Goal: Task Accomplishment & Management: Use online tool/utility

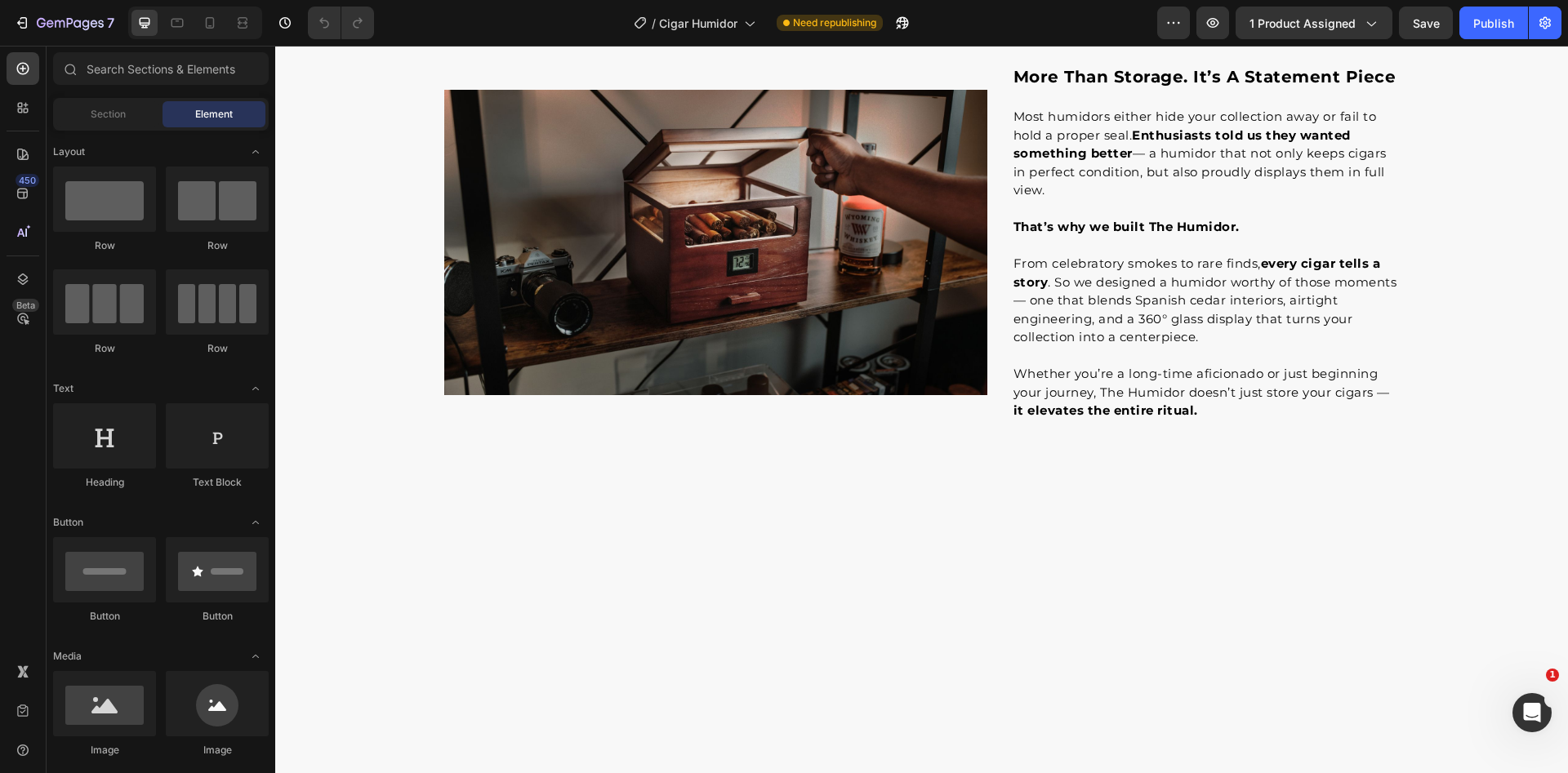
scroll to position [1676, 0]
click at [202, 25] on icon at bounding box center [210, 22] width 16 height 16
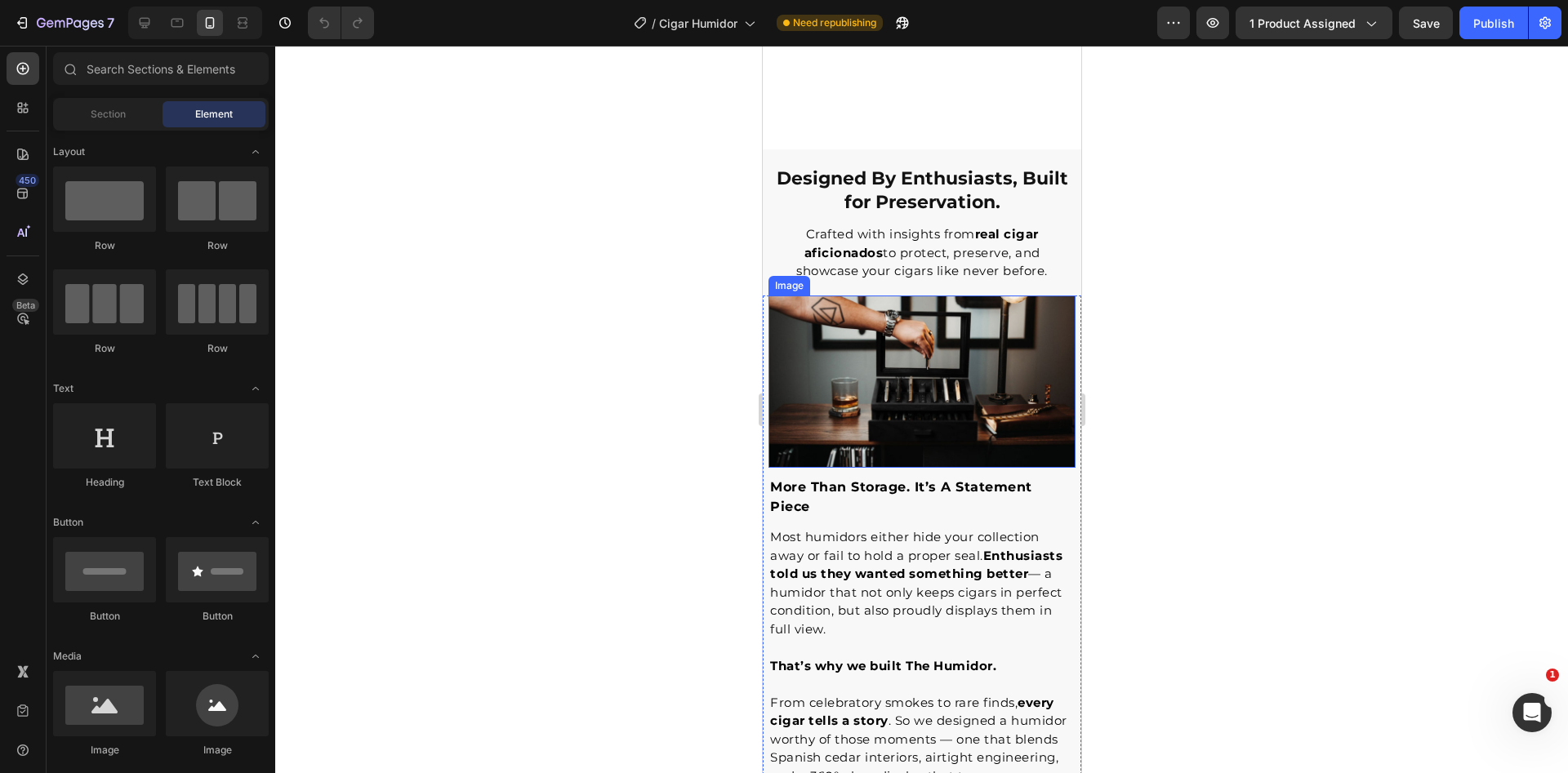
scroll to position [3585, 0]
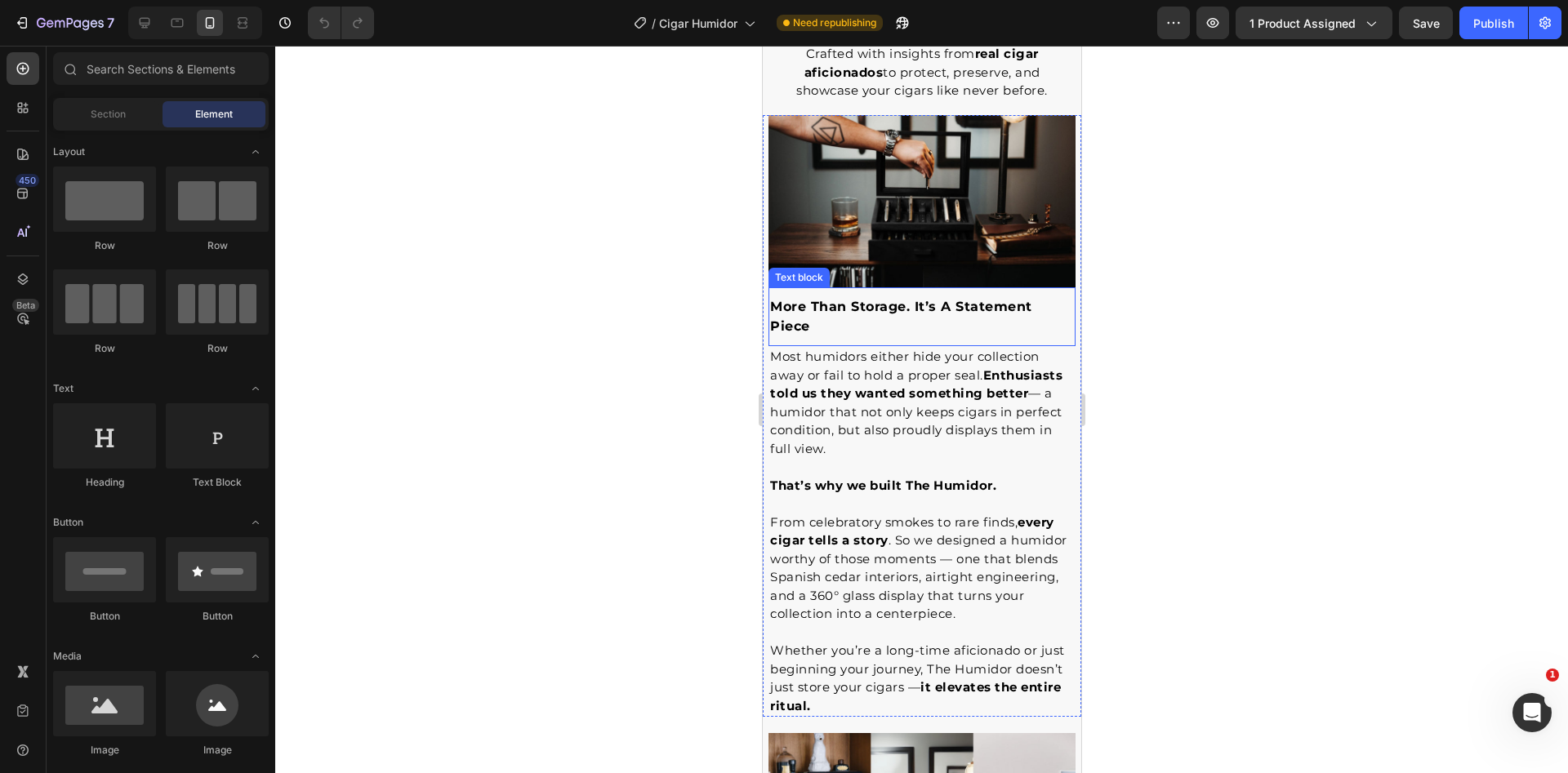
click at [927, 317] on p "more than storage. it’s a statement piece" at bounding box center [921, 317] width 304 height 40
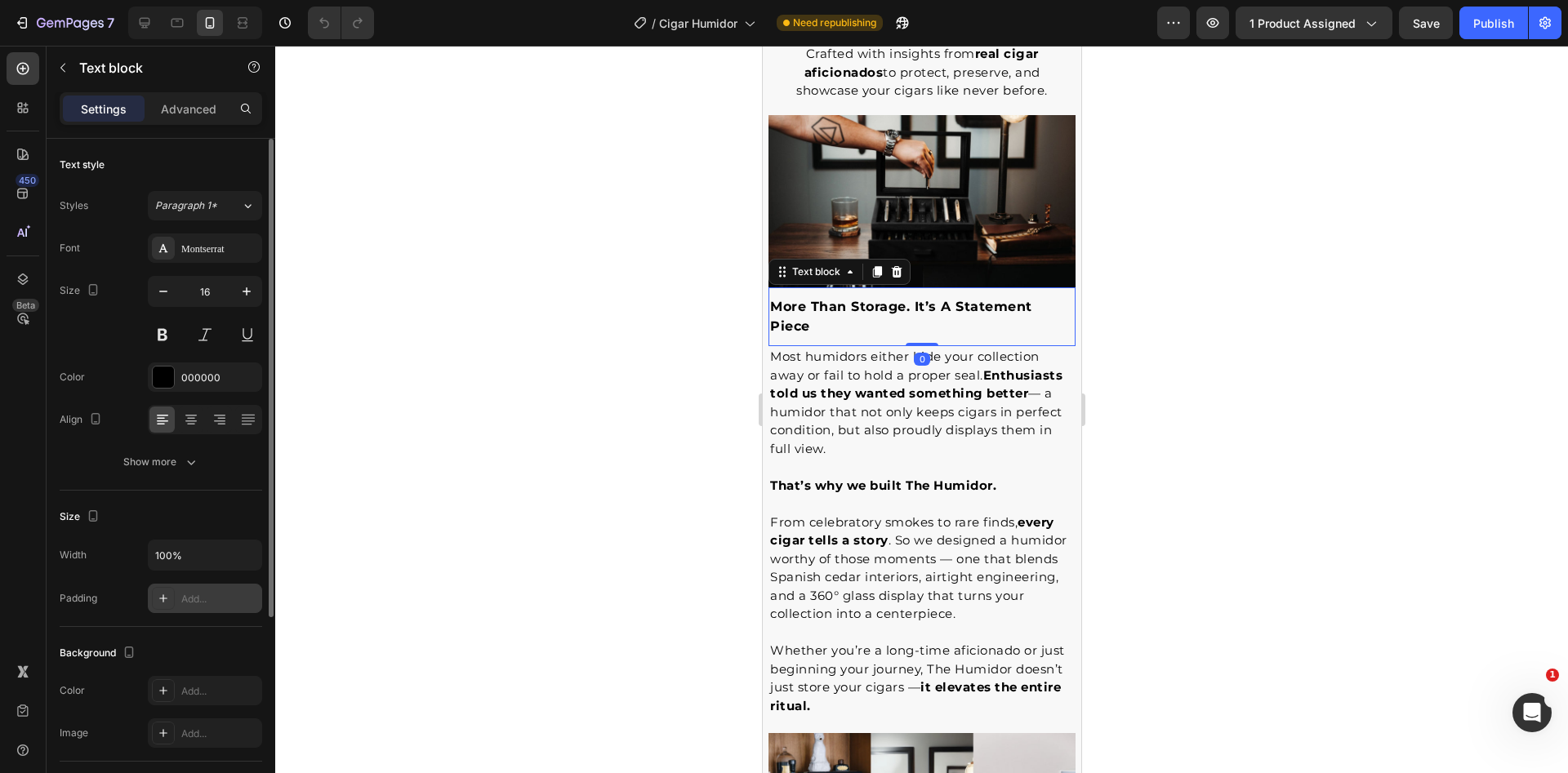
scroll to position [287, 0]
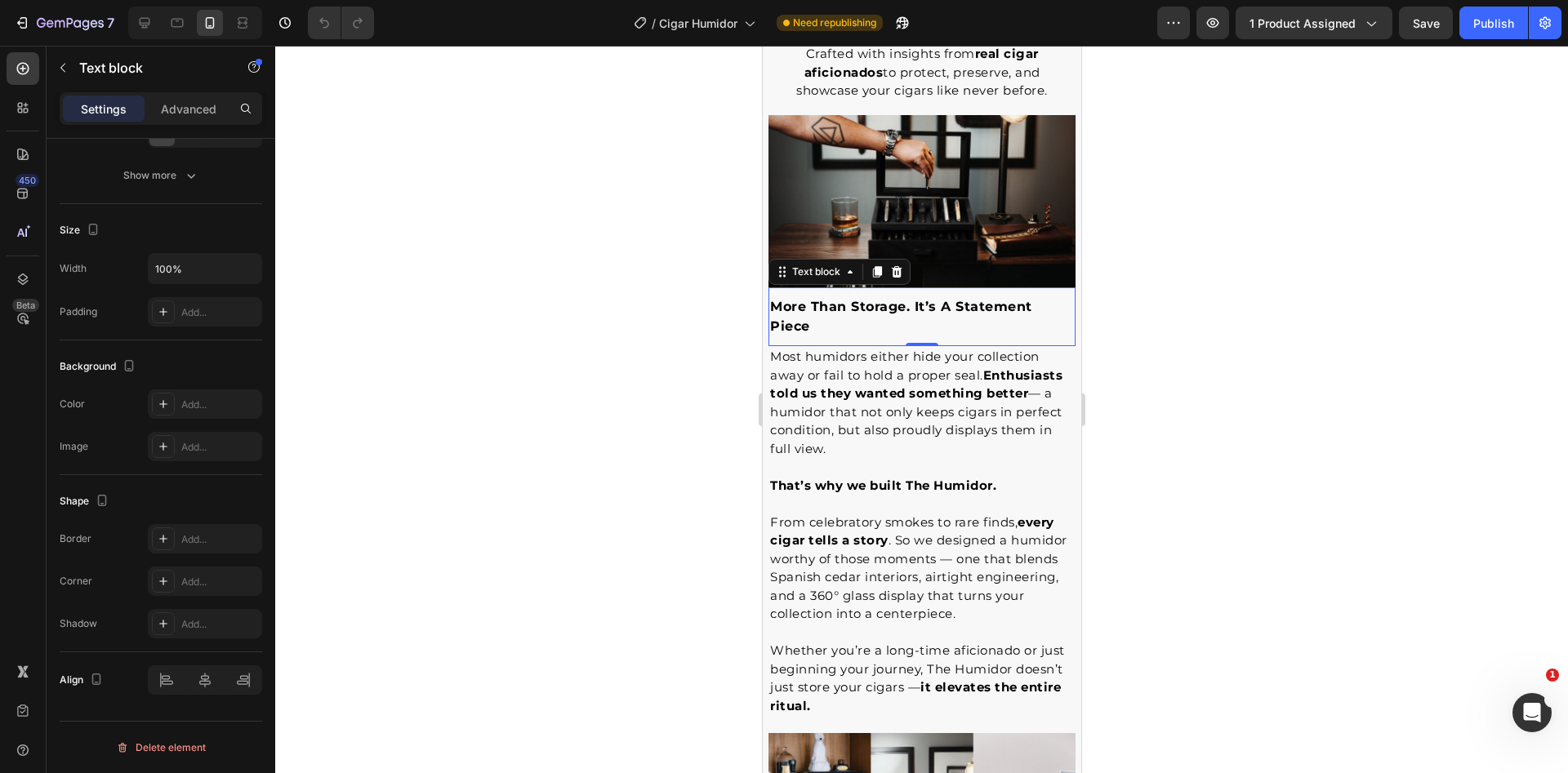
click at [536, 234] on div at bounding box center [921, 409] width 1293 height 728
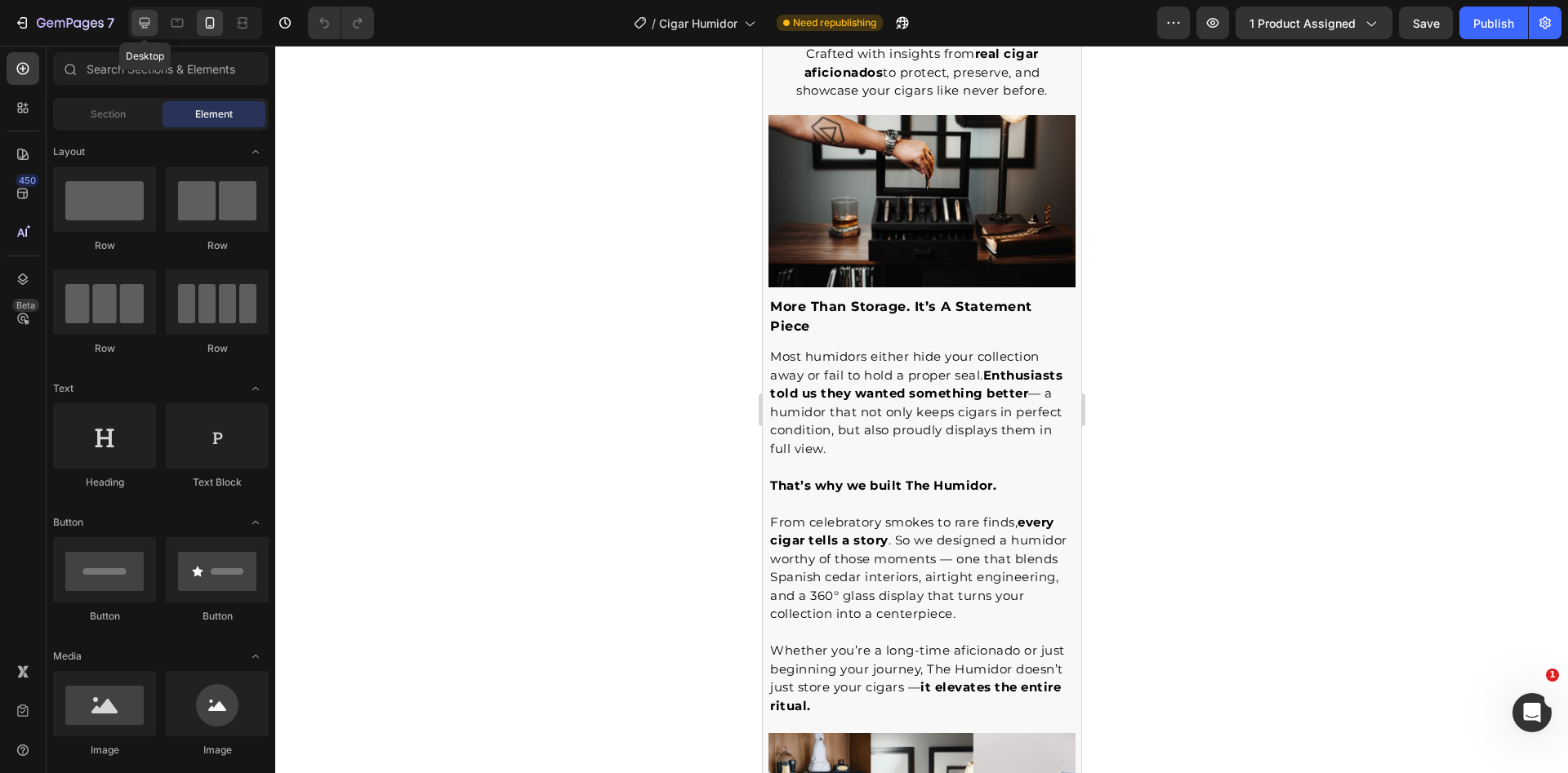
click at [144, 22] on icon at bounding box center [145, 23] width 11 height 11
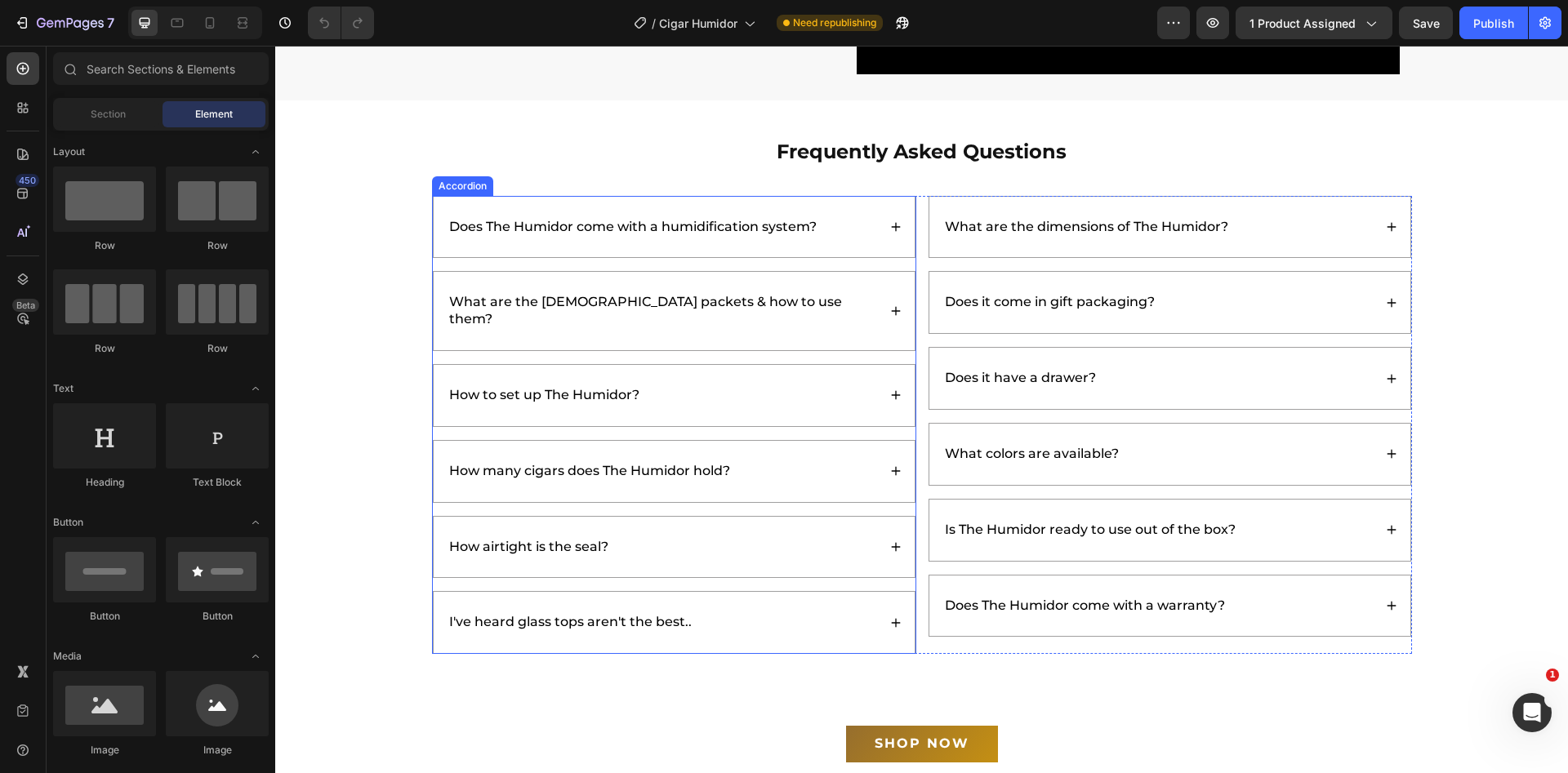
scroll to position [5184, 0]
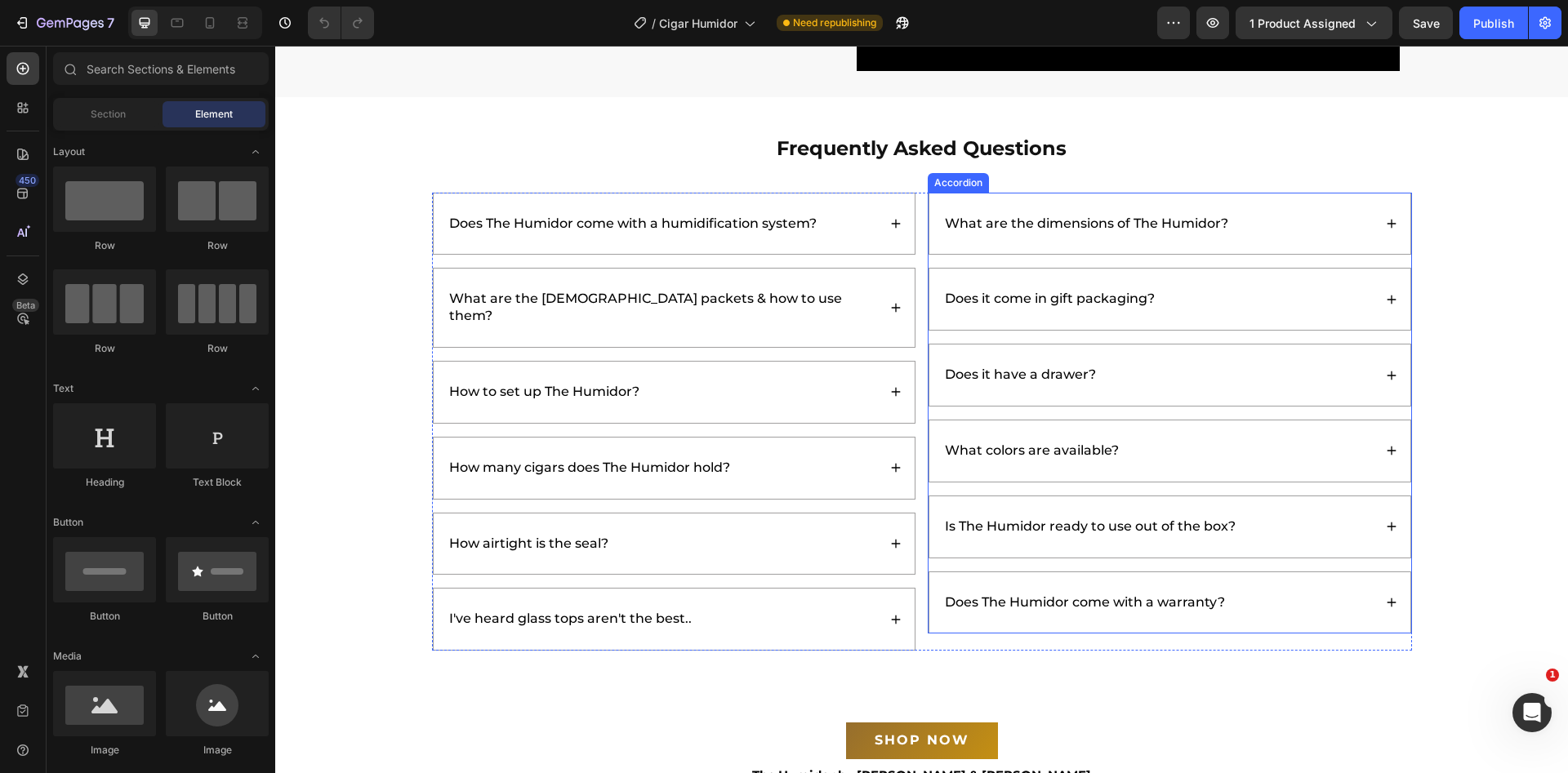
click at [1281, 217] on div "What are the dimensions of The Humidor?" at bounding box center [1157, 224] width 430 height 22
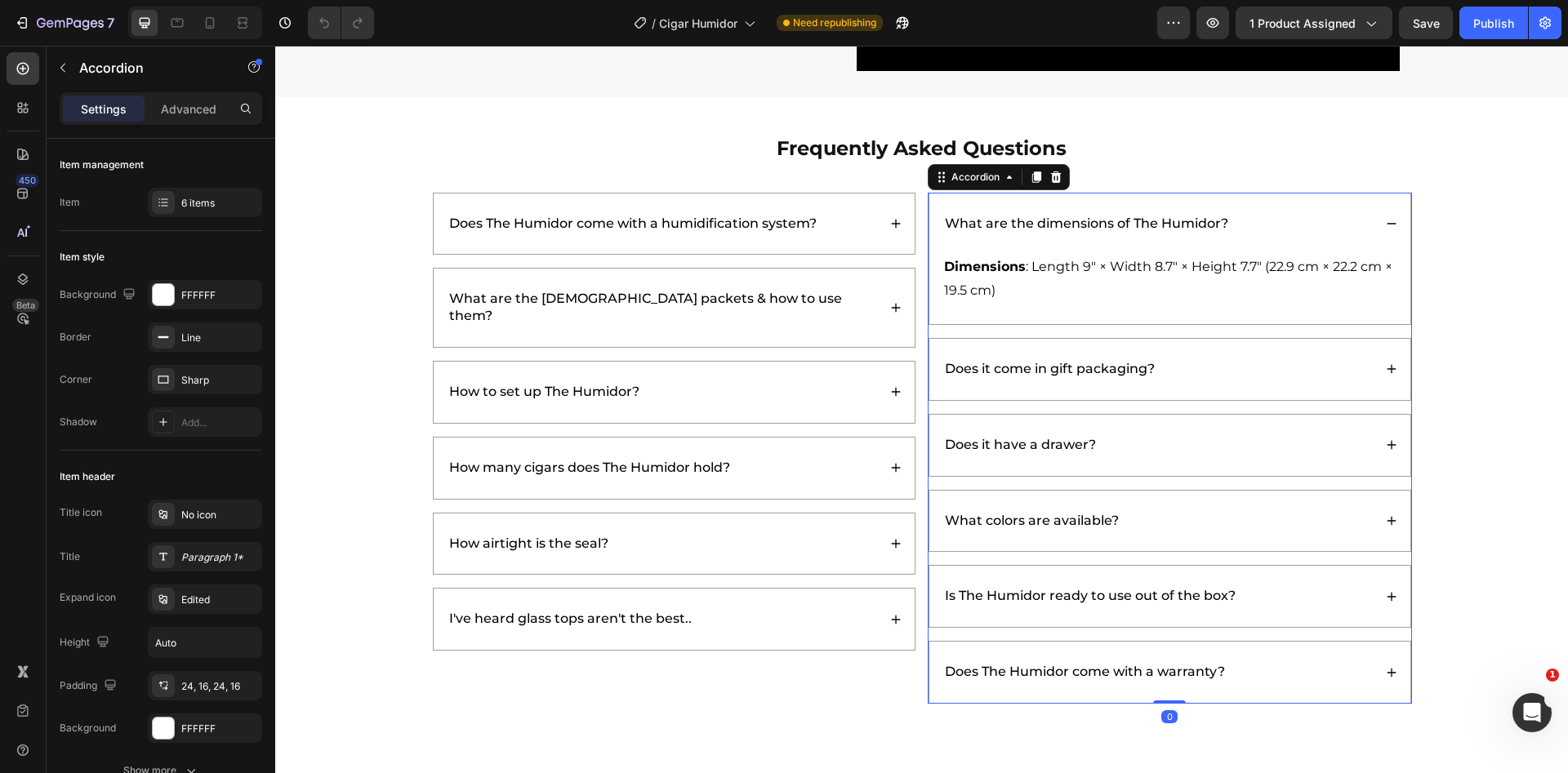
click at [1281, 217] on div "What are the dimensions of The Humidor?" at bounding box center [1157, 224] width 430 height 22
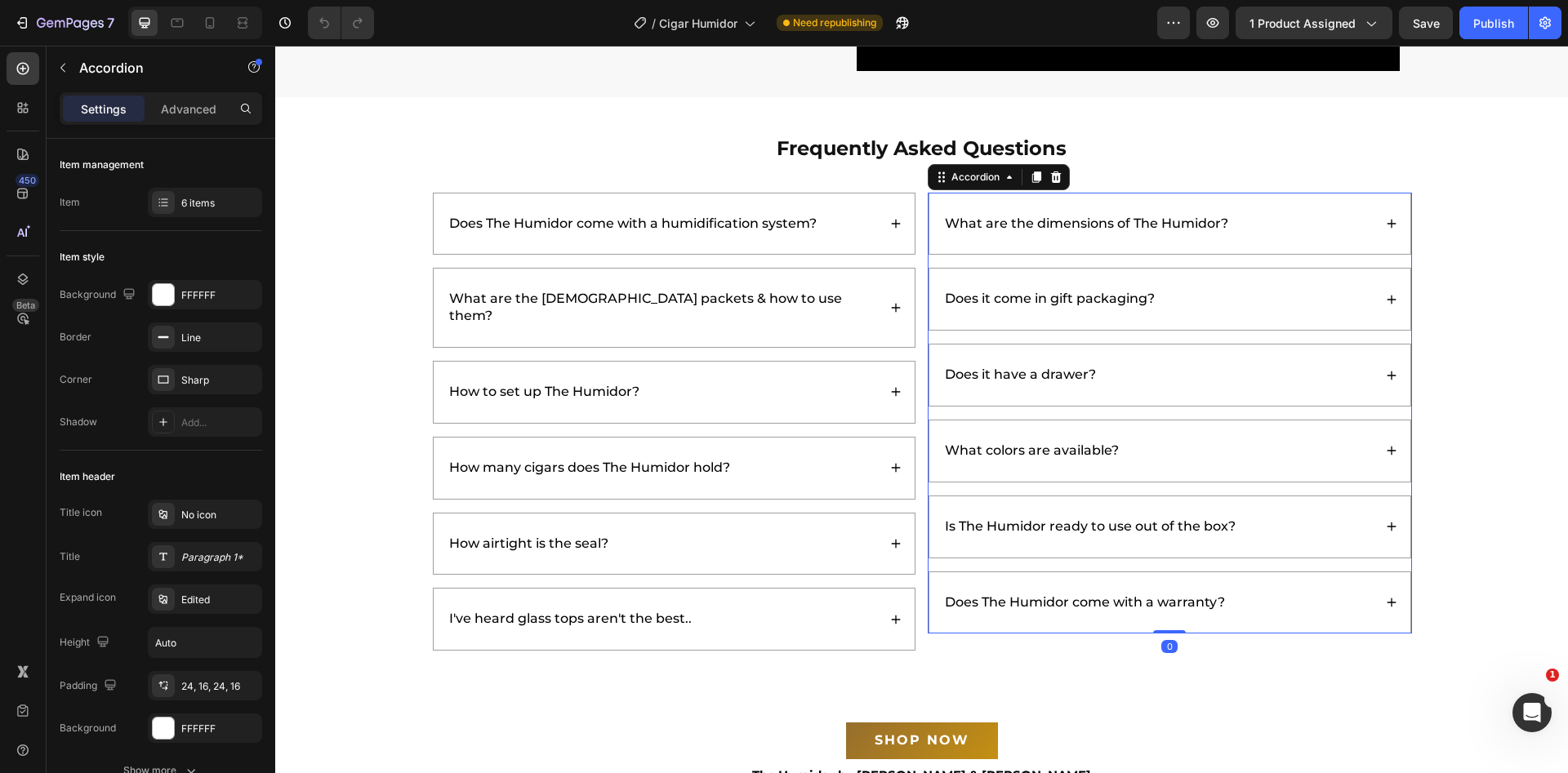
click at [1286, 293] on div "Does it come in gift packaging?" at bounding box center [1157, 299] width 430 height 22
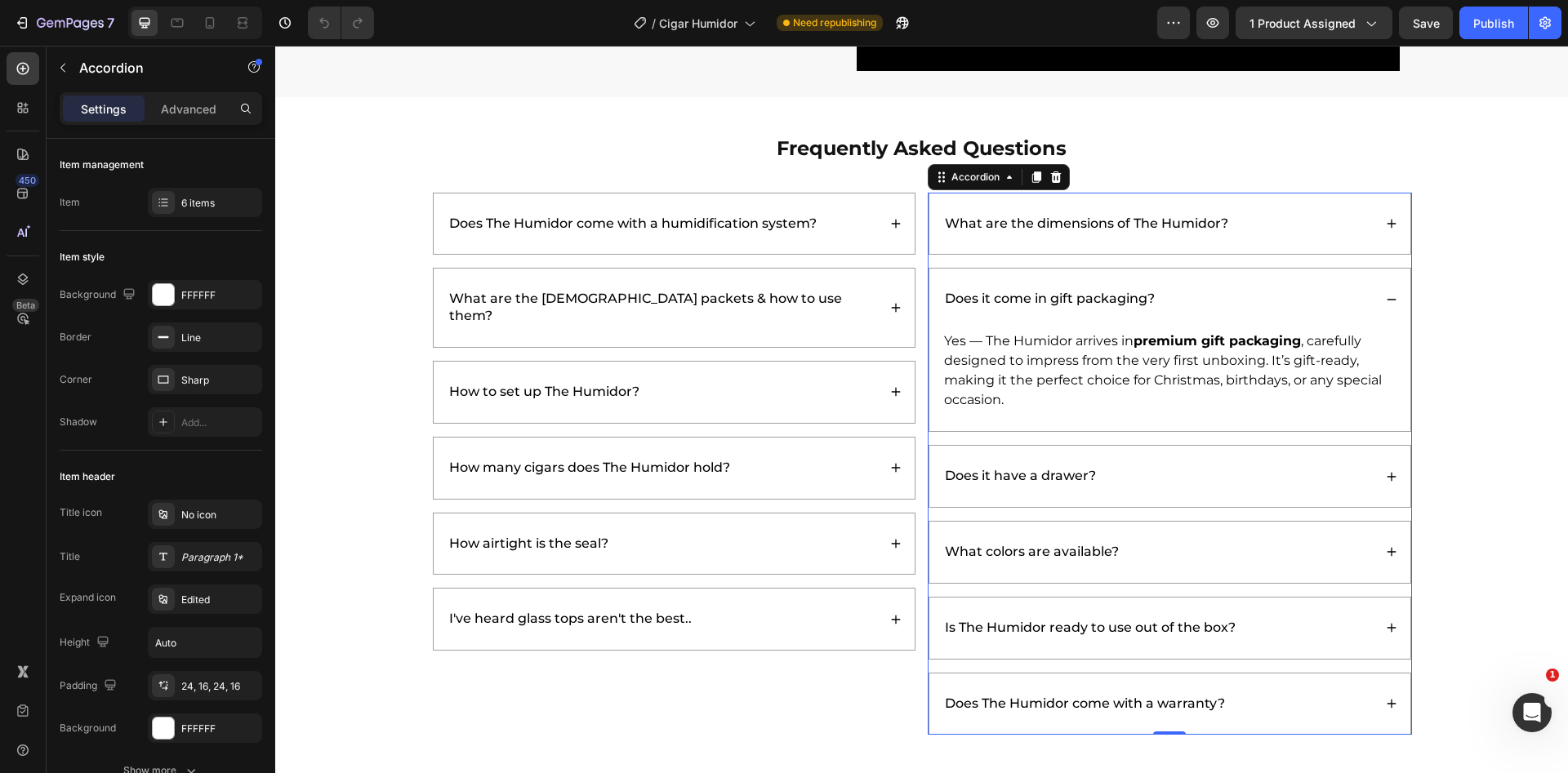
click at [1286, 293] on div "Does it come in gift packaging?" at bounding box center [1157, 299] width 430 height 22
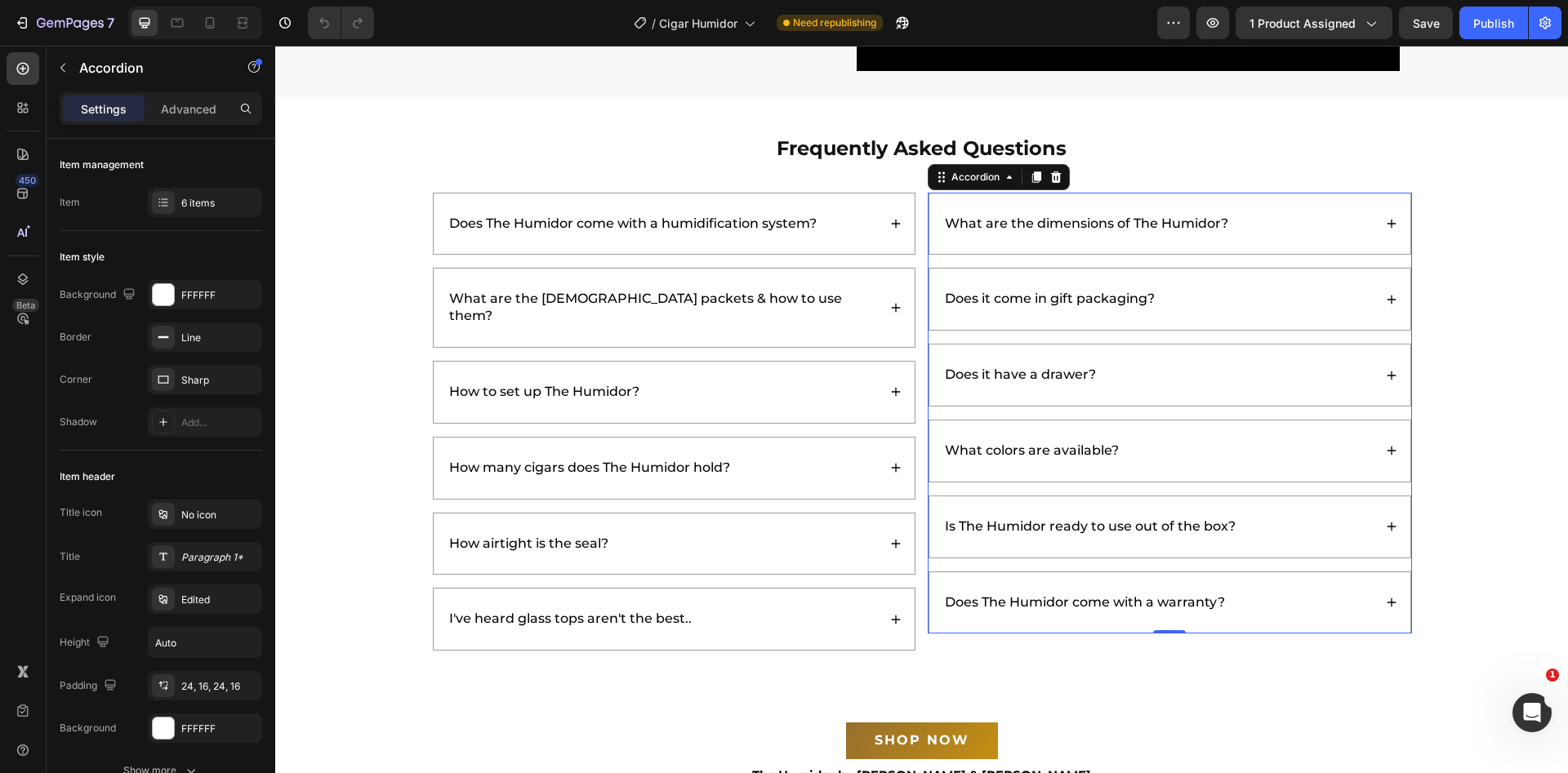
click at [1265, 373] on div "Does it have a drawer?" at bounding box center [1157, 375] width 430 height 22
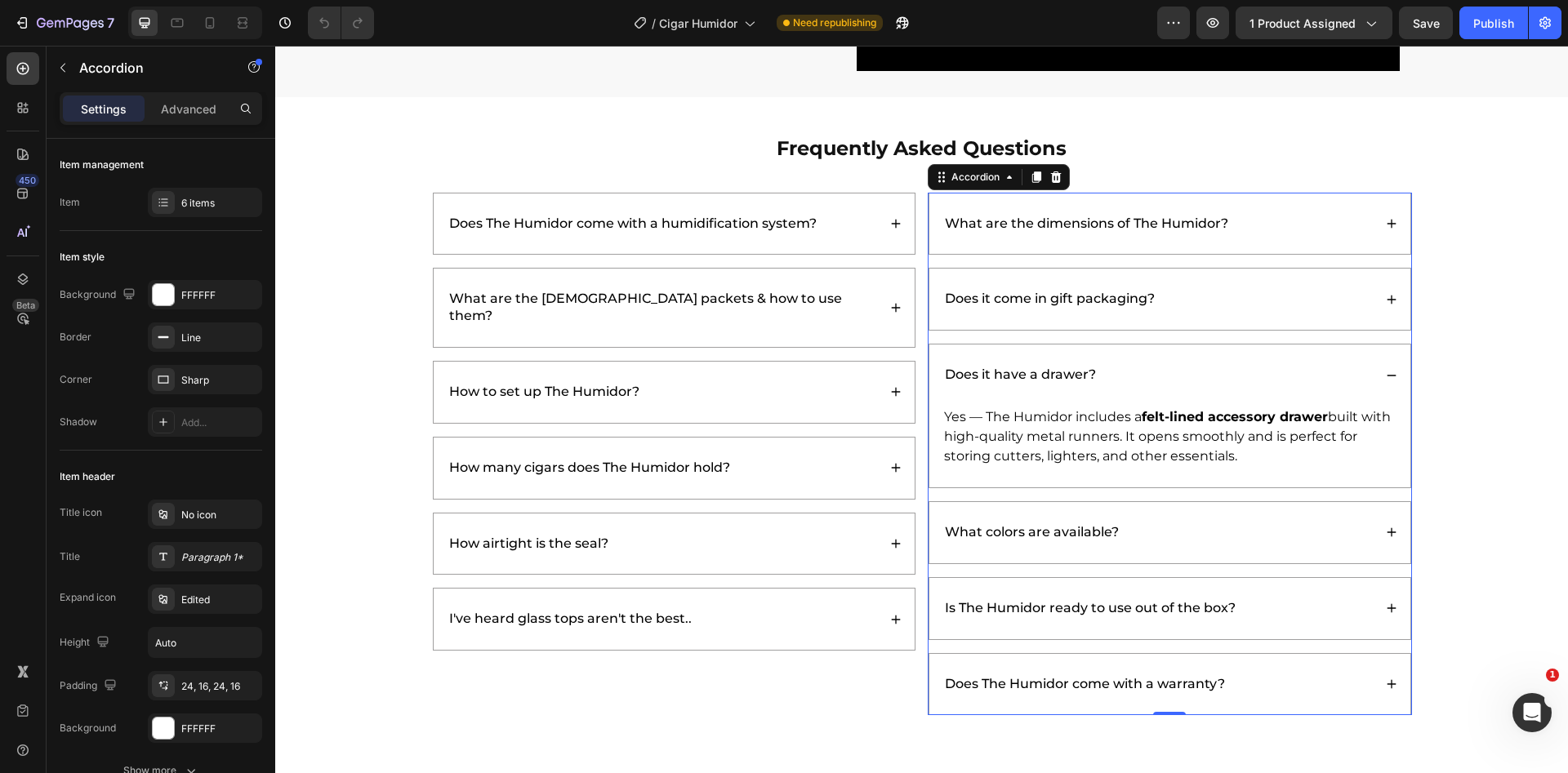
click at [1265, 372] on div "Does it have a drawer?" at bounding box center [1157, 375] width 430 height 22
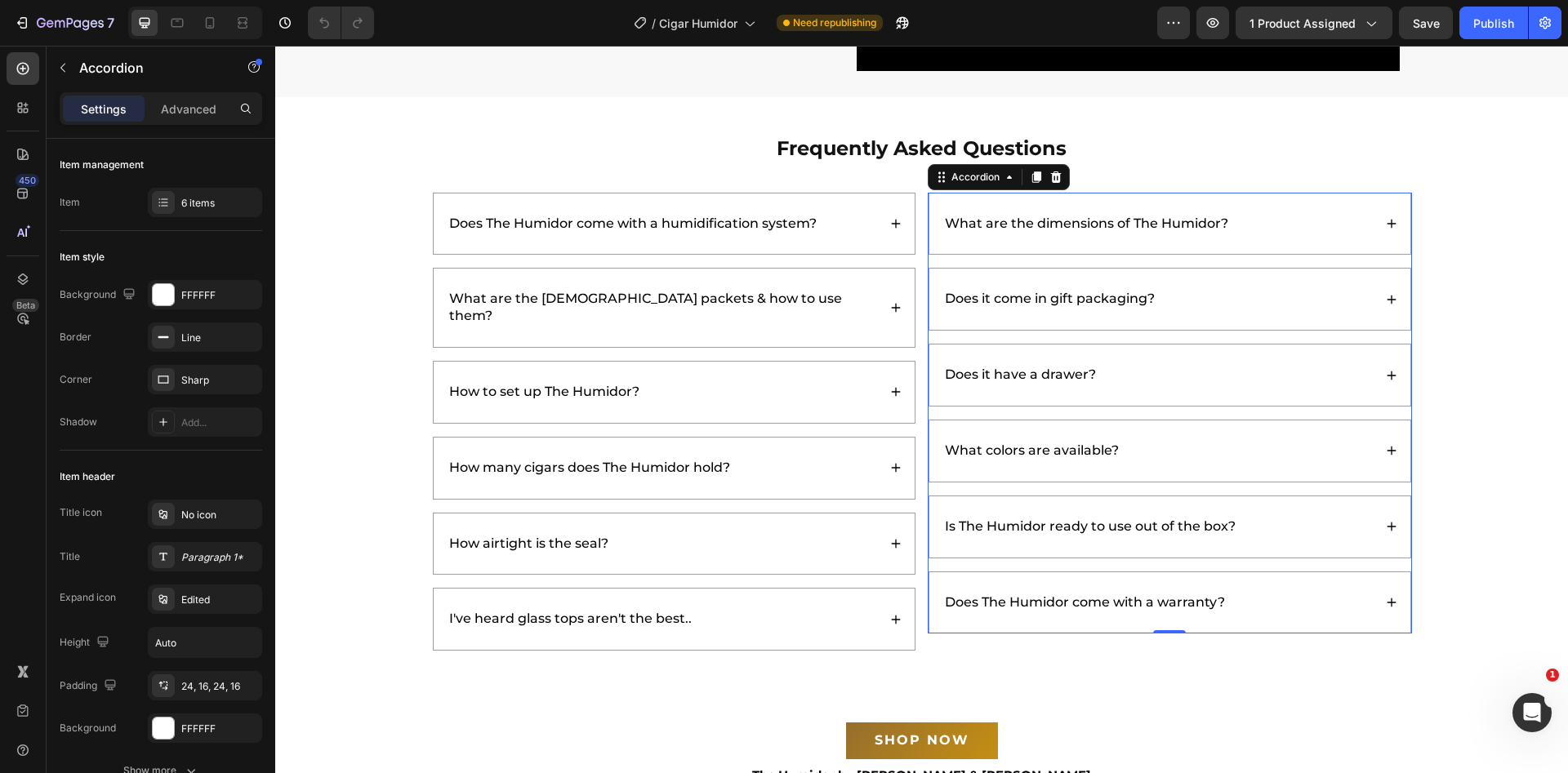
click at [1251, 444] on div "What colors are available?" at bounding box center [1157, 451] width 430 height 22
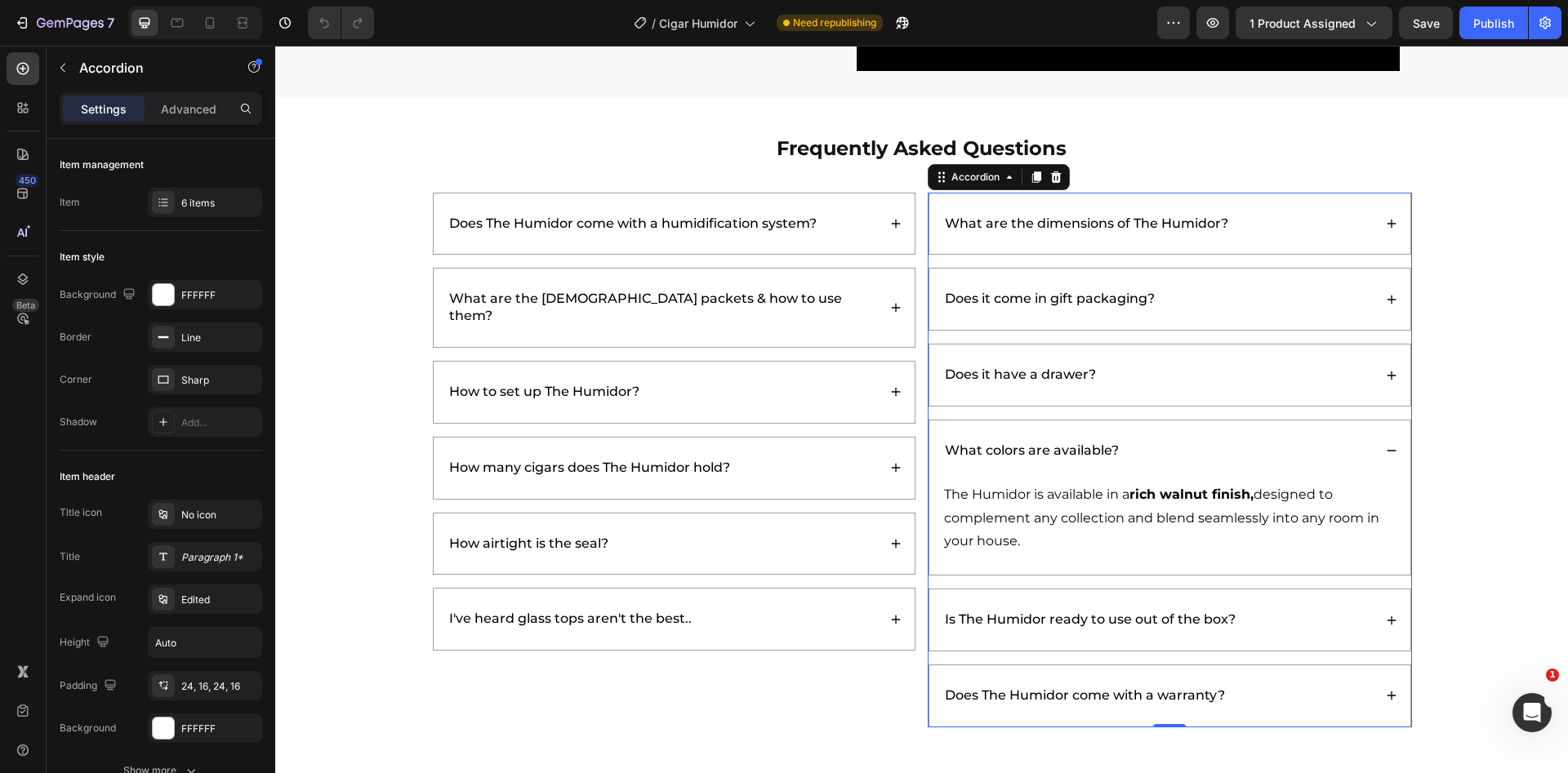
click at [1251, 444] on div "What colors are available?" at bounding box center [1157, 451] width 430 height 22
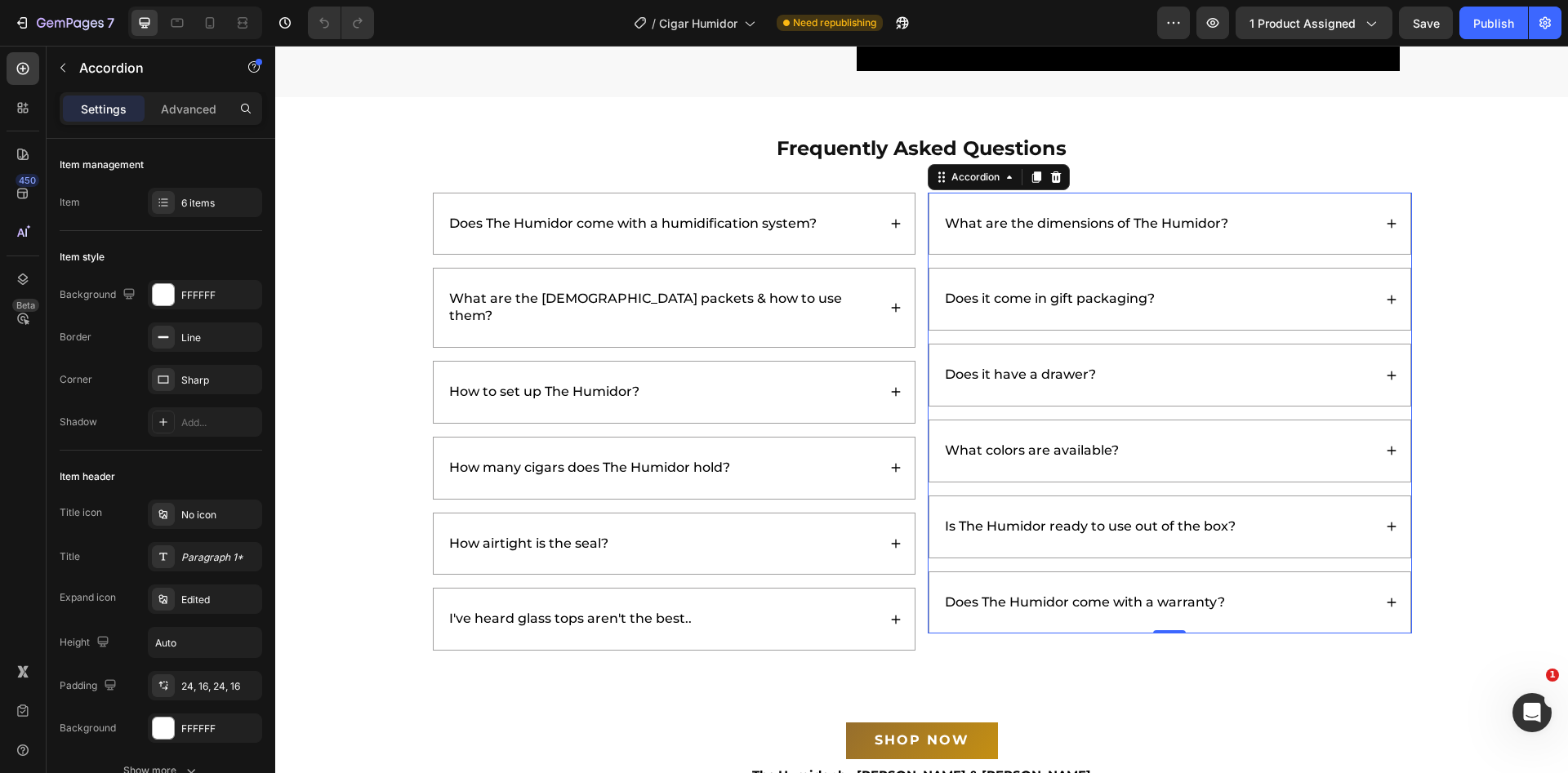
click at [1266, 512] on div "Is The Humidor ready to use out of the box?" at bounding box center [1169, 527] width 481 height 61
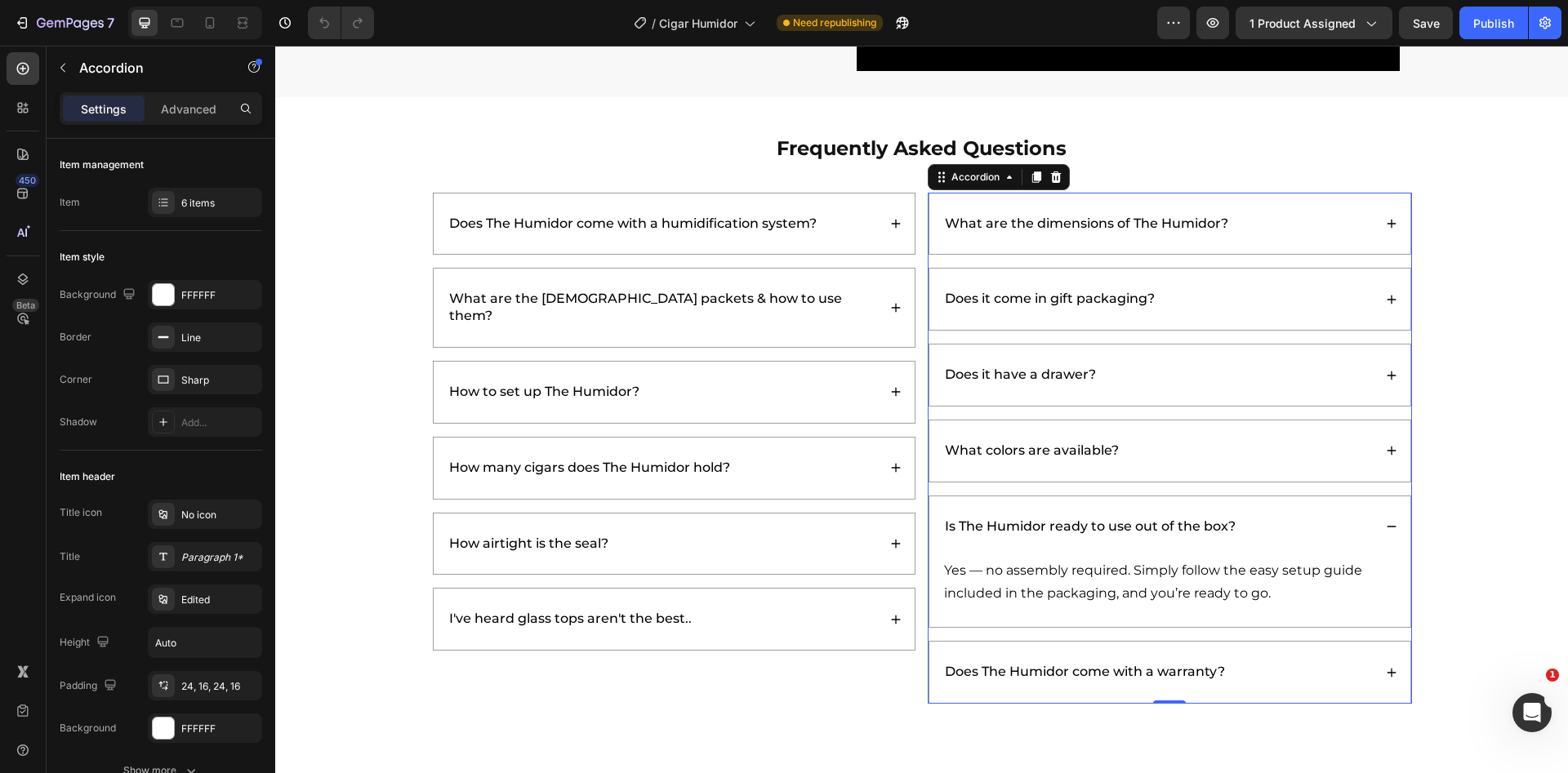
click at [1266, 512] on div "Is The Humidor ready to use out of the box?" at bounding box center [1169, 527] width 481 height 61
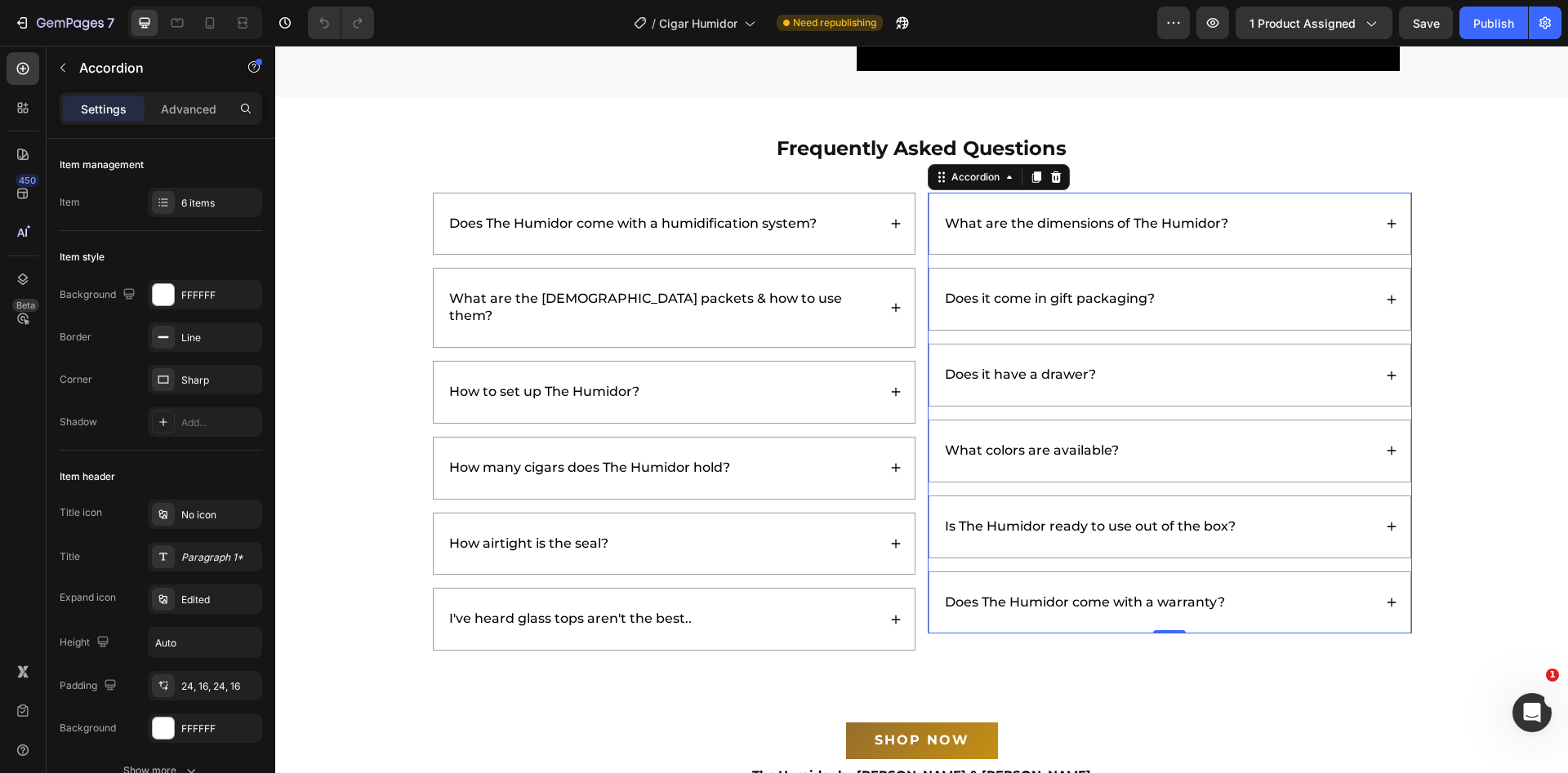
click at [1287, 604] on div "Does The Humidor come with a warranty?" at bounding box center [1157, 603] width 430 height 22
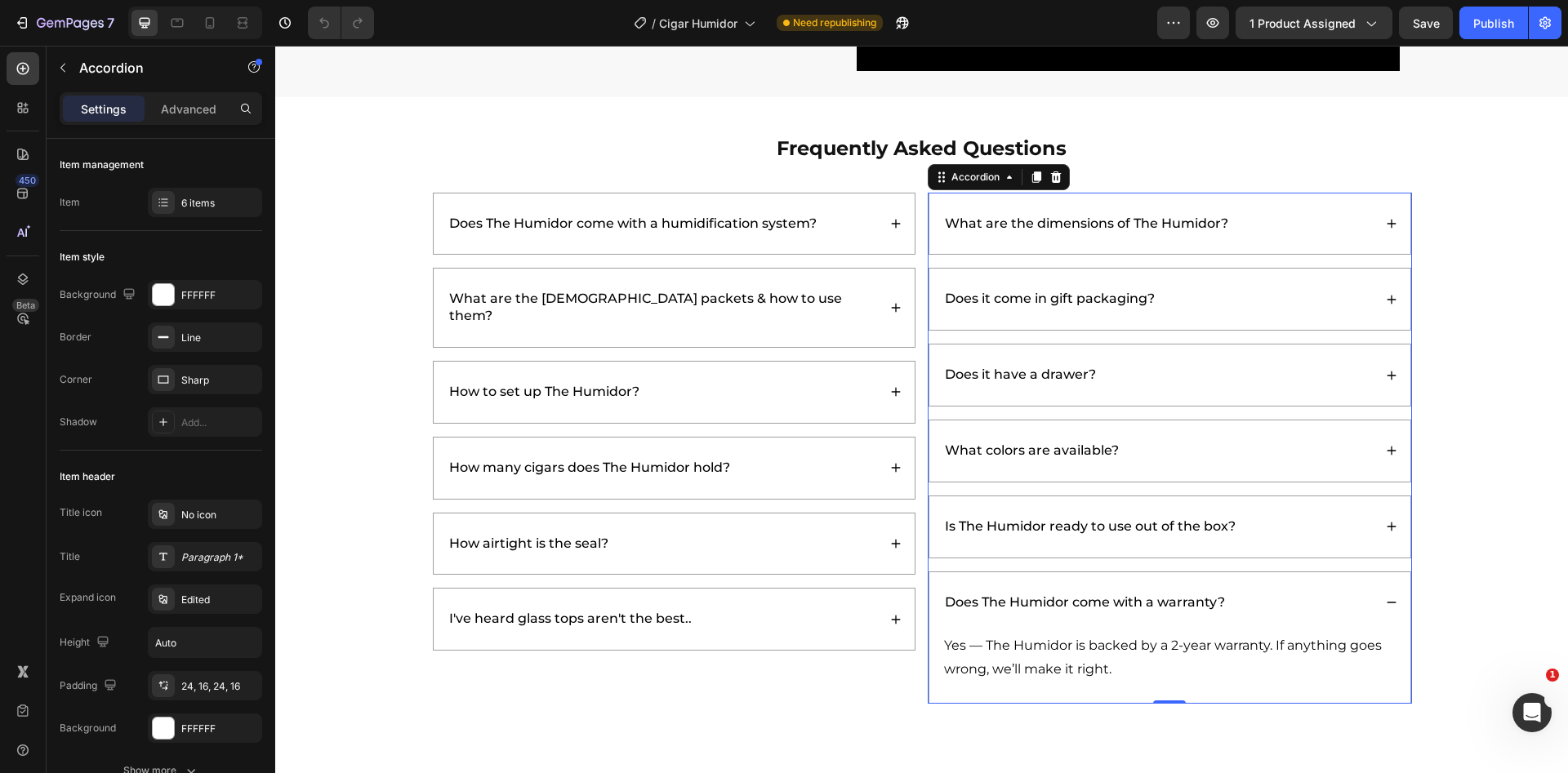
click at [1286, 598] on div "Does The Humidor come with a warranty?" at bounding box center [1157, 603] width 430 height 22
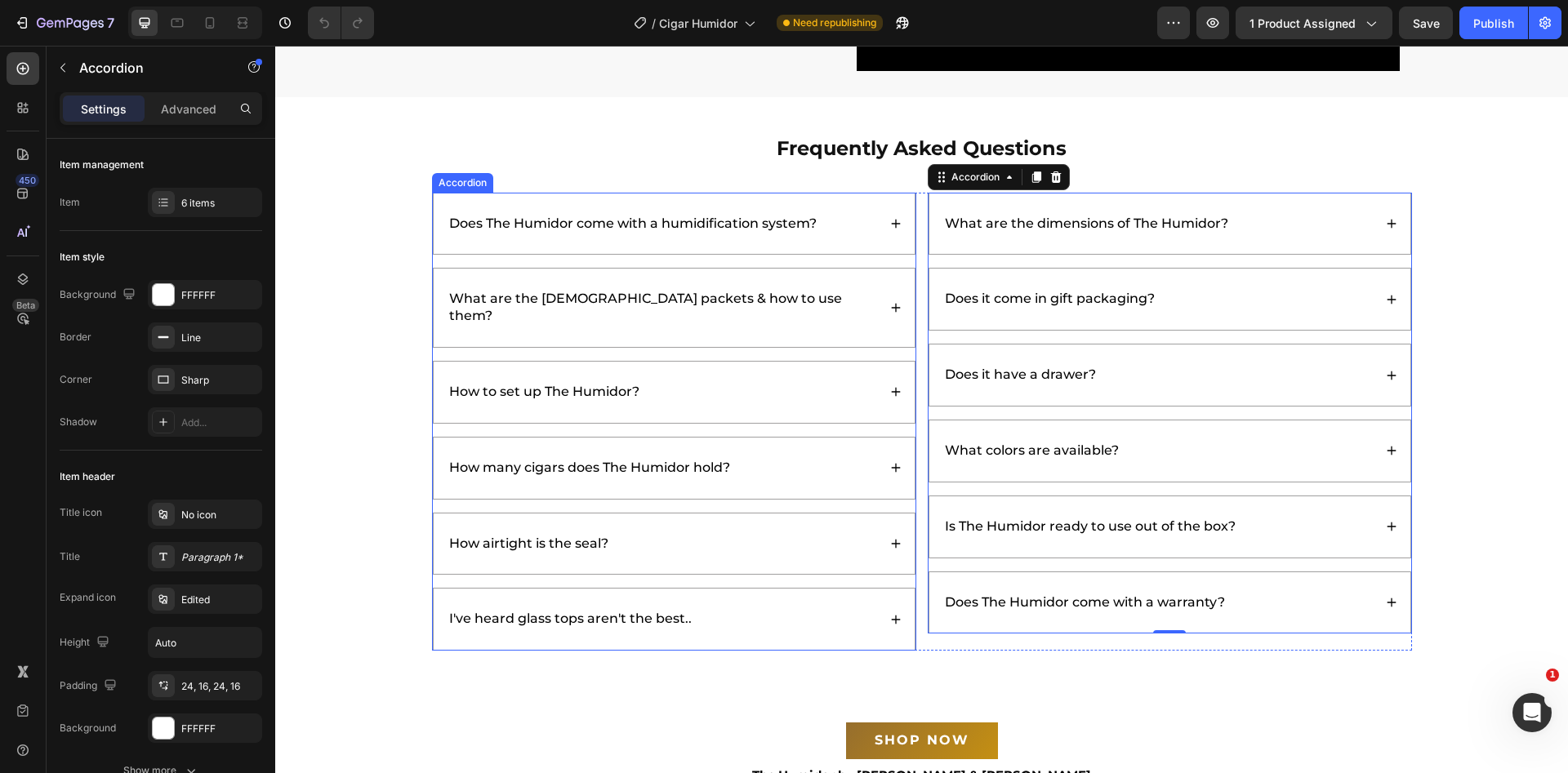
click at [851, 608] on div "I've heard glass tops aren't the best.." at bounding box center [661, 619] width 430 height 22
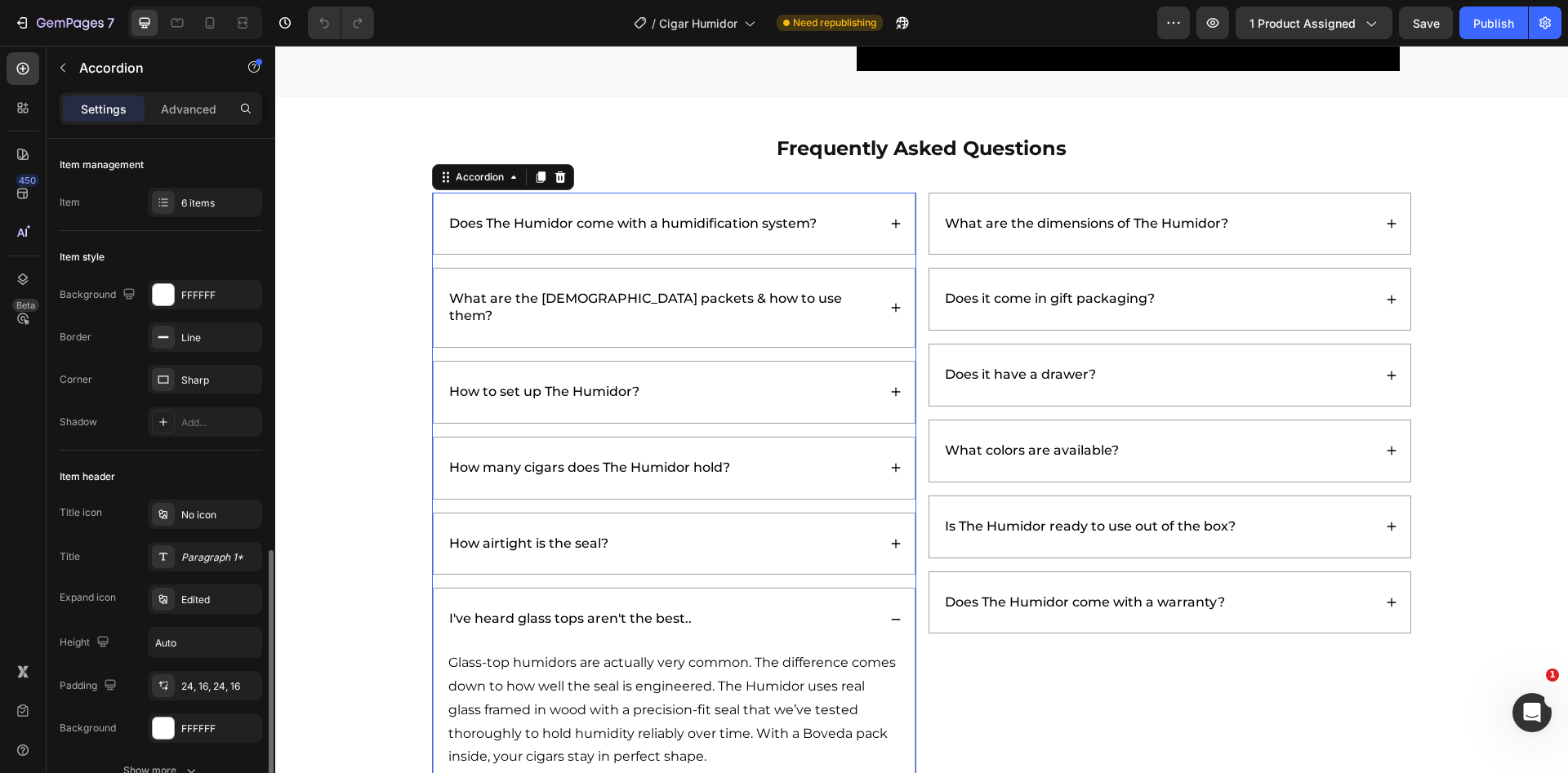
scroll to position [287, 0]
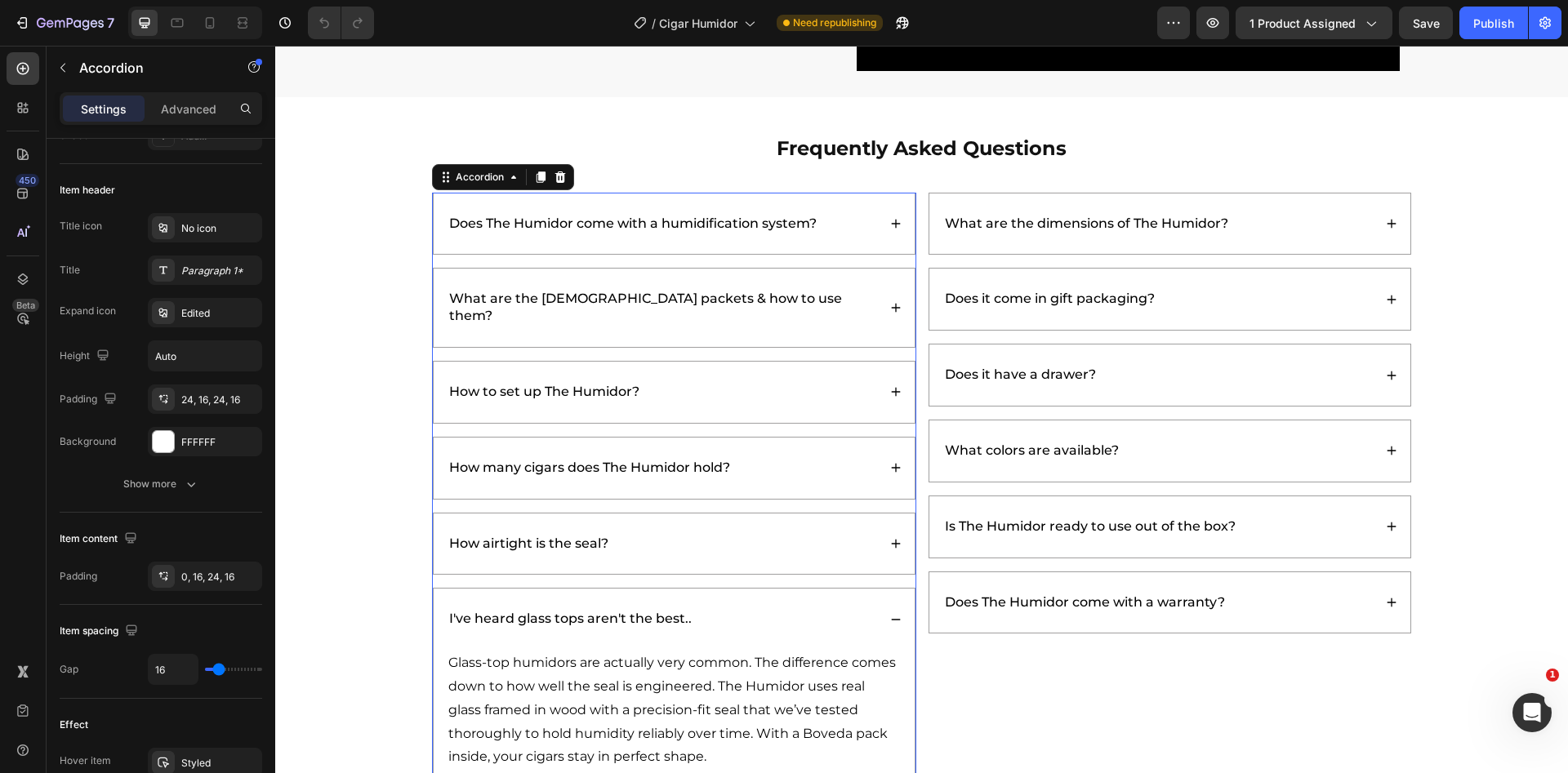
click at [812, 608] on div "I've heard glass tops aren't the best.." at bounding box center [661, 619] width 430 height 22
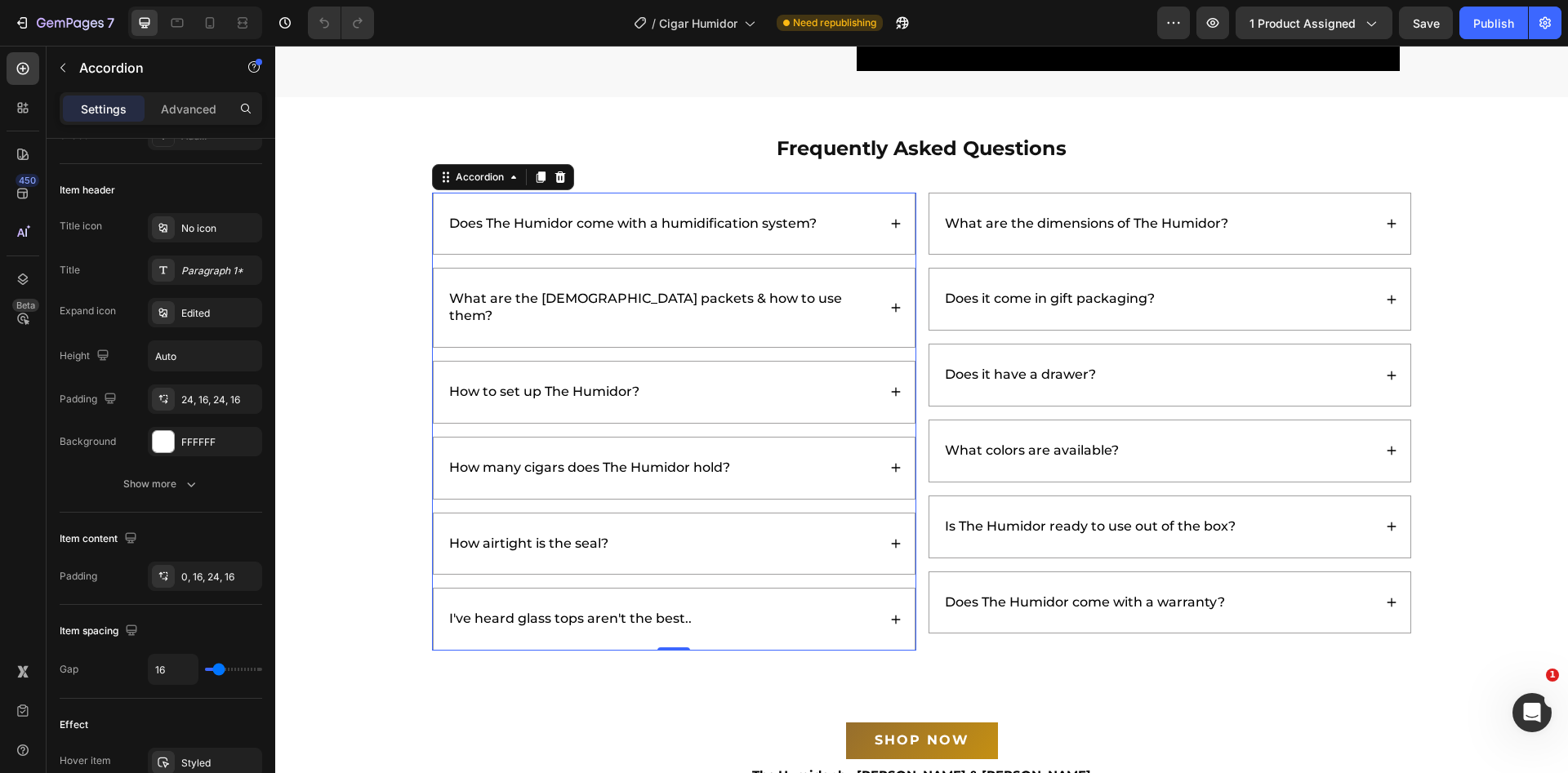
click at [784, 534] on div "How airtight is the seal?" at bounding box center [661, 544] width 430 height 22
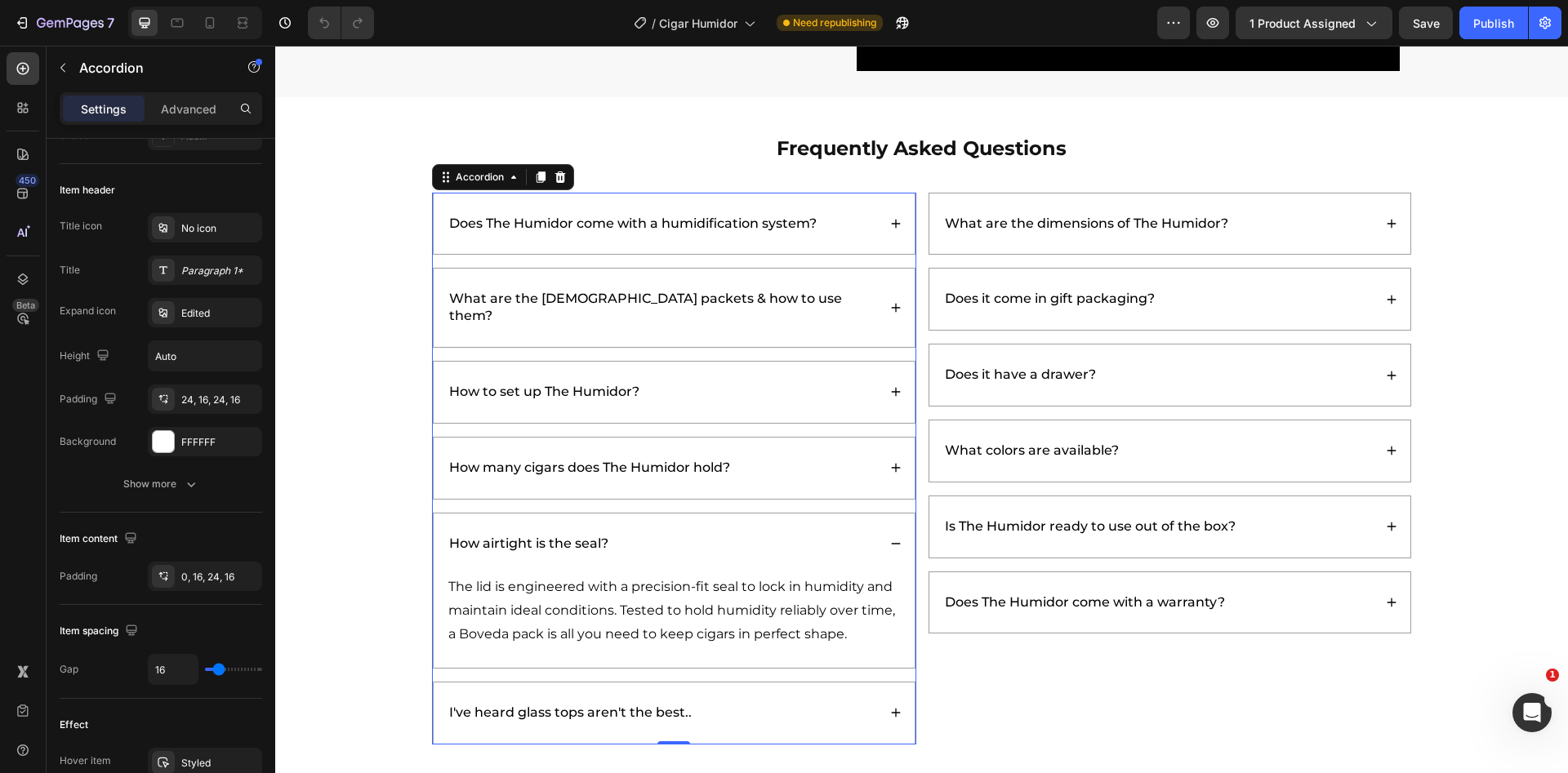
click at [788, 534] on div "How airtight is the seal?" at bounding box center [661, 544] width 430 height 22
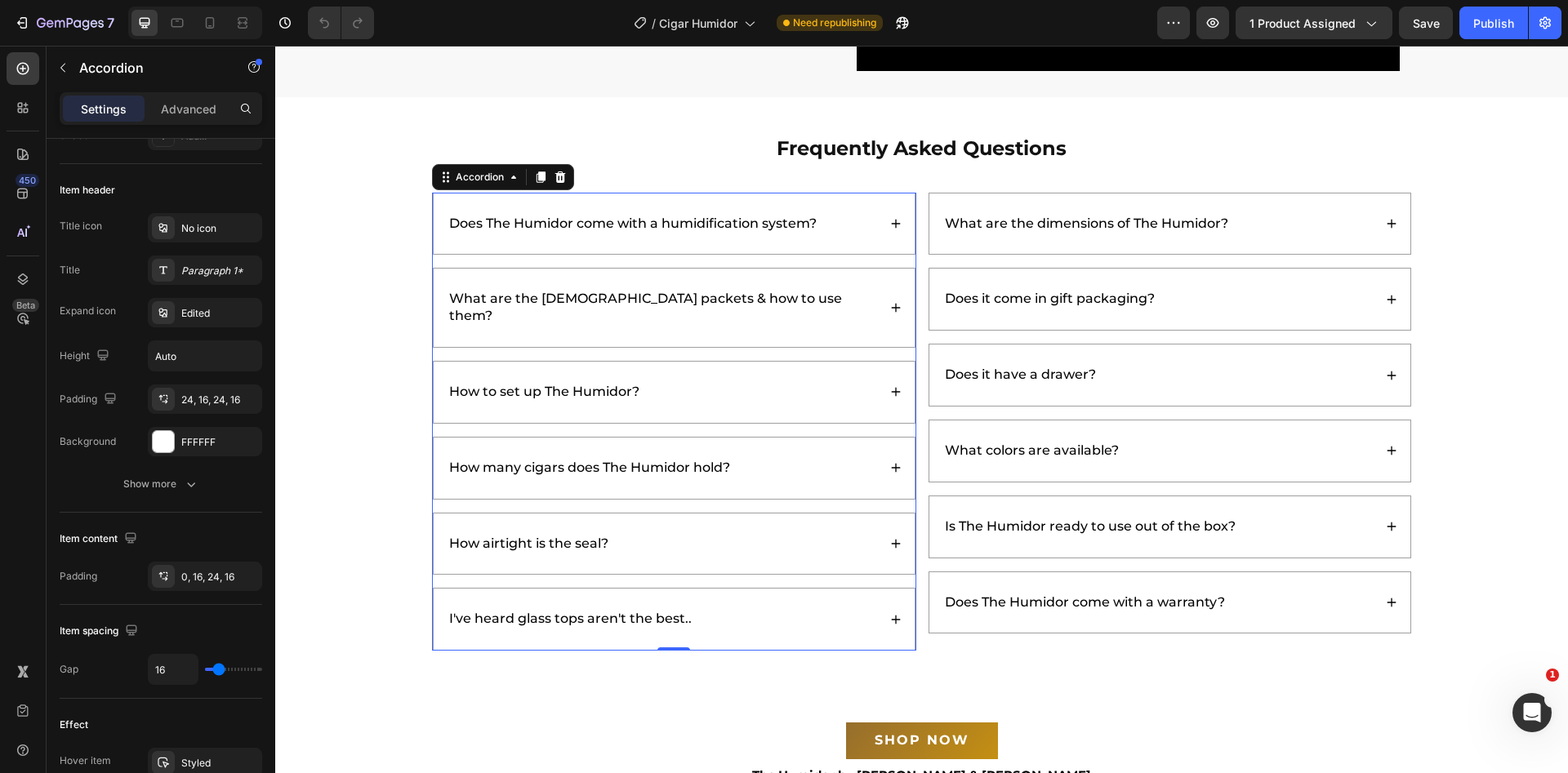
click at [775, 437] on div "How many cigars does The Humidor hold?" at bounding box center [674, 468] width 481 height 61
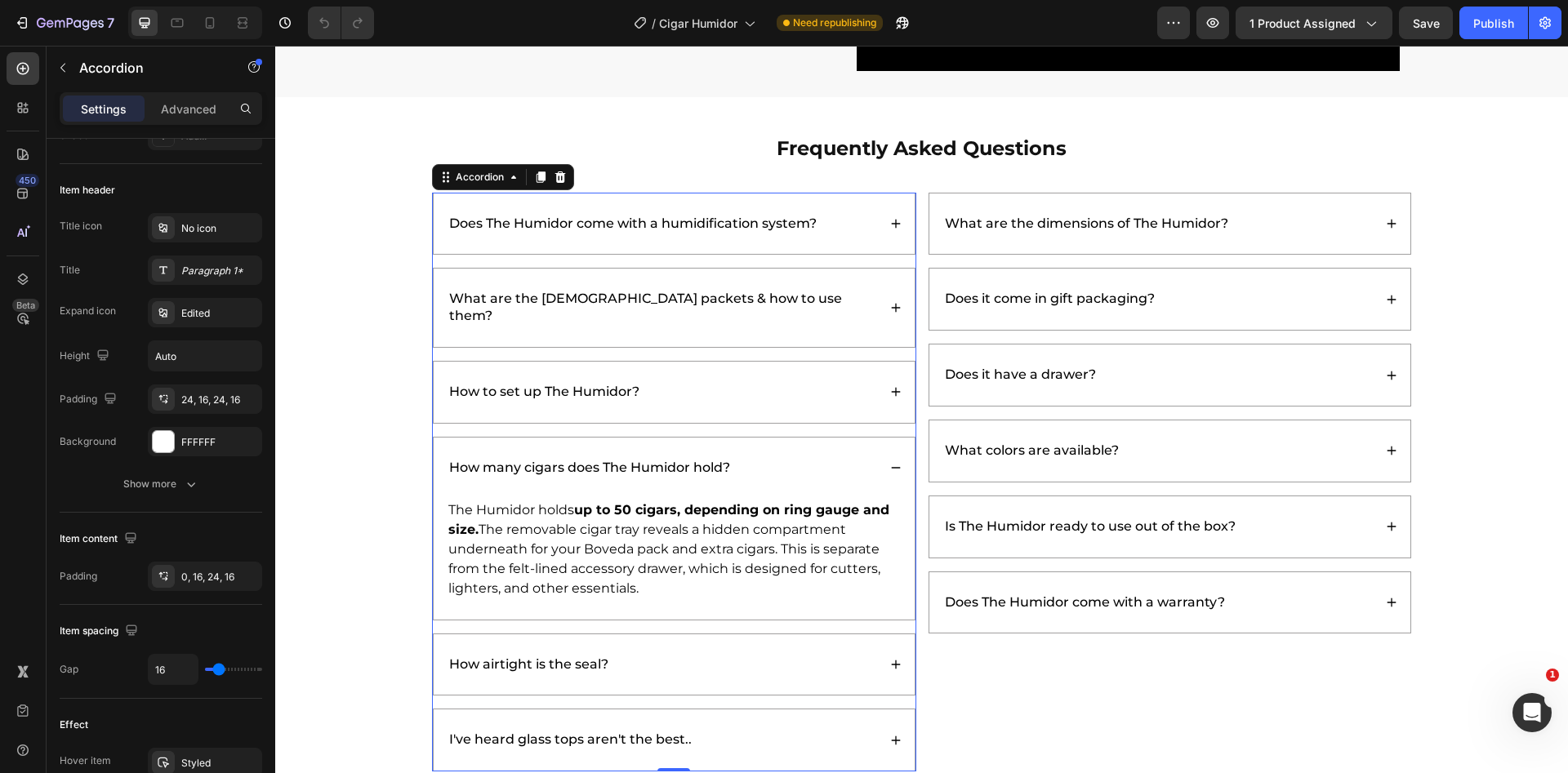
click at [779, 437] on div "How many cigars does The Humidor hold?" at bounding box center [674, 468] width 481 height 61
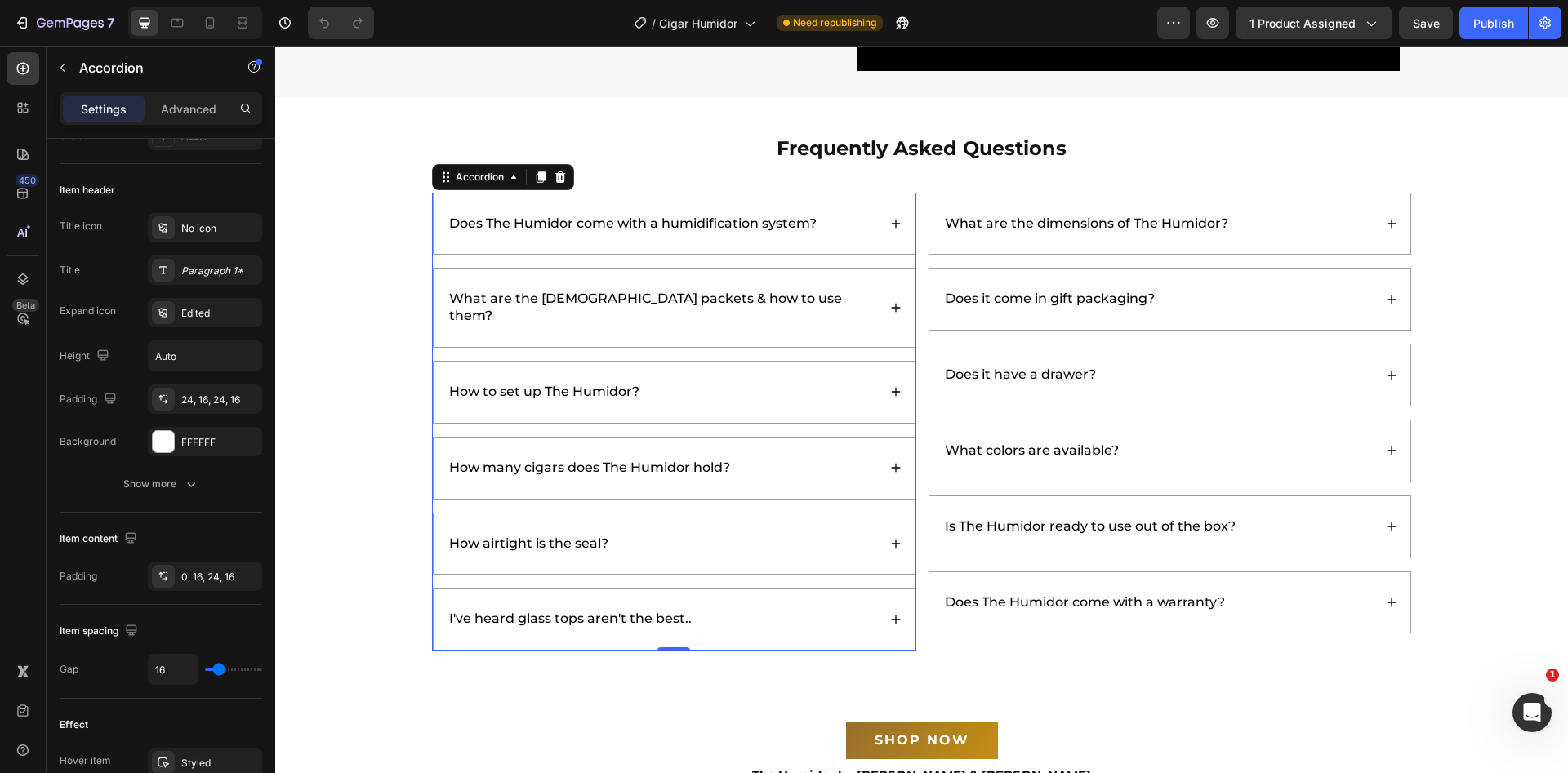
click at [760, 362] on div "How to set up The Humidor?" at bounding box center [674, 392] width 481 height 61
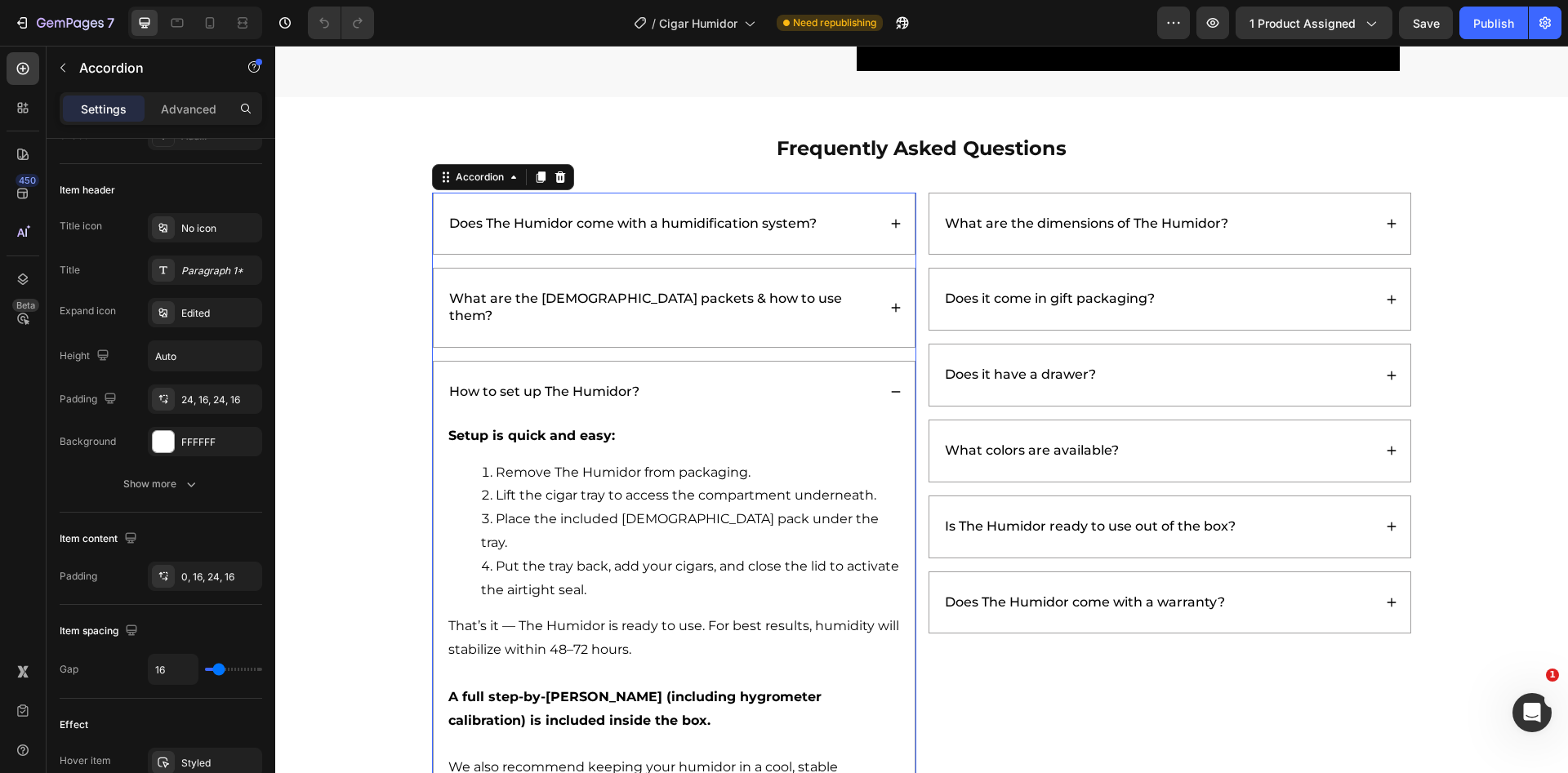
click at [760, 362] on div "How to set up The Humidor?" at bounding box center [674, 392] width 481 height 61
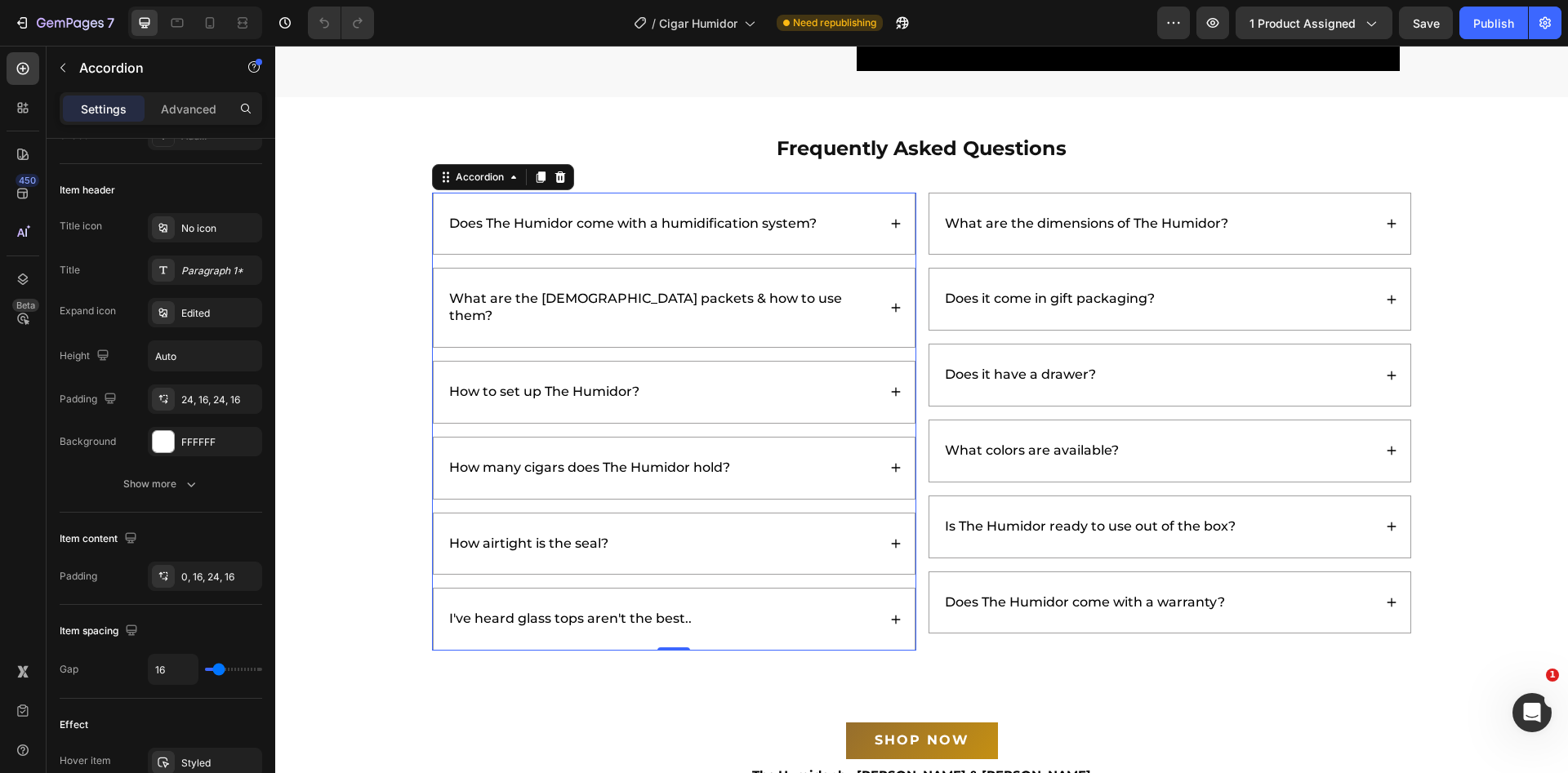
click at [820, 289] on div "What are the [DEMOGRAPHIC_DATA] packets & how to use them?" at bounding box center [661, 308] width 430 height 40
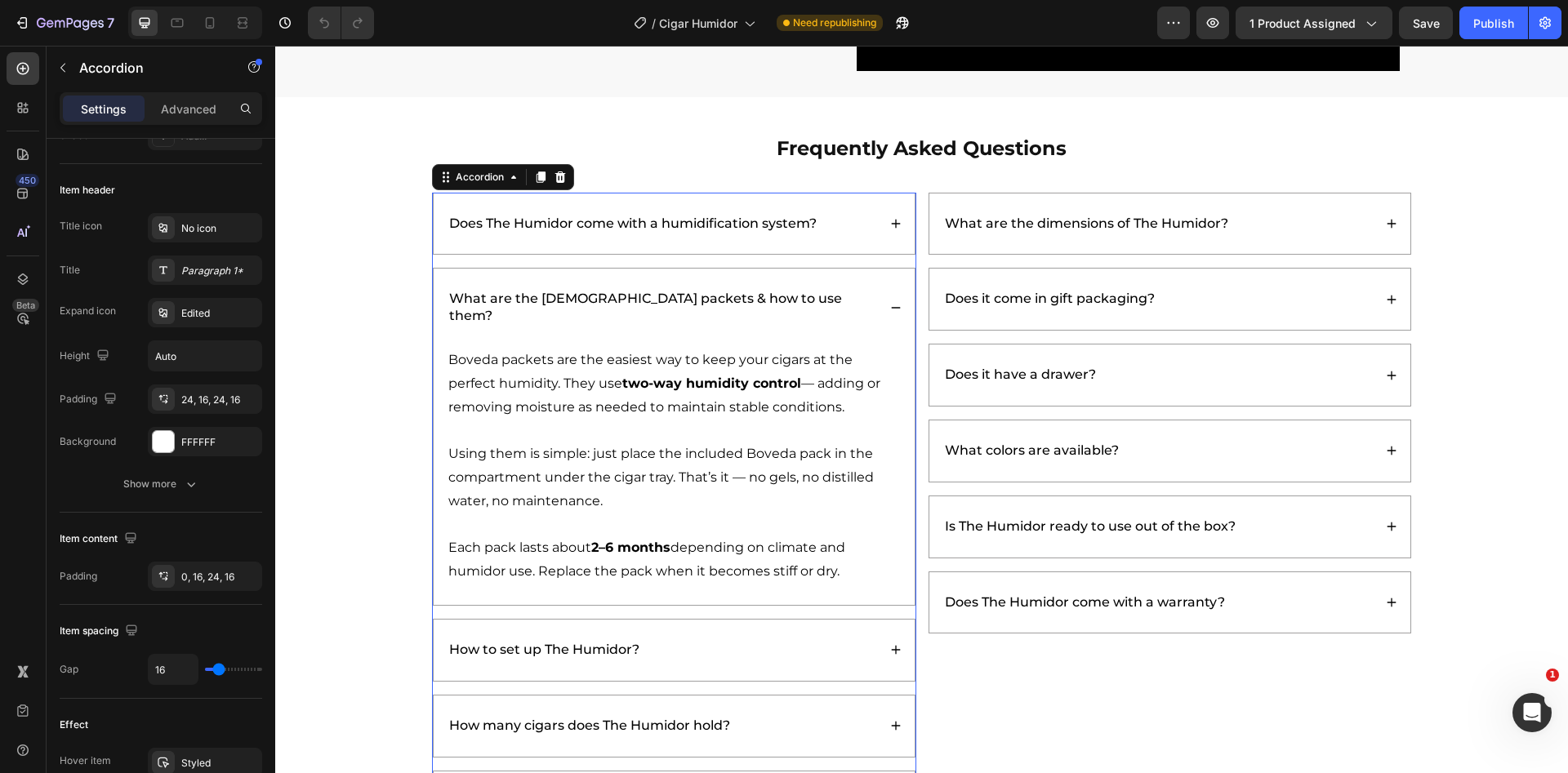
click at [820, 289] on div "What are the [DEMOGRAPHIC_DATA] packets & how to use them?" at bounding box center [661, 308] width 430 height 40
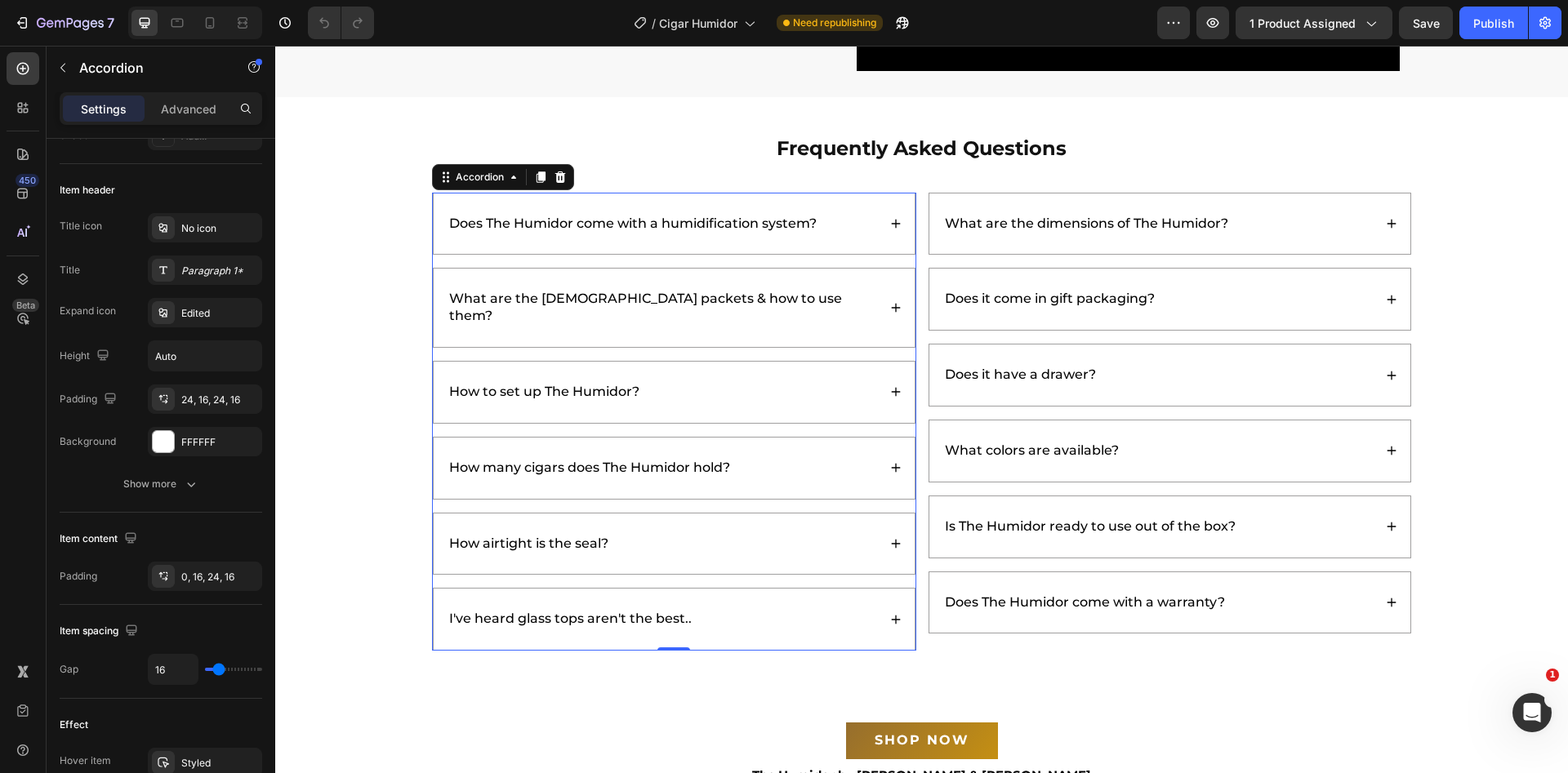
click at [828, 214] on div "Does The Humidor come with a humidification system?" at bounding box center [661, 224] width 430 height 22
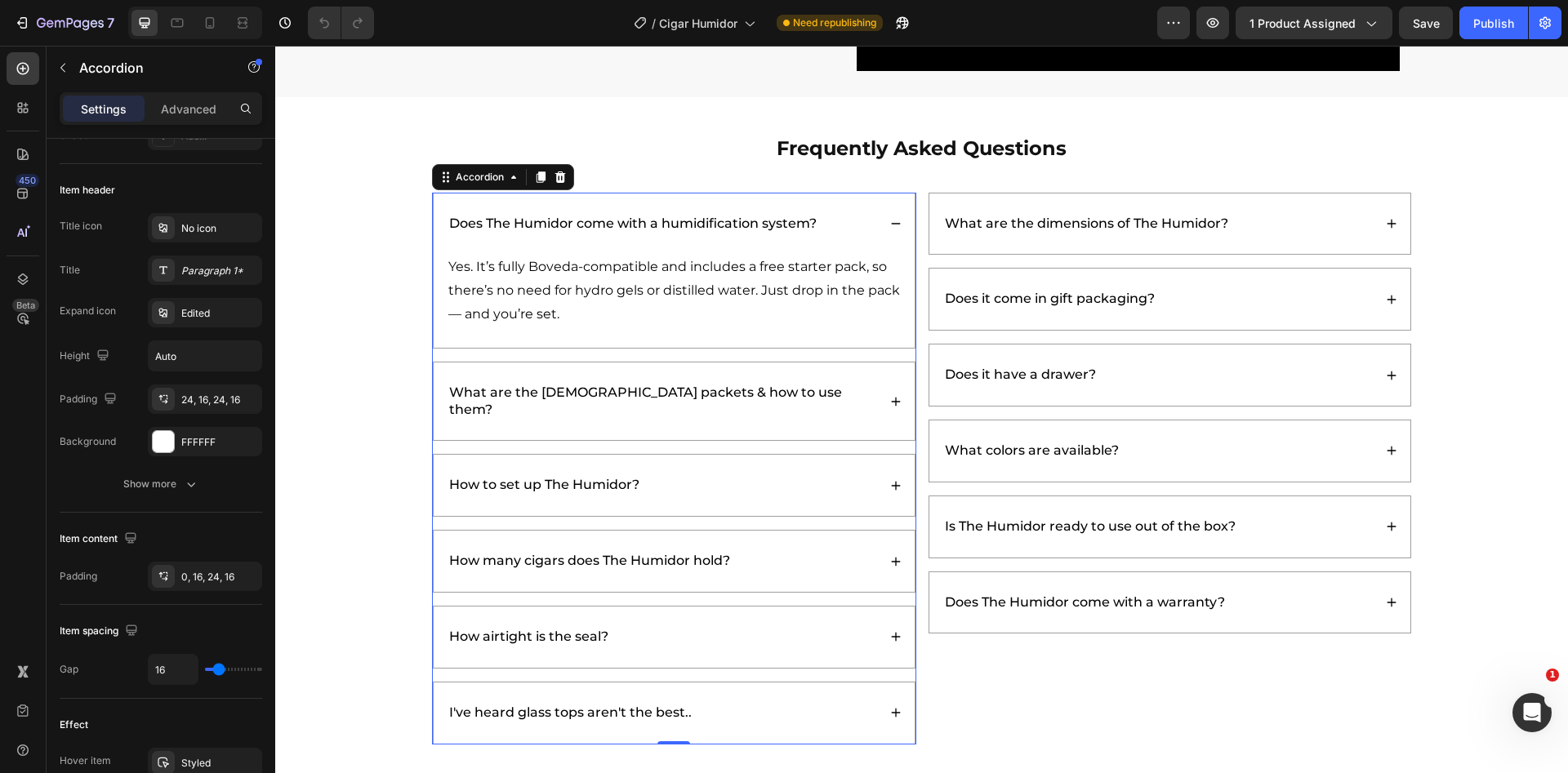
click at [828, 214] on div "Does The Humidor come with a humidification system?" at bounding box center [661, 224] width 430 height 22
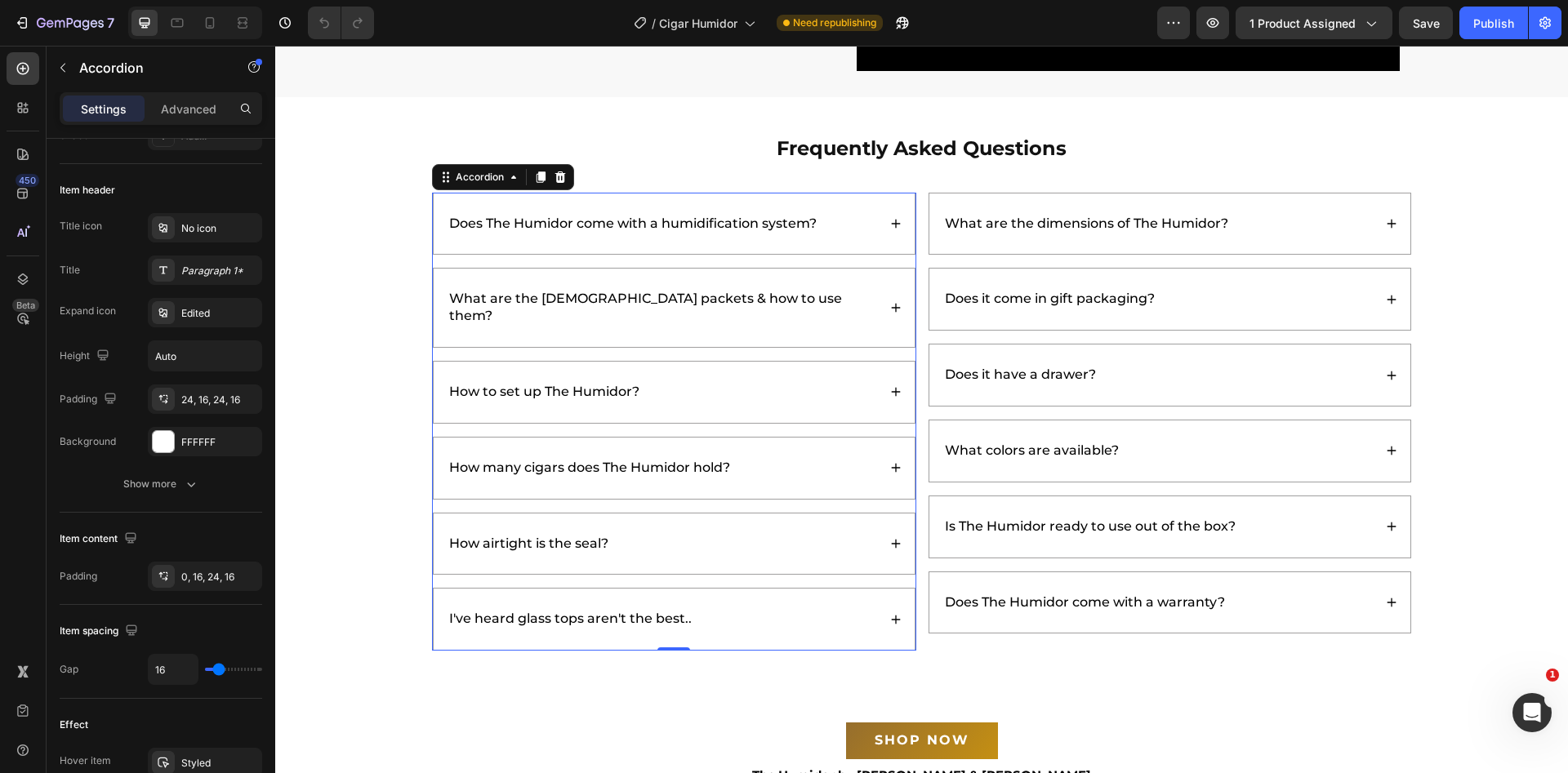
click at [857, 203] on div "Does The Humidor come with a humidification system?" at bounding box center [674, 224] width 481 height 61
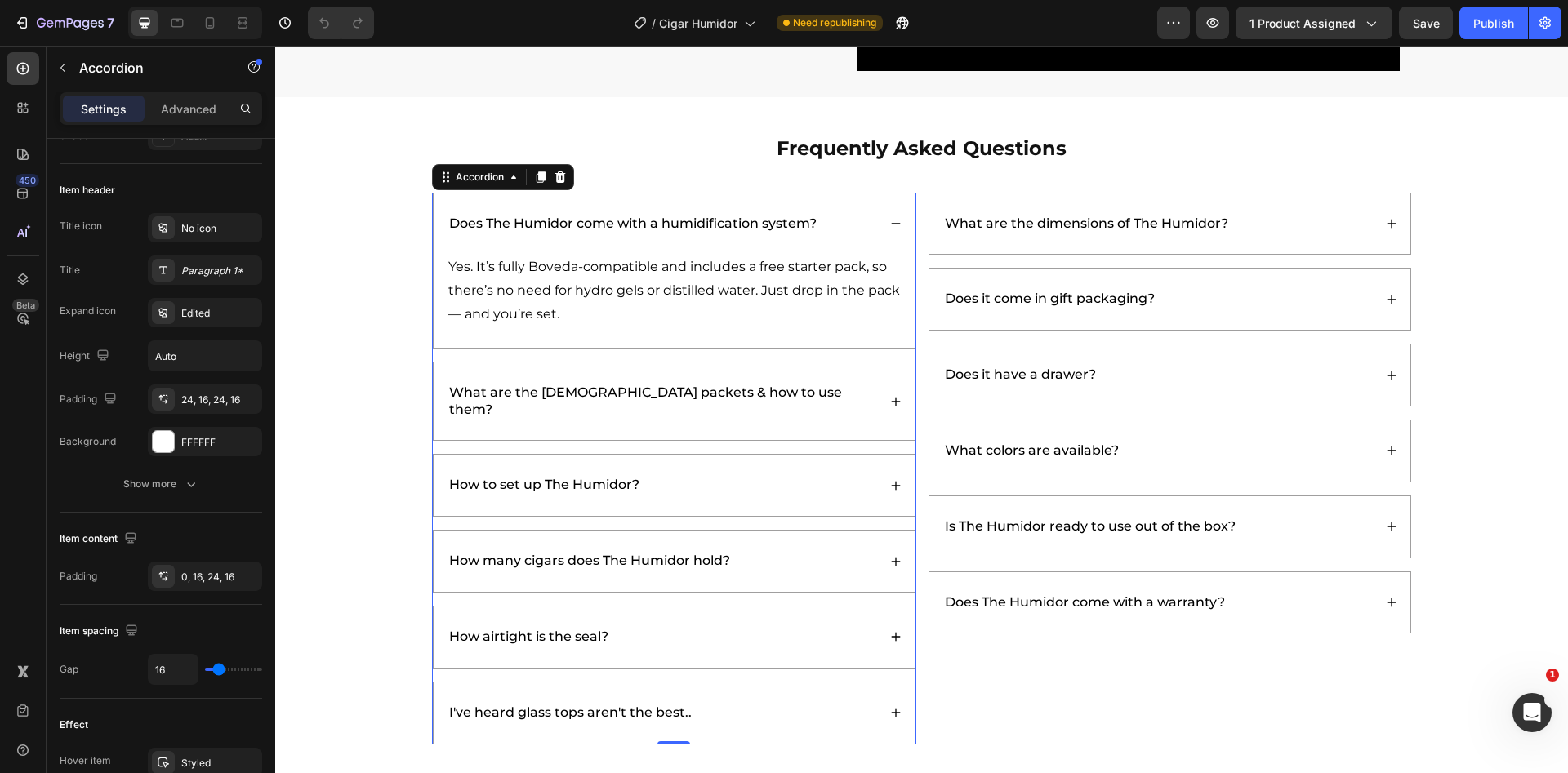
click at [853, 213] on div "Does The Humidor come with a humidification system?" at bounding box center [661, 224] width 430 height 22
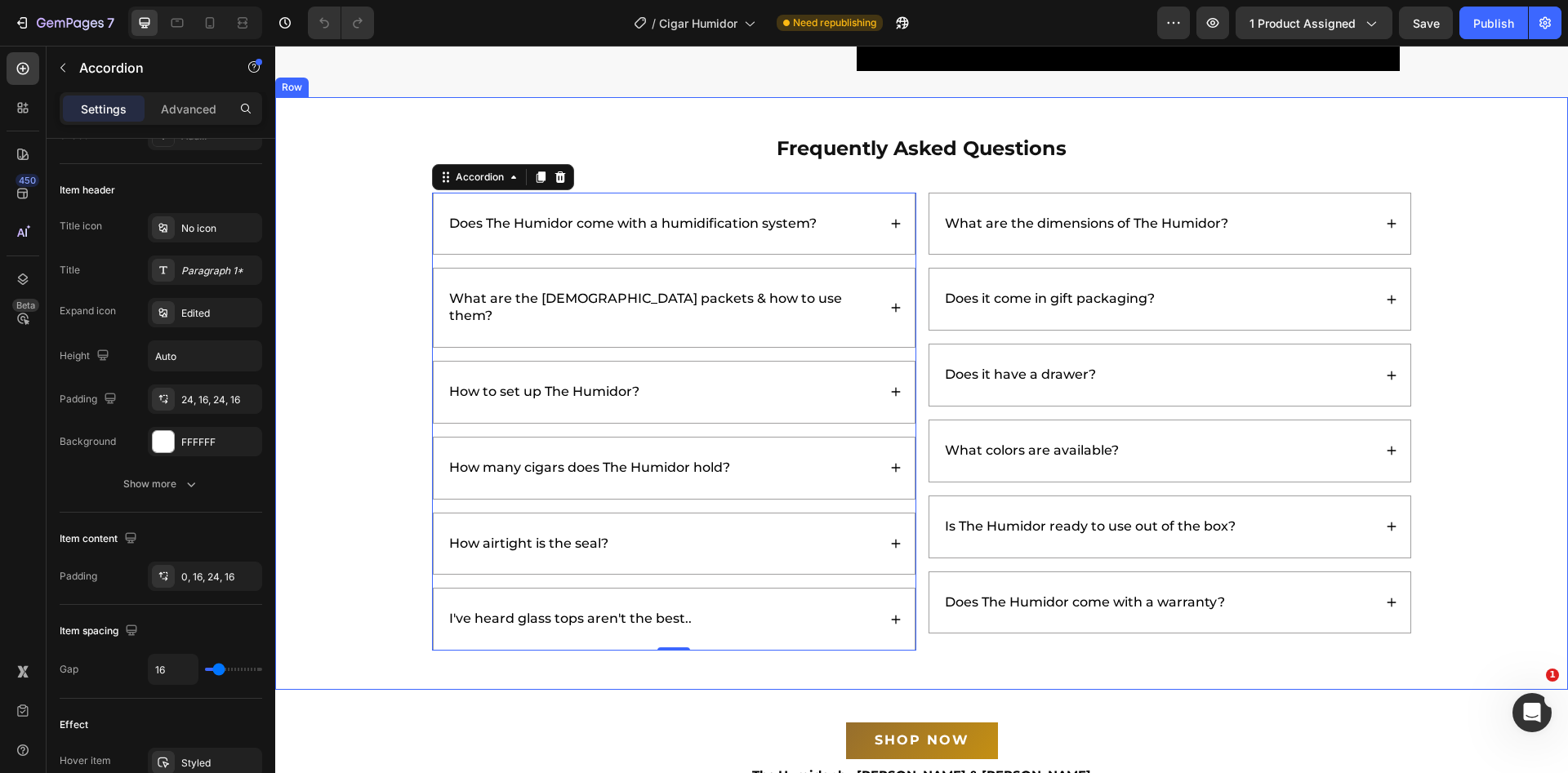
click at [328, 112] on div "Frequently Asked Questions Heading Does The Humidor come with a humidification …" at bounding box center [921, 393] width 1293 height 593
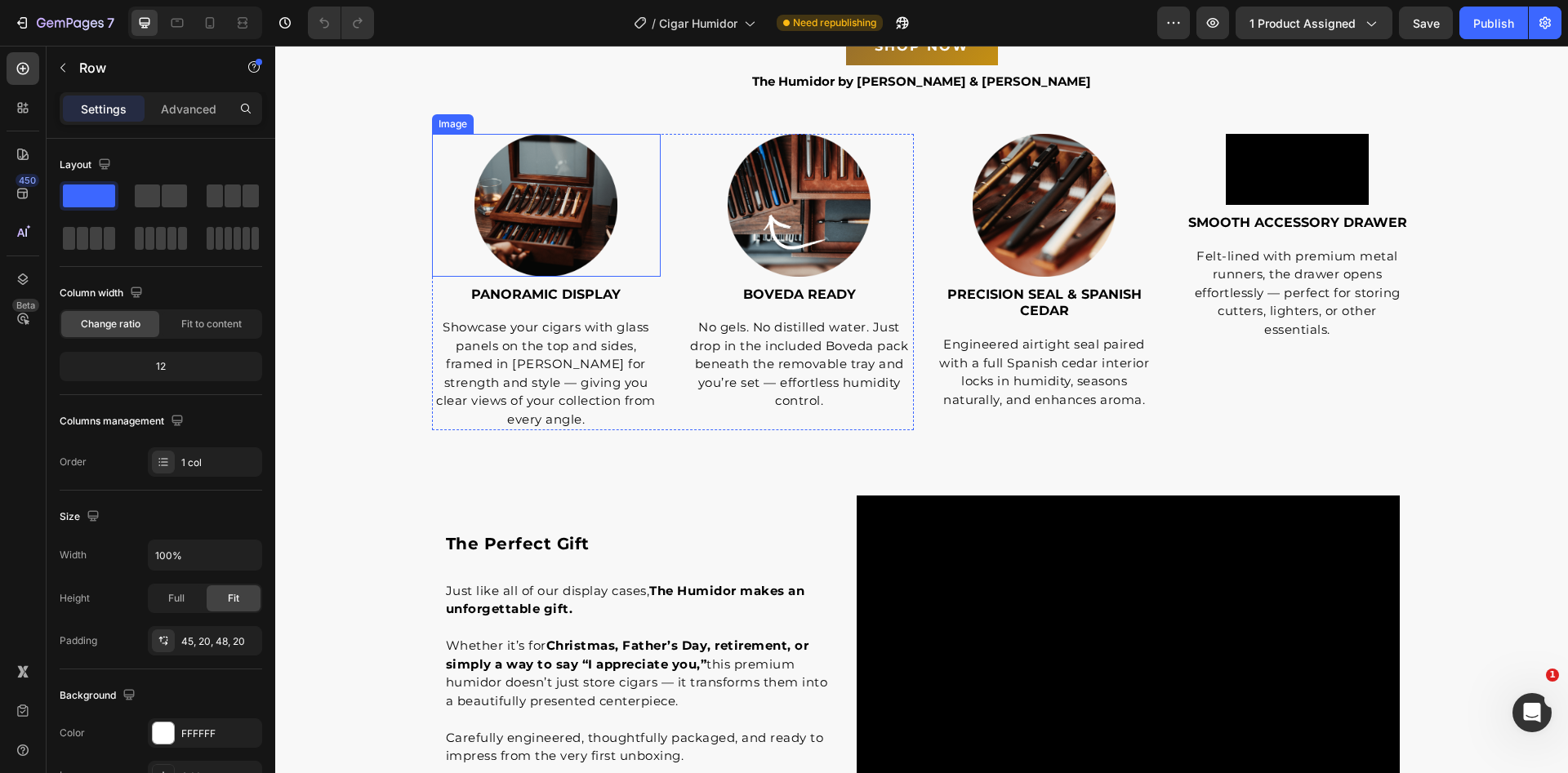
scroll to position [3067, 0]
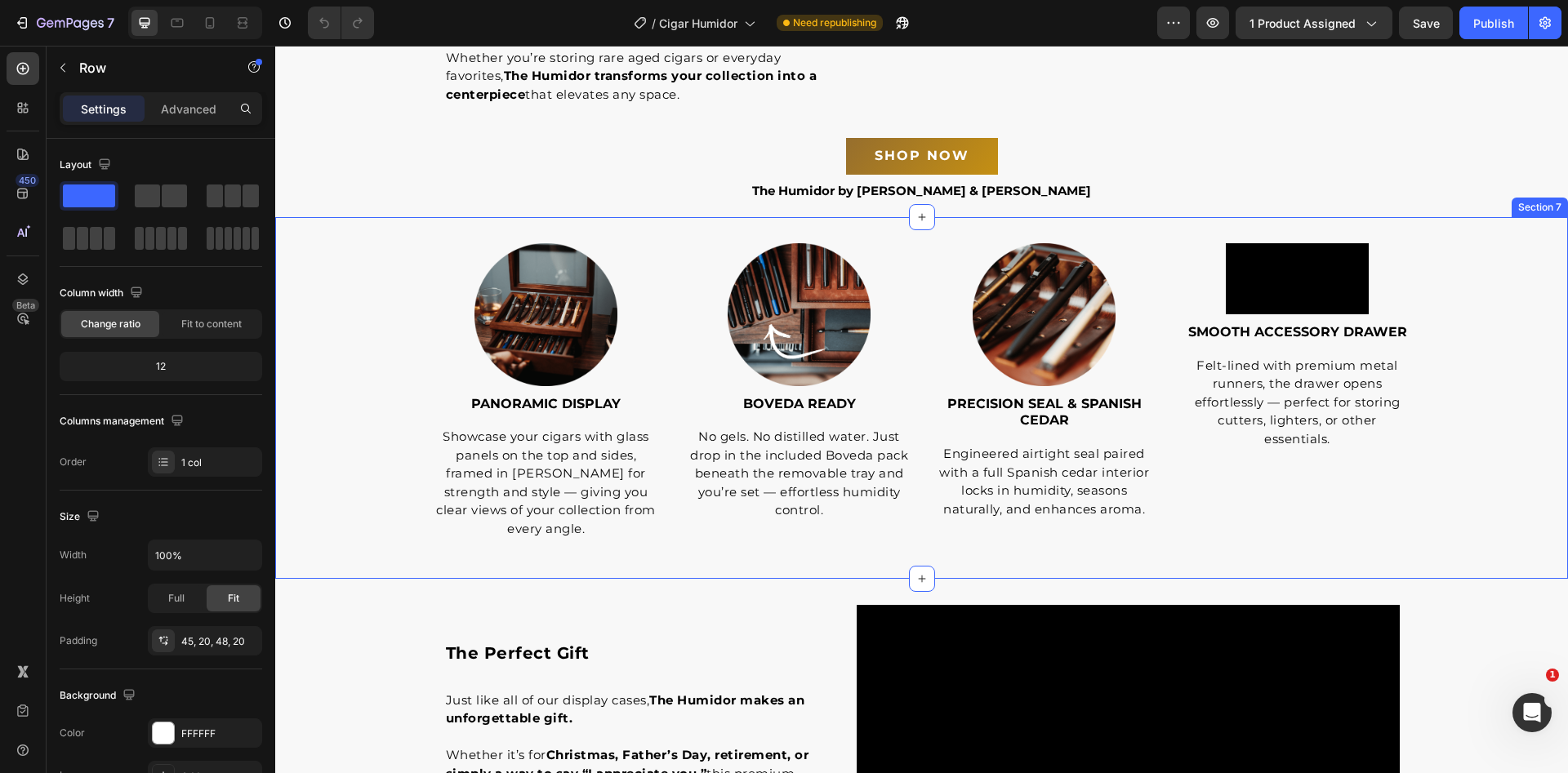
click at [353, 256] on div "Image PANORAMIC DISPLAY Text Block Showcase your cigars with glass panels on th…" at bounding box center [921, 398] width 1293 height 310
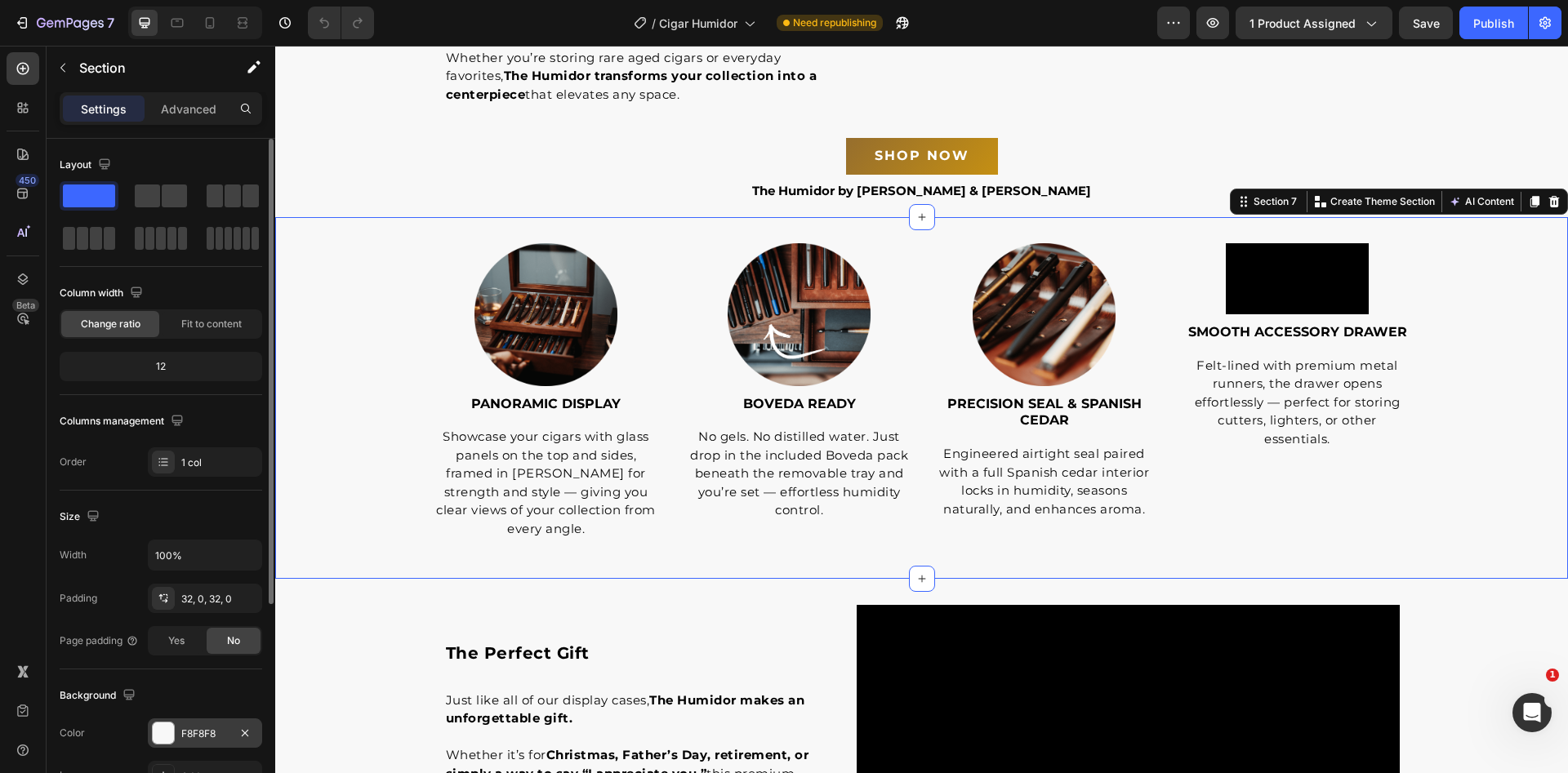
click at [199, 736] on div "F8F8F8" at bounding box center [204, 734] width 48 height 14
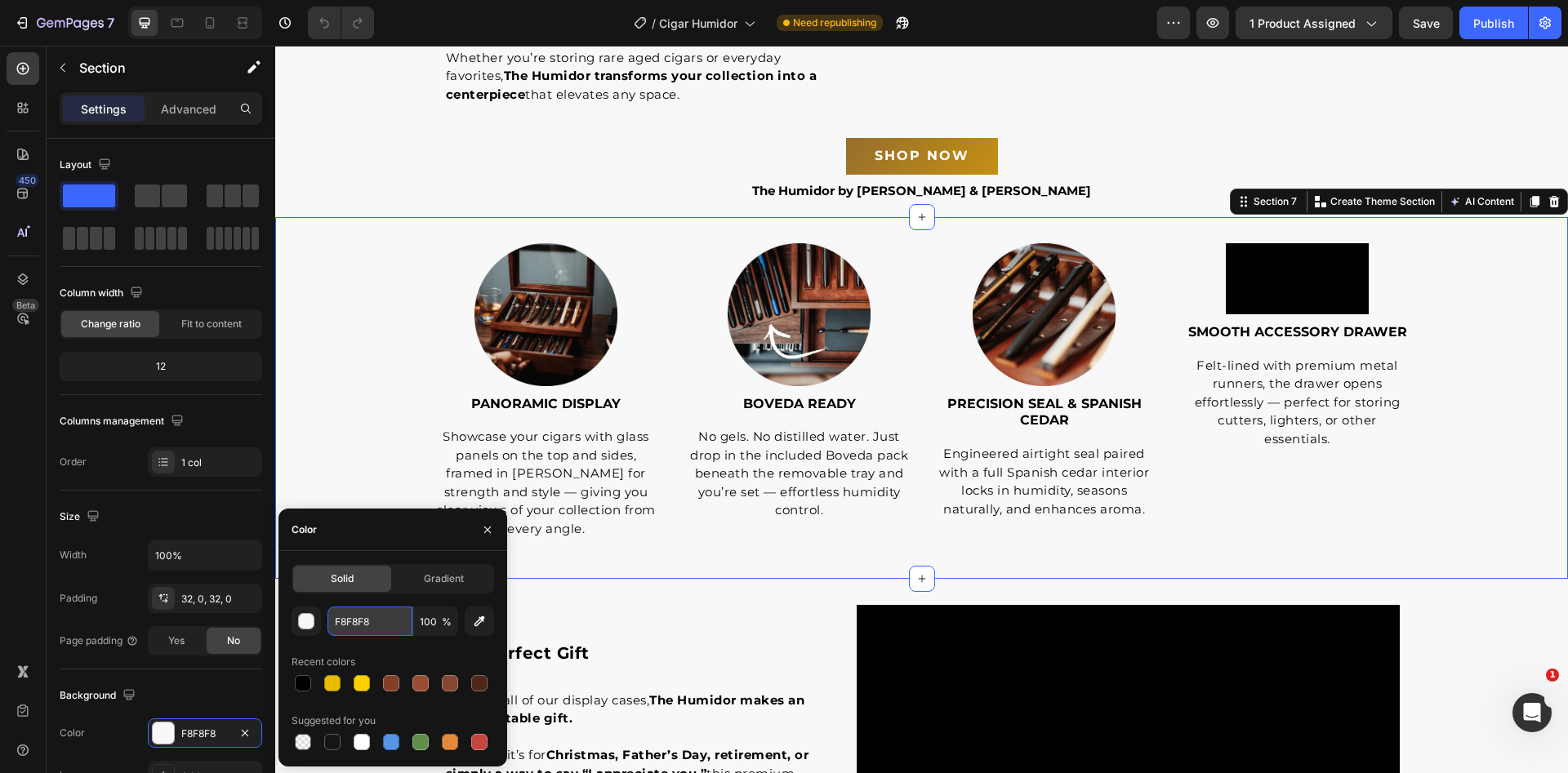
click at [365, 618] on input "F8F8F8" at bounding box center [370, 621] width 85 height 30
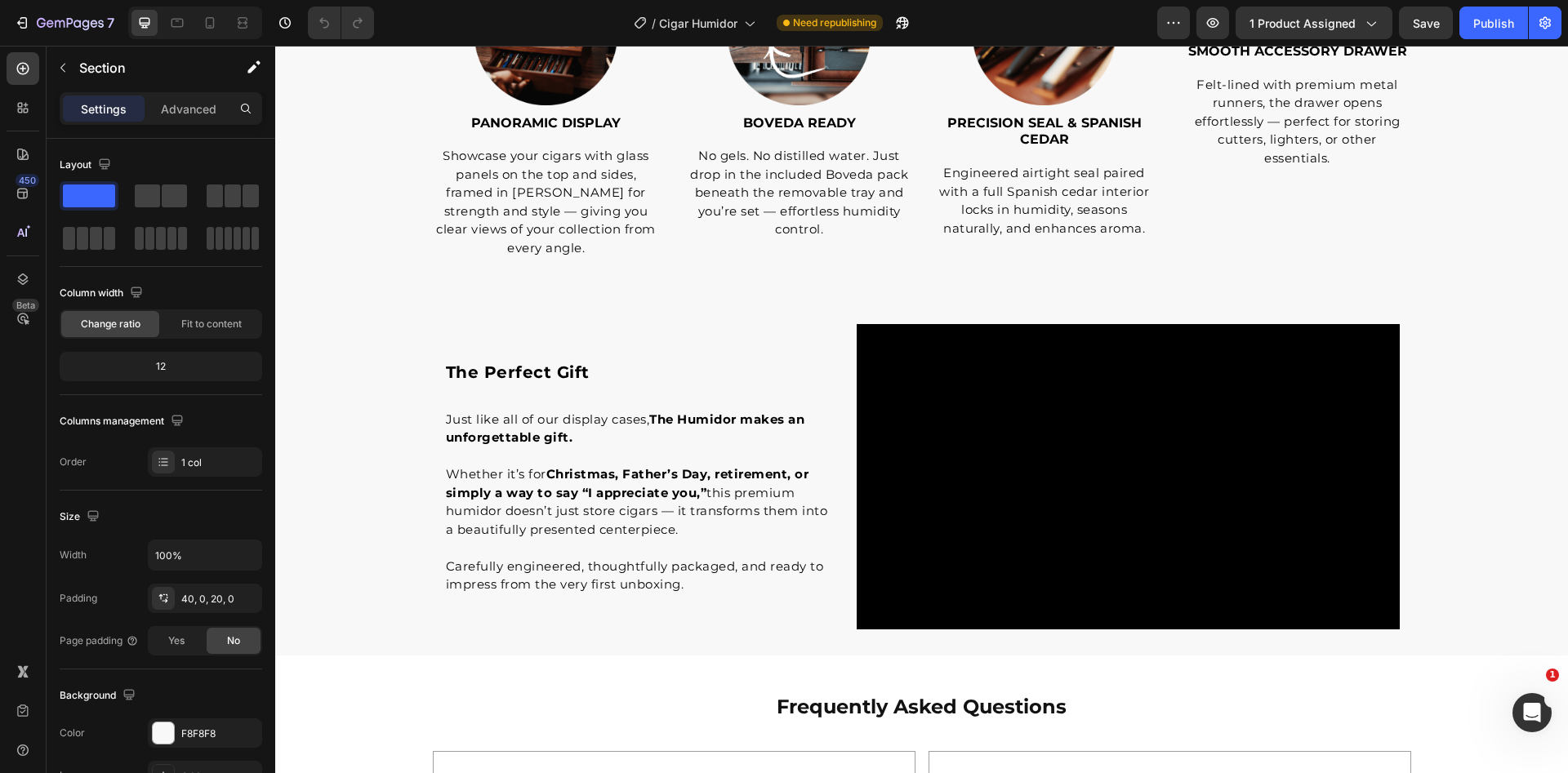
scroll to position [3064, 0]
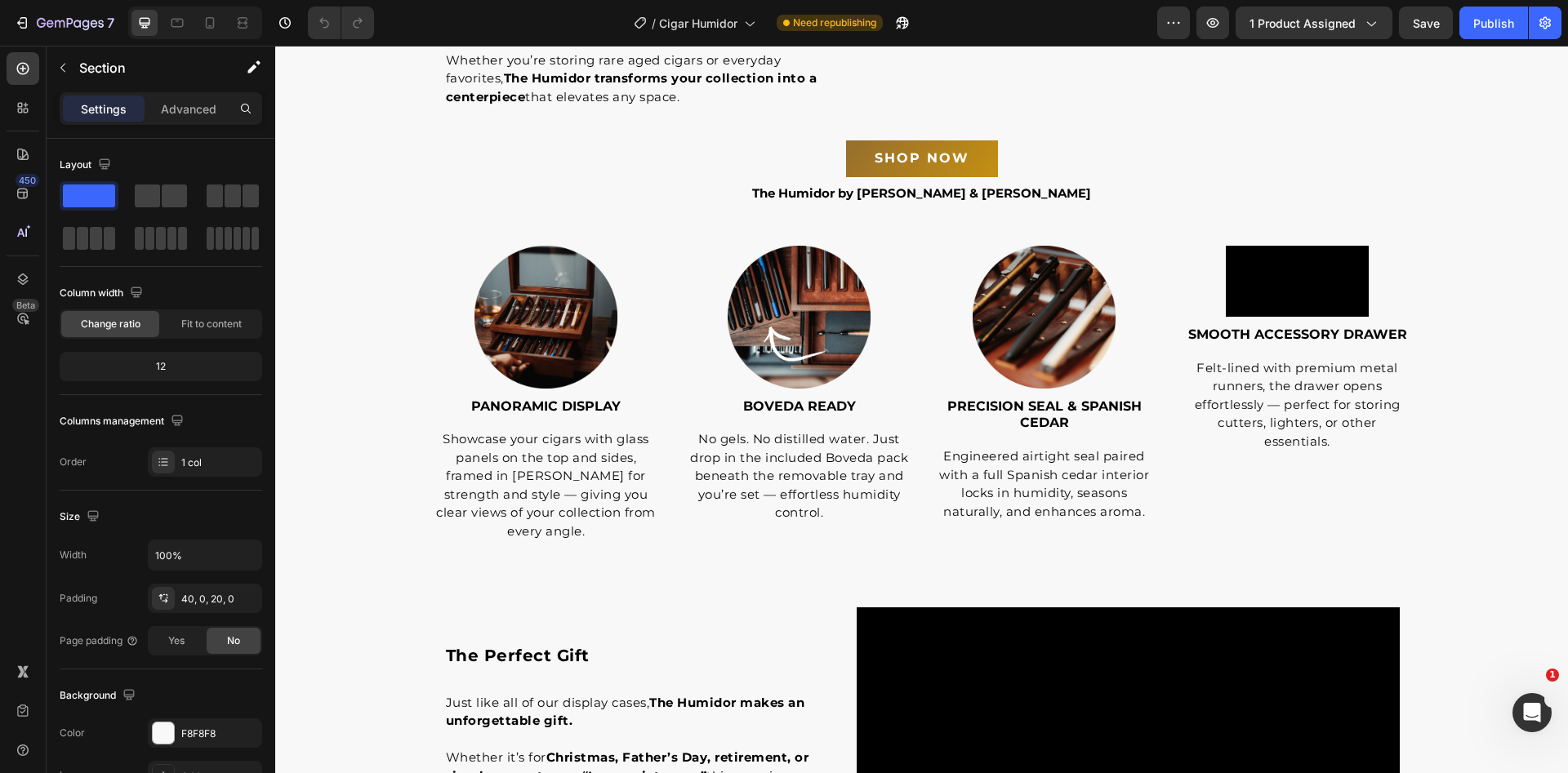
click at [547, 305] on img at bounding box center [545, 317] width 143 height 143
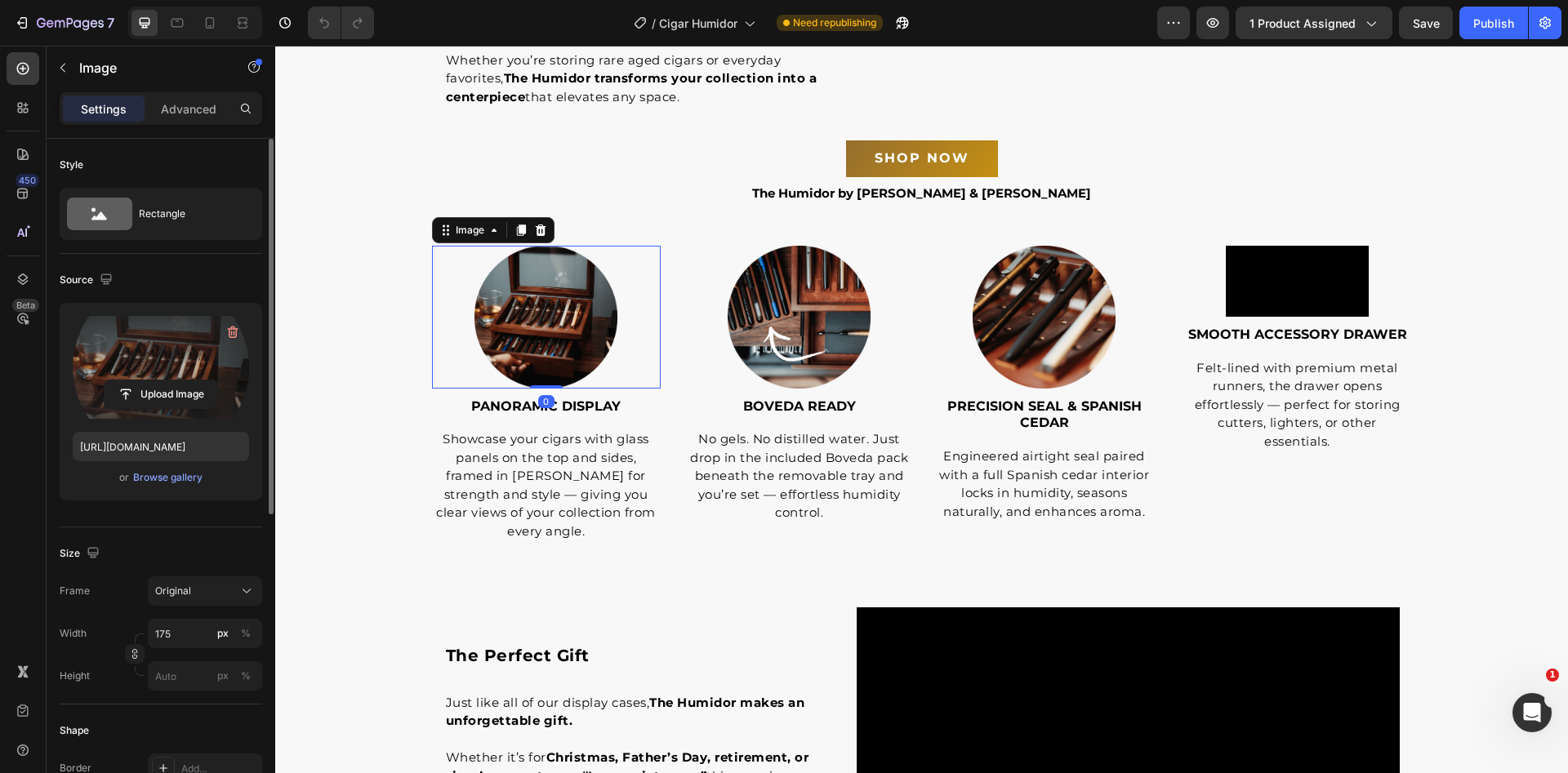
click at [159, 347] on label at bounding box center [161, 367] width 176 height 103
click at [159, 381] on input "file" at bounding box center [160, 394] width 112 height 28
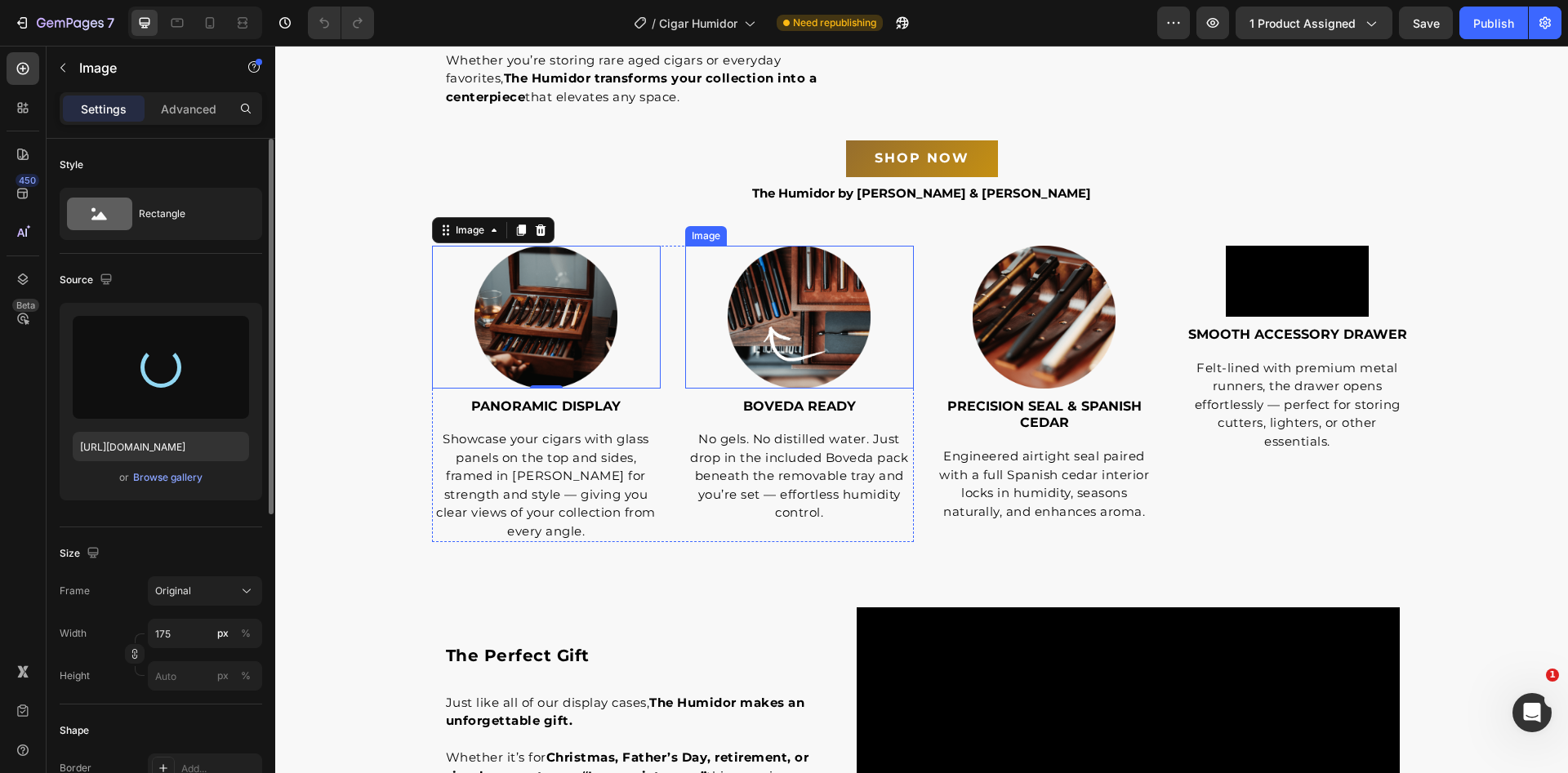
type input "[URL][DOMAIN_NAME]"
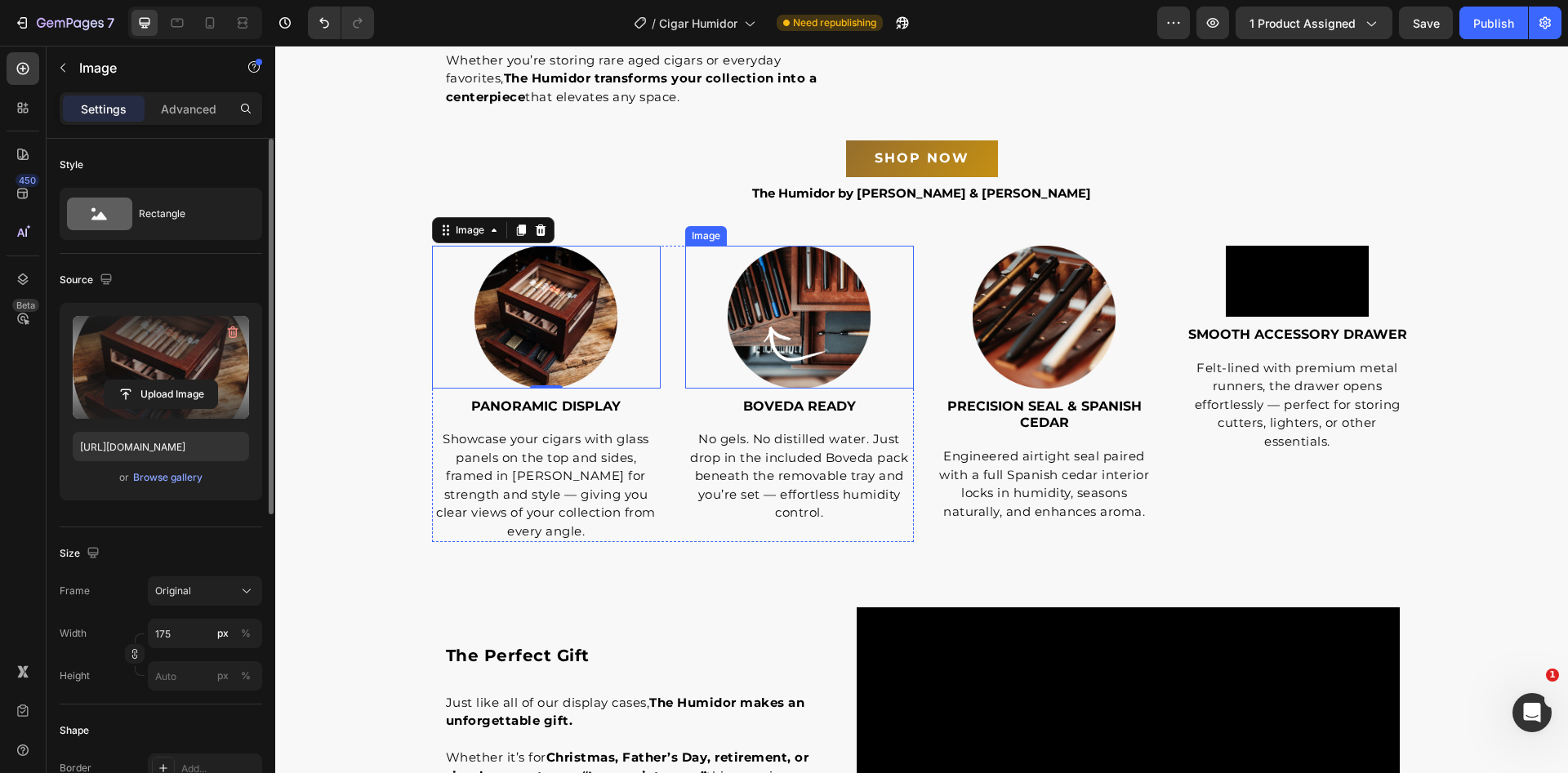
click at [832, 319] on img at bounding box center [799, 317] width 143 height 143
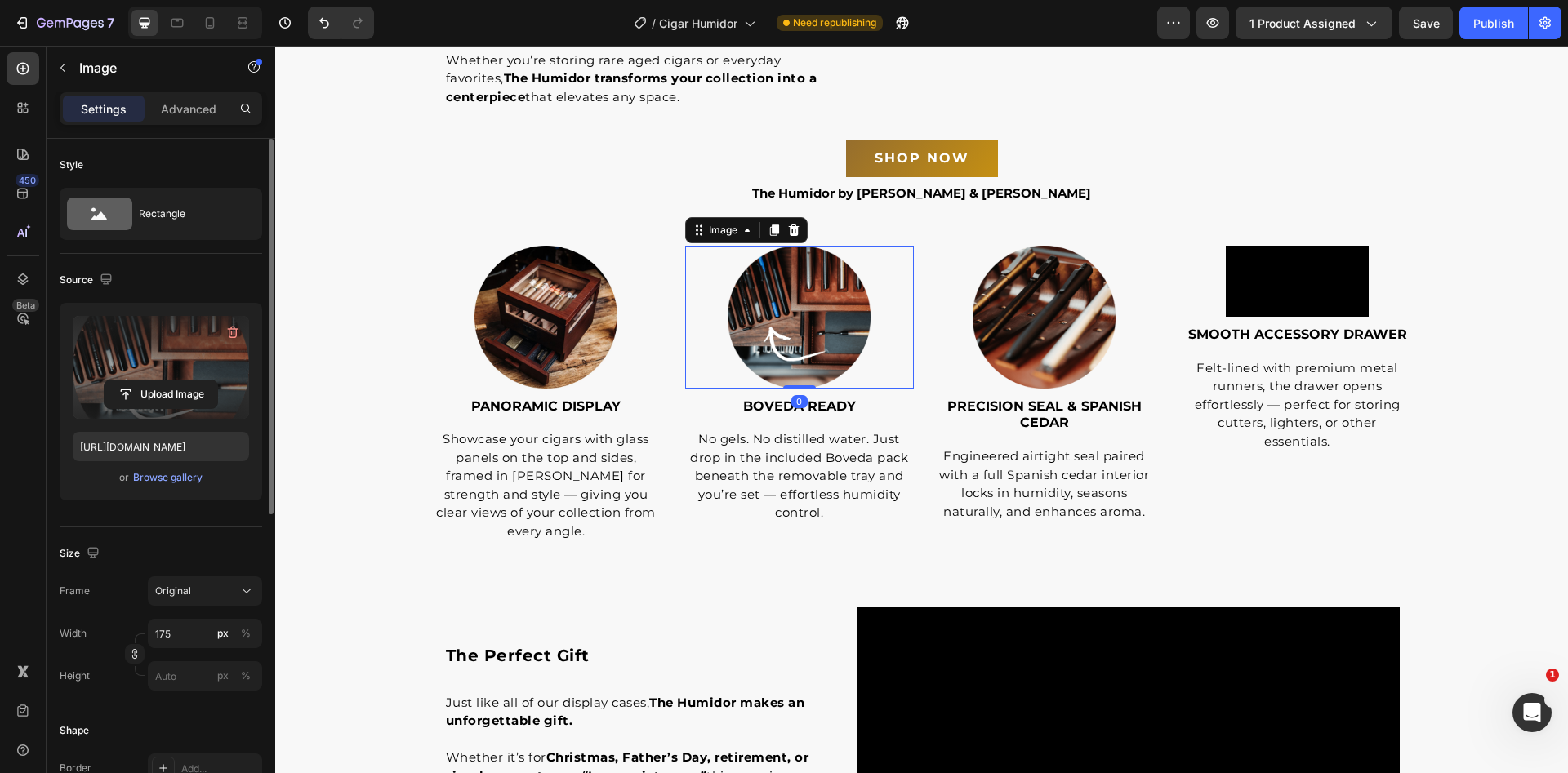
click at [172, 373] on label at bounding box center [161, 367] width 176 height 103
click at [172, 381] on input "file" at bounding box center [160, 394] width 112 height 28
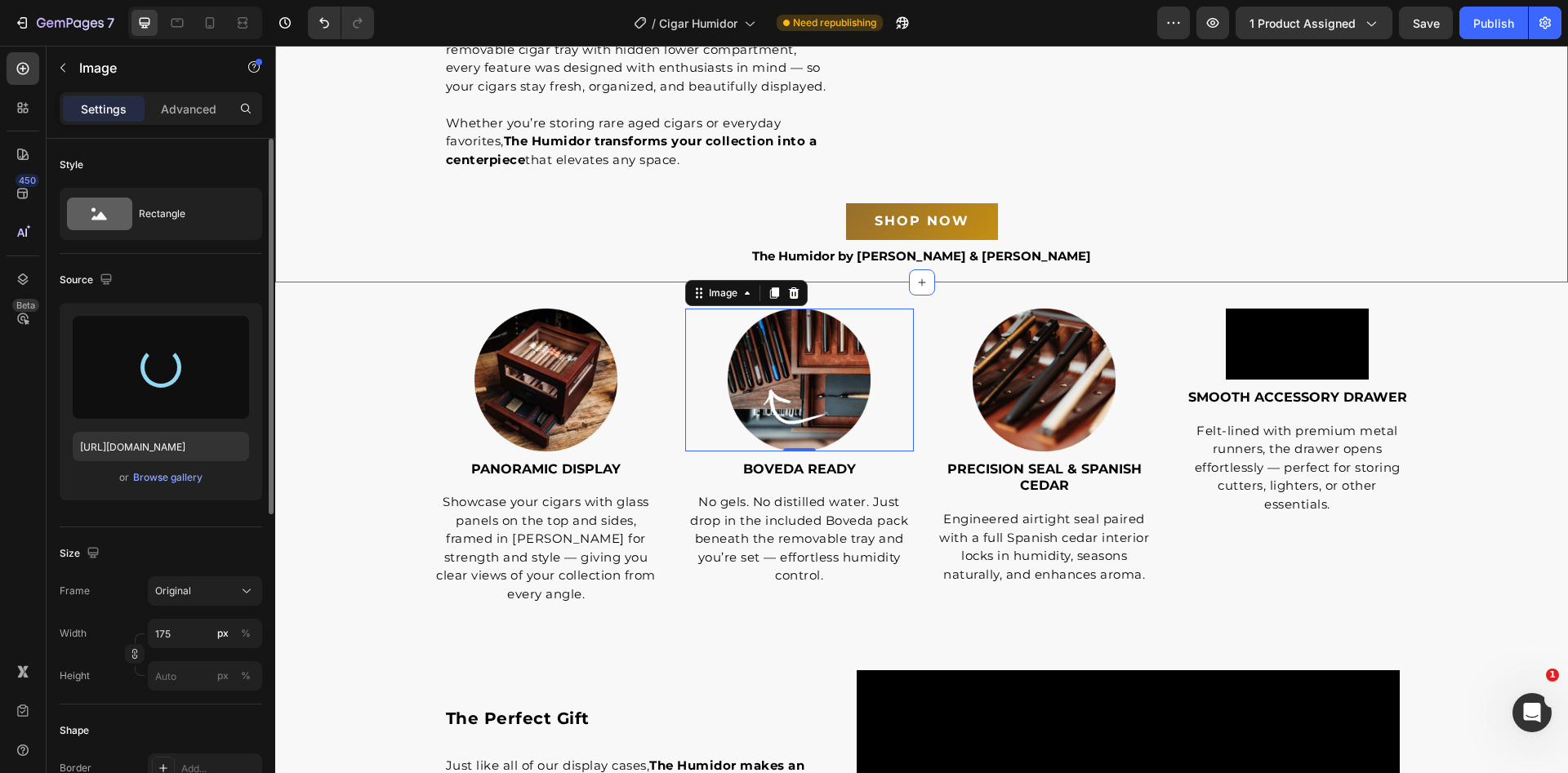
scroll to position [2864, 0]
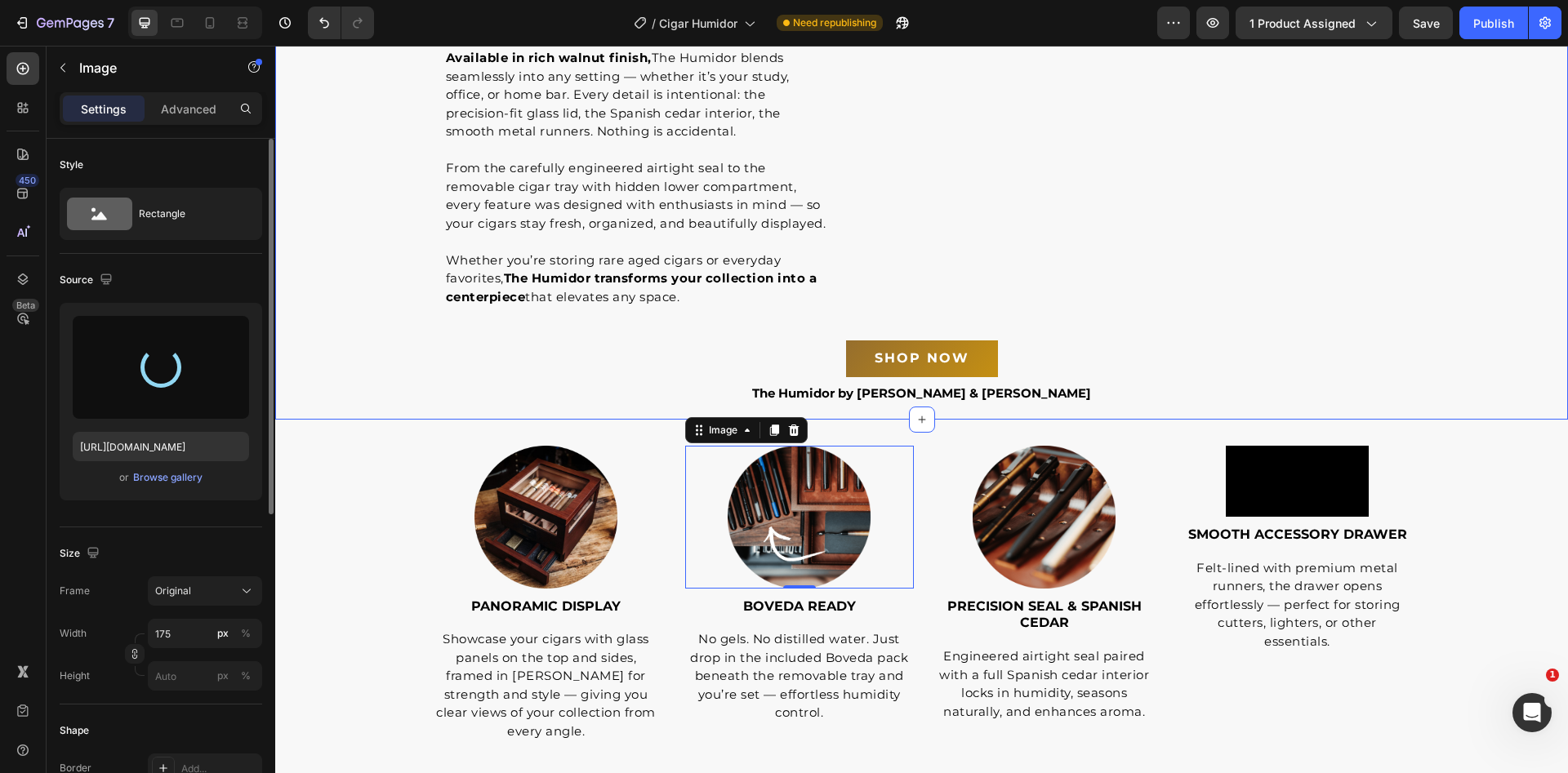
type input "[URL][DOMAIN_NAME]"
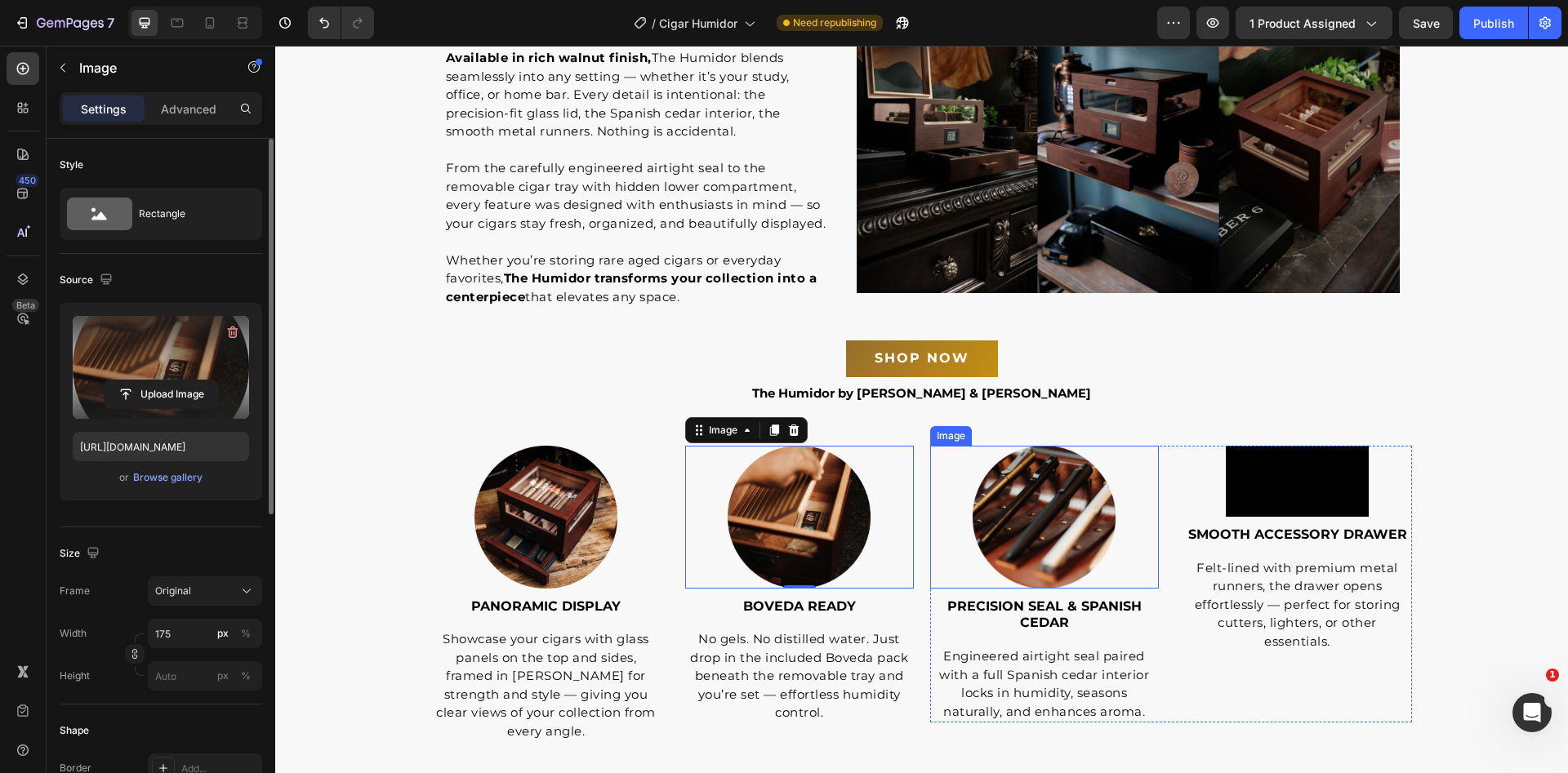
click at [1062, 508] on img at bounding box center [1044, 517] width 143 height 143
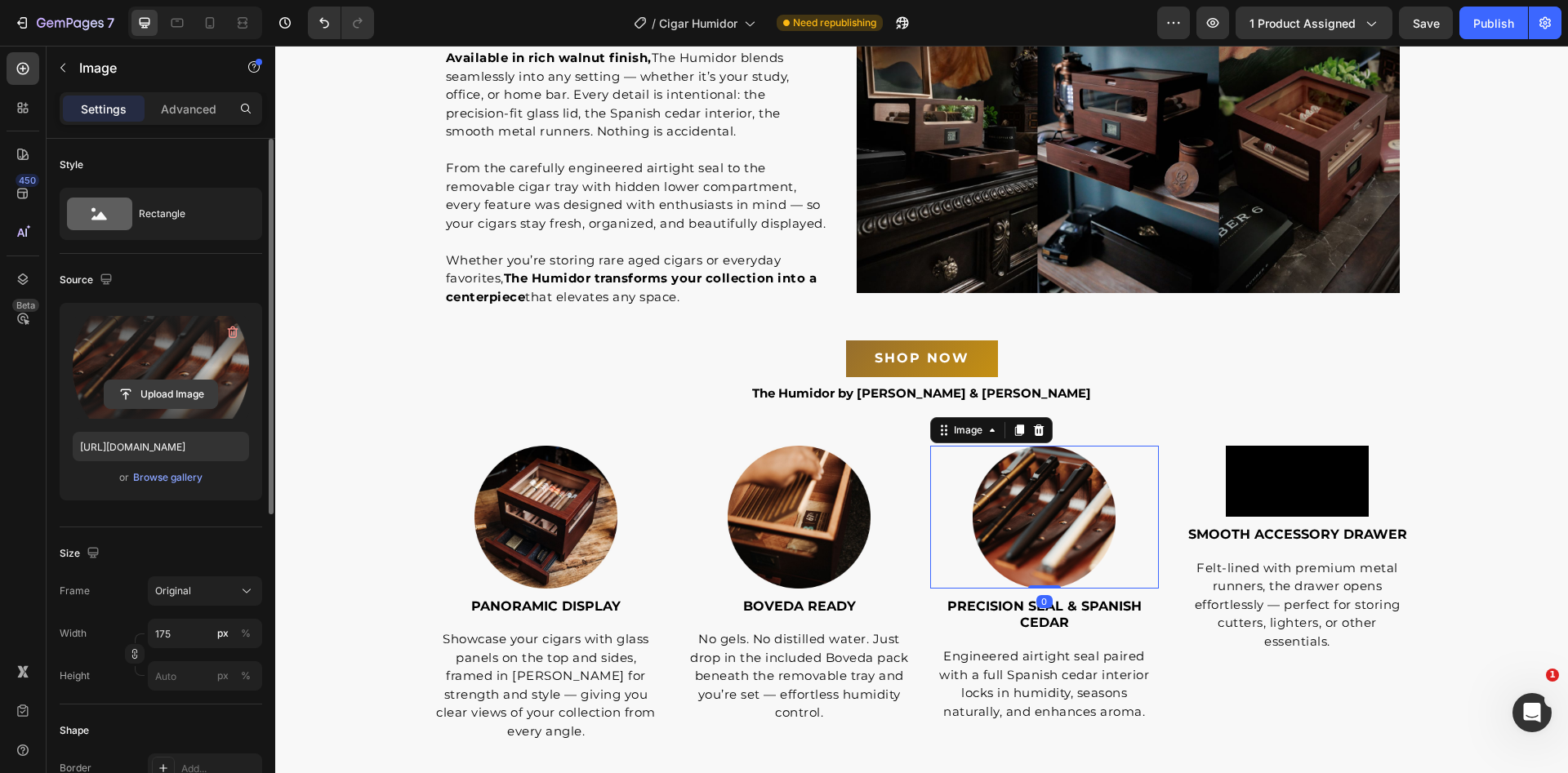
click at [104, 401] on input "file" at bounding box center [160, 394] width 112 height 28
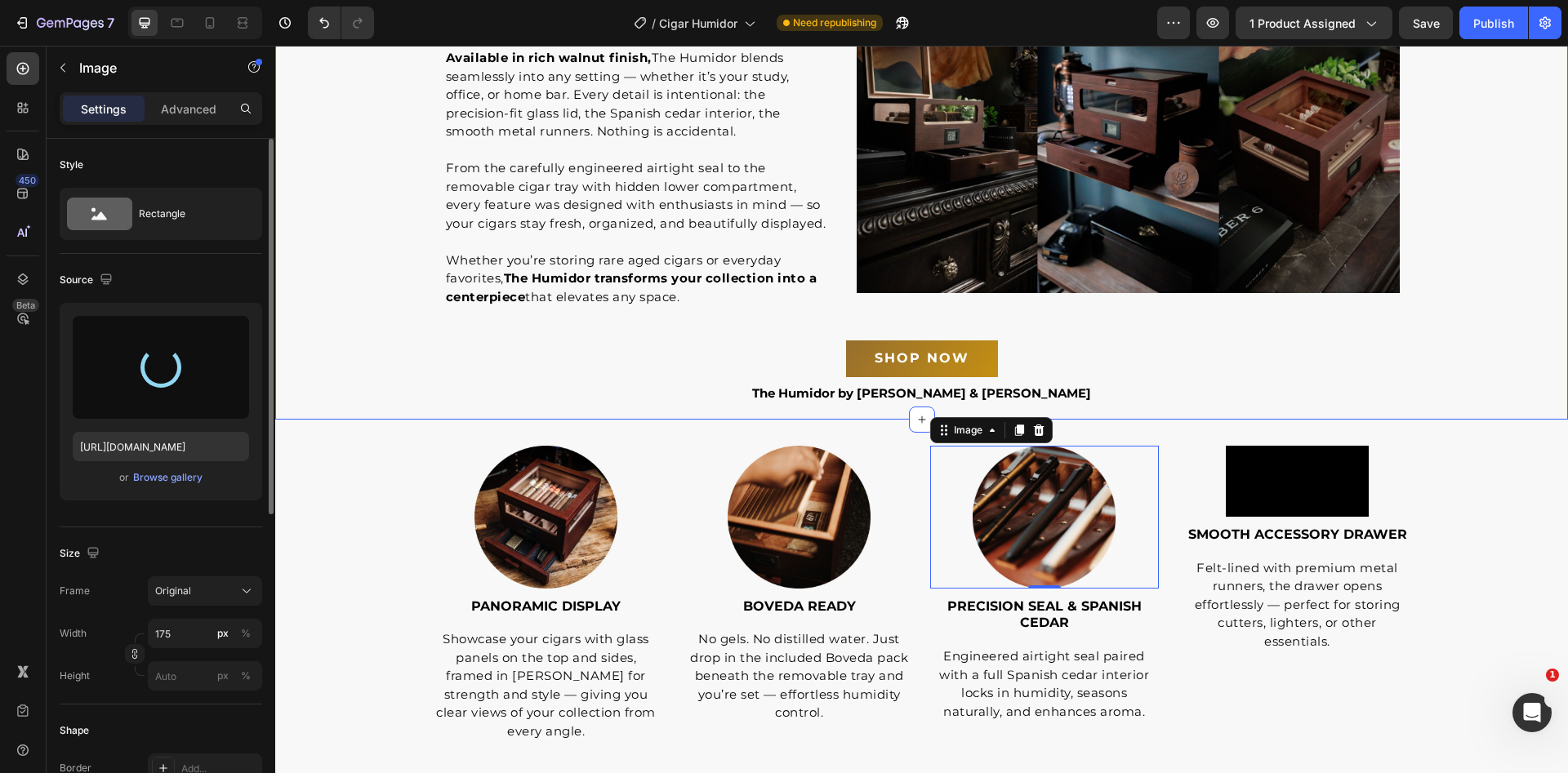
type input "[URL][DOMAIN_NAME]"
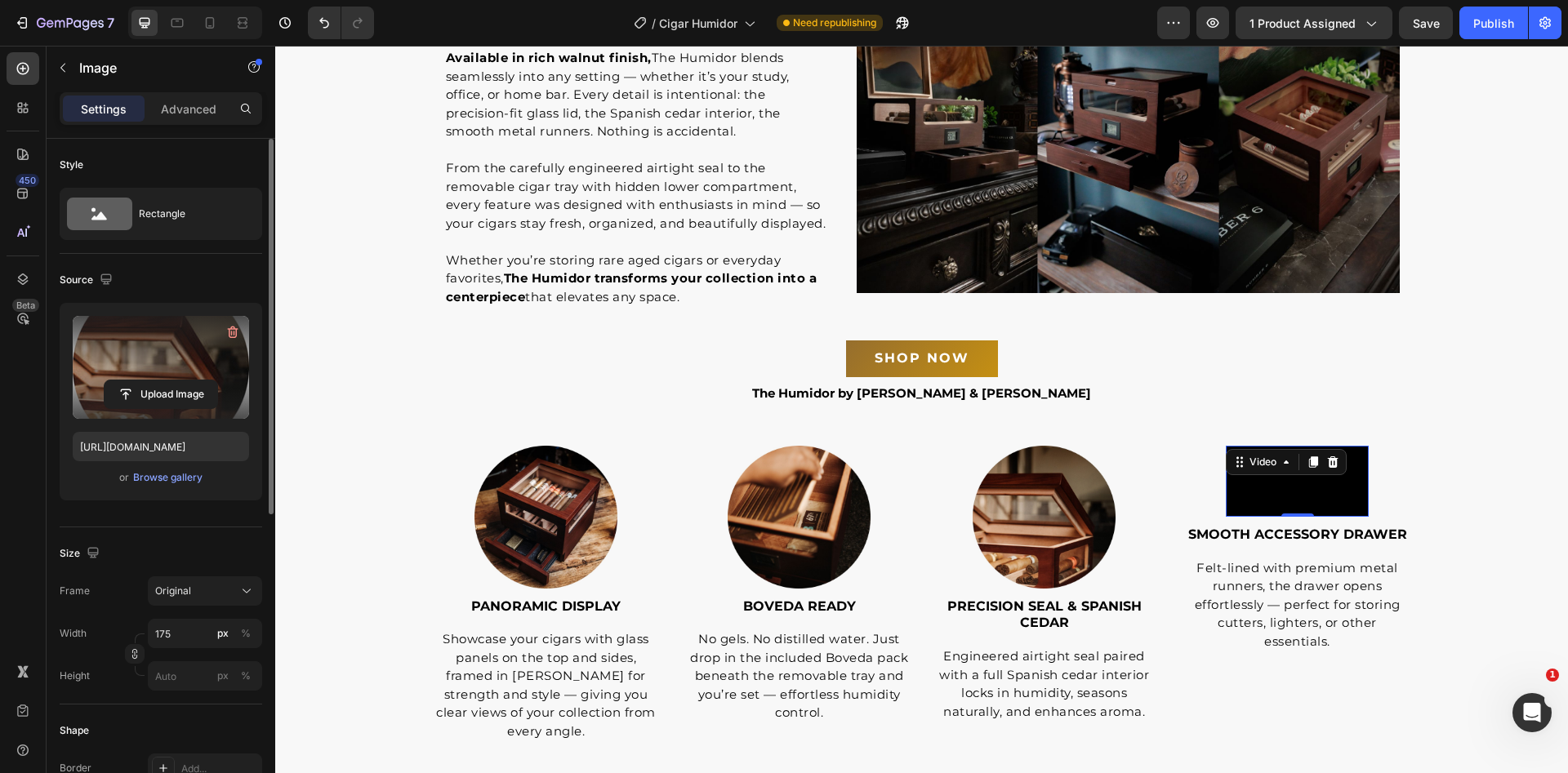
click at [1322, 517] on video at bounding box center [1296, 482] width 143 height 72
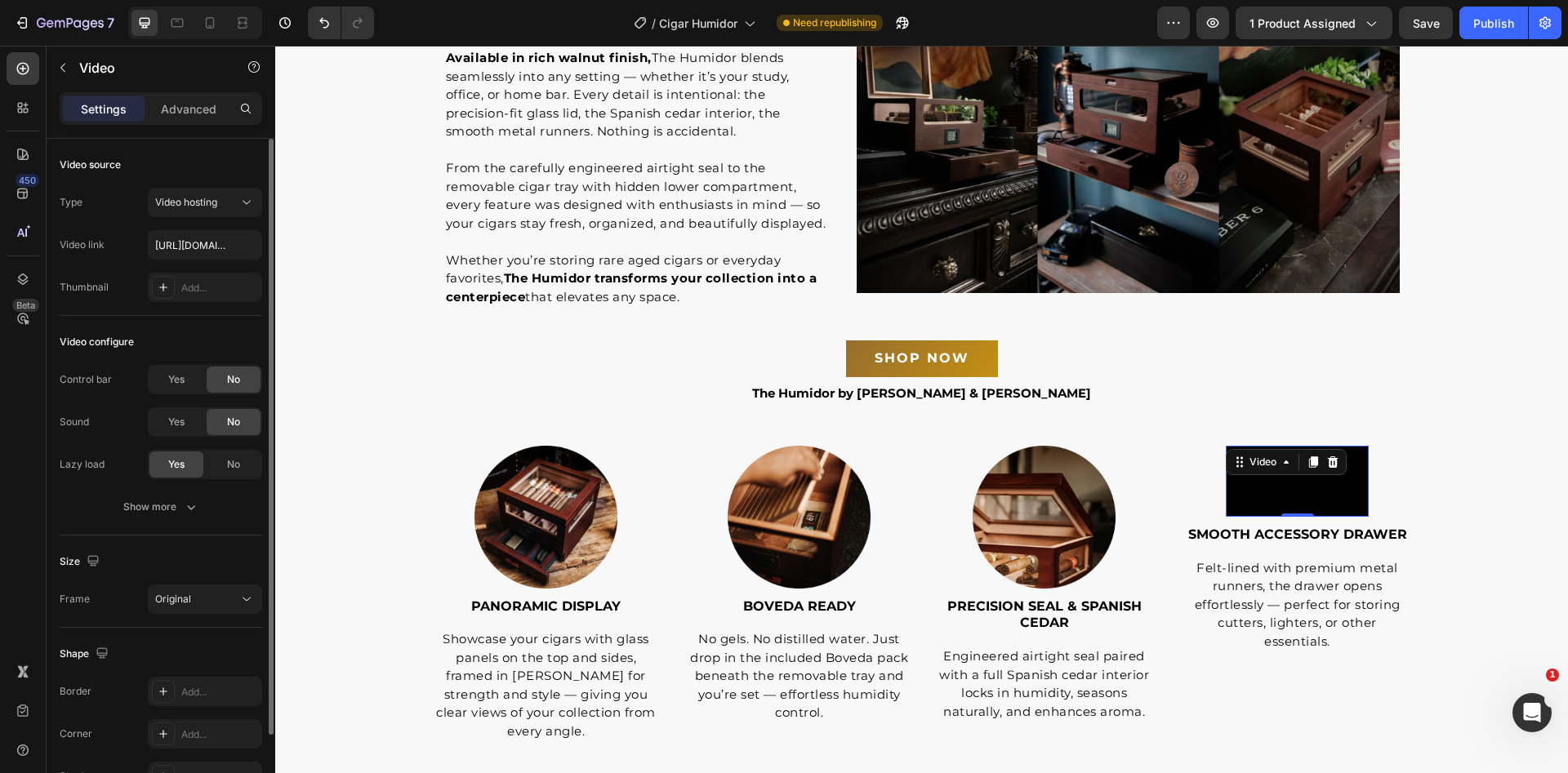
click at [1261, 517] on video at bounding box center [1296, 482] width 143 height 72
click at [1018, 535] on img at bounding box center [1044, 517] width 143 height 143
click at [1259, 492] on video at bounding box center [1296, 482] width 143 height 72
click at [1330, 460] on icon at bounding box center [1333, 461] width 11 height 12
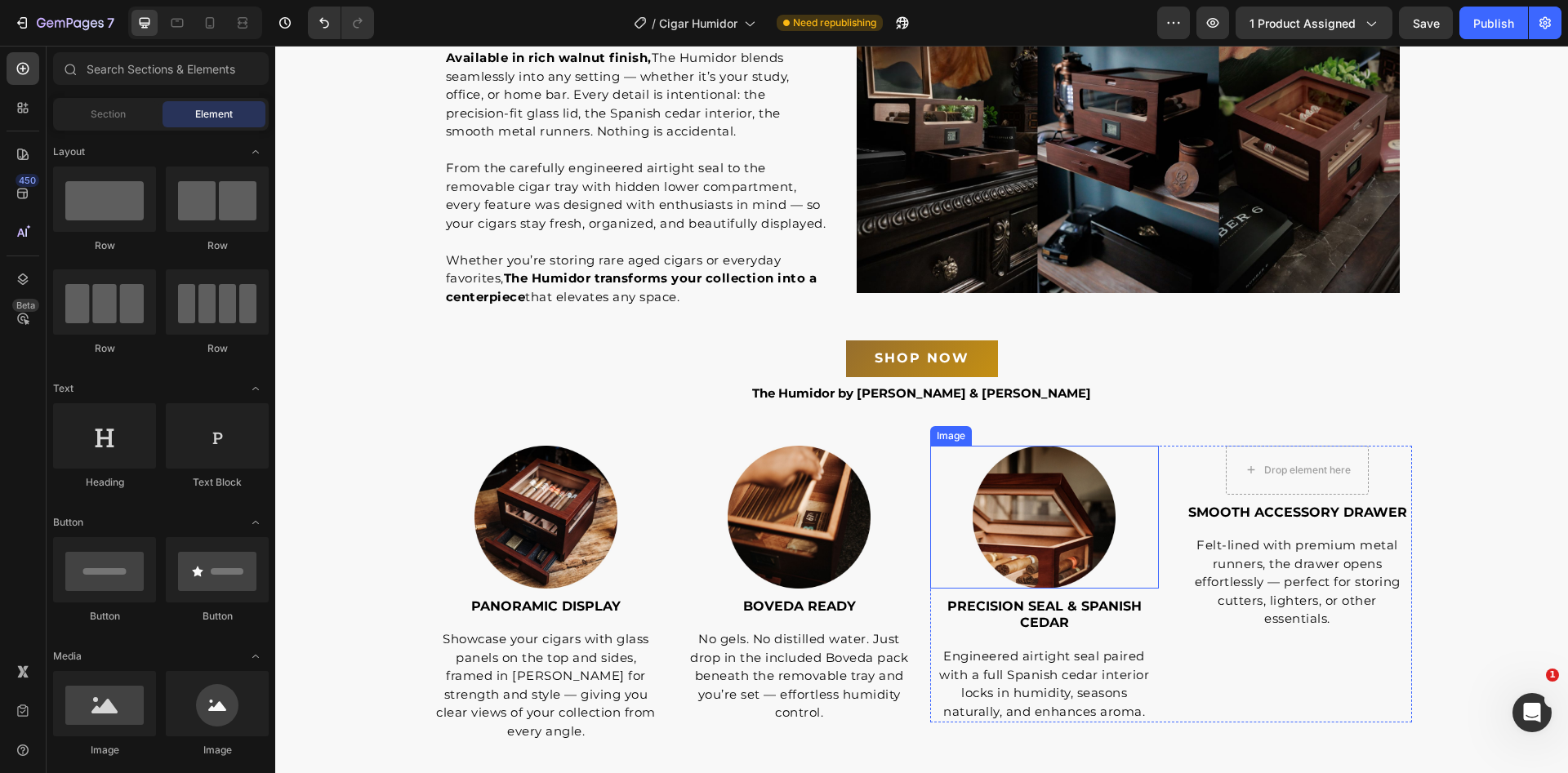
click at [1062, 505] on img at bounding box center [1044, 517] width 143 height 143
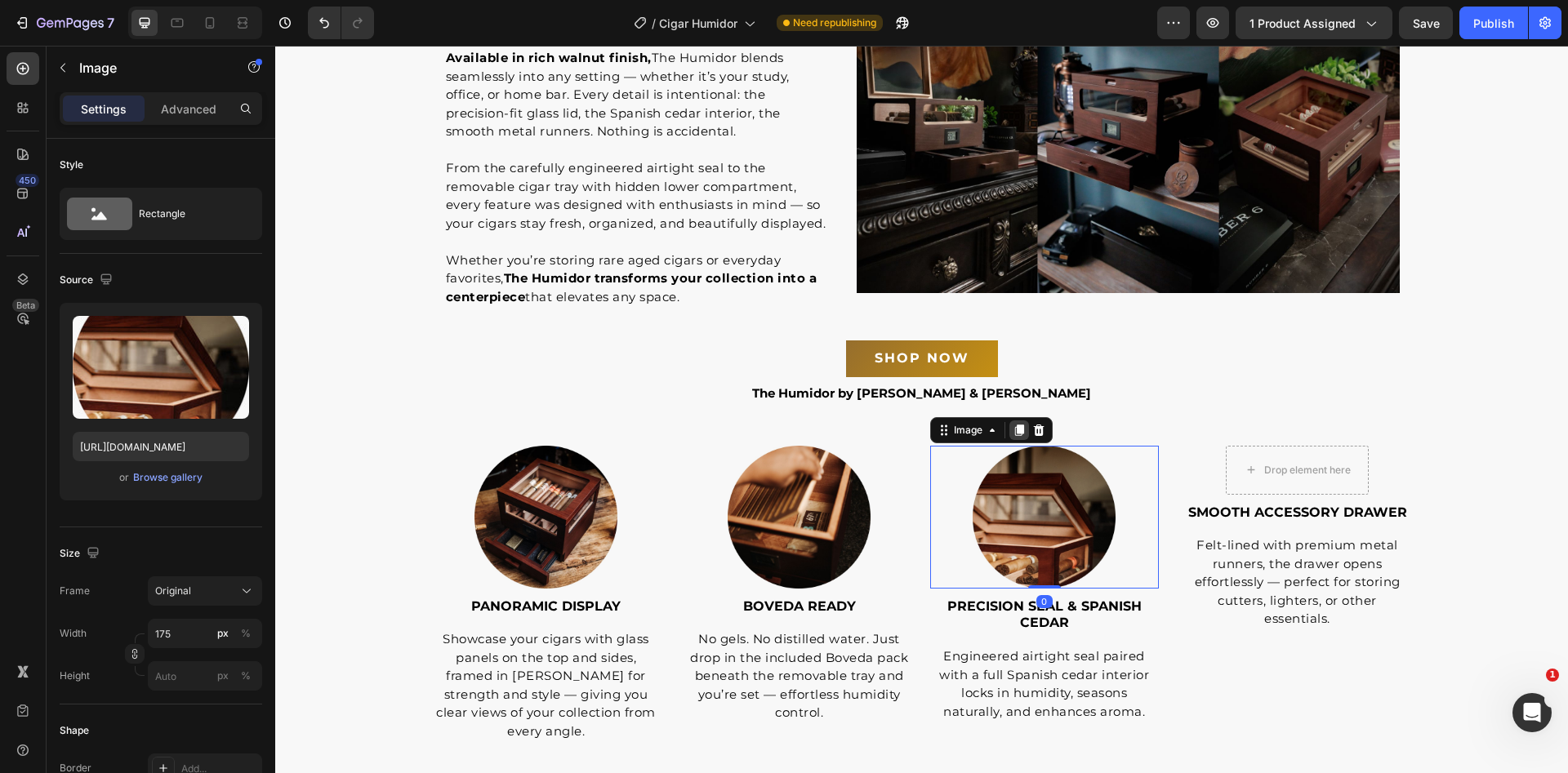
click at [1014, 428] on icon at bounding box center [1018, 430] width 9 height 12
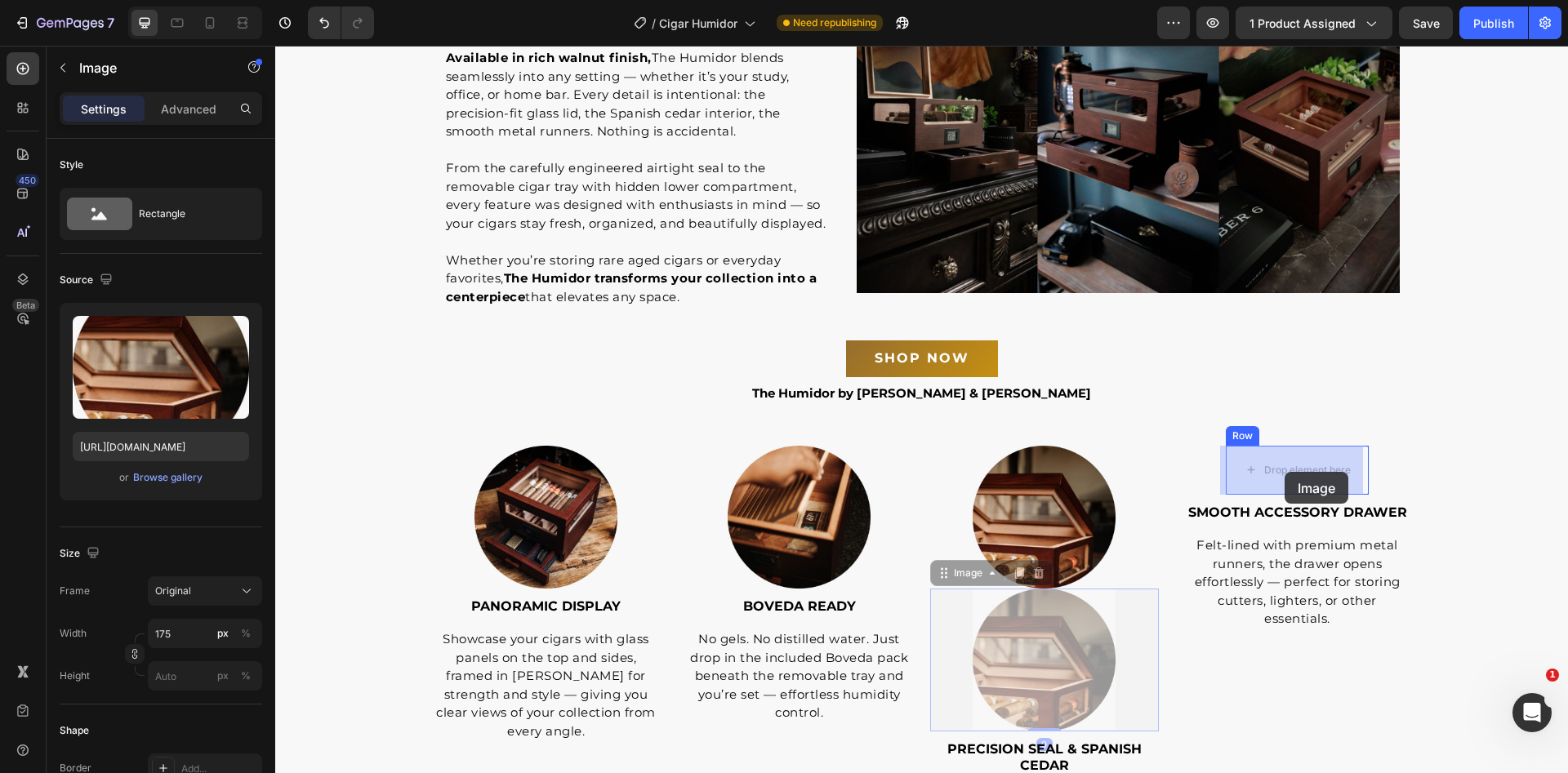
drag, startPoint x: 1057, startPoint y: 644, endPoint x: 1261, endPoint y: 504, distance: 247.4
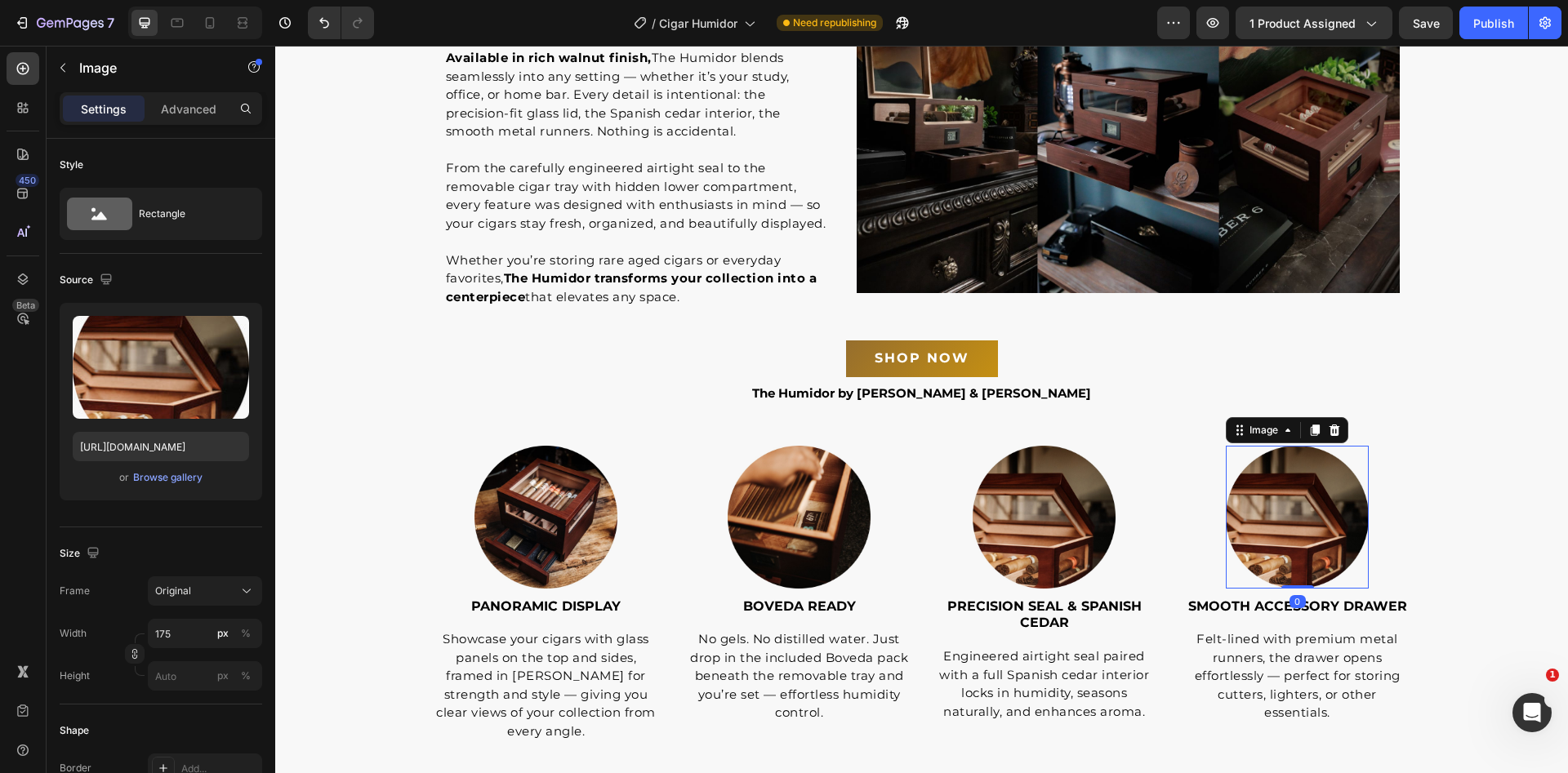
click at [1277, 485] on img at bounding box center [1296, 517] width 143 height 143
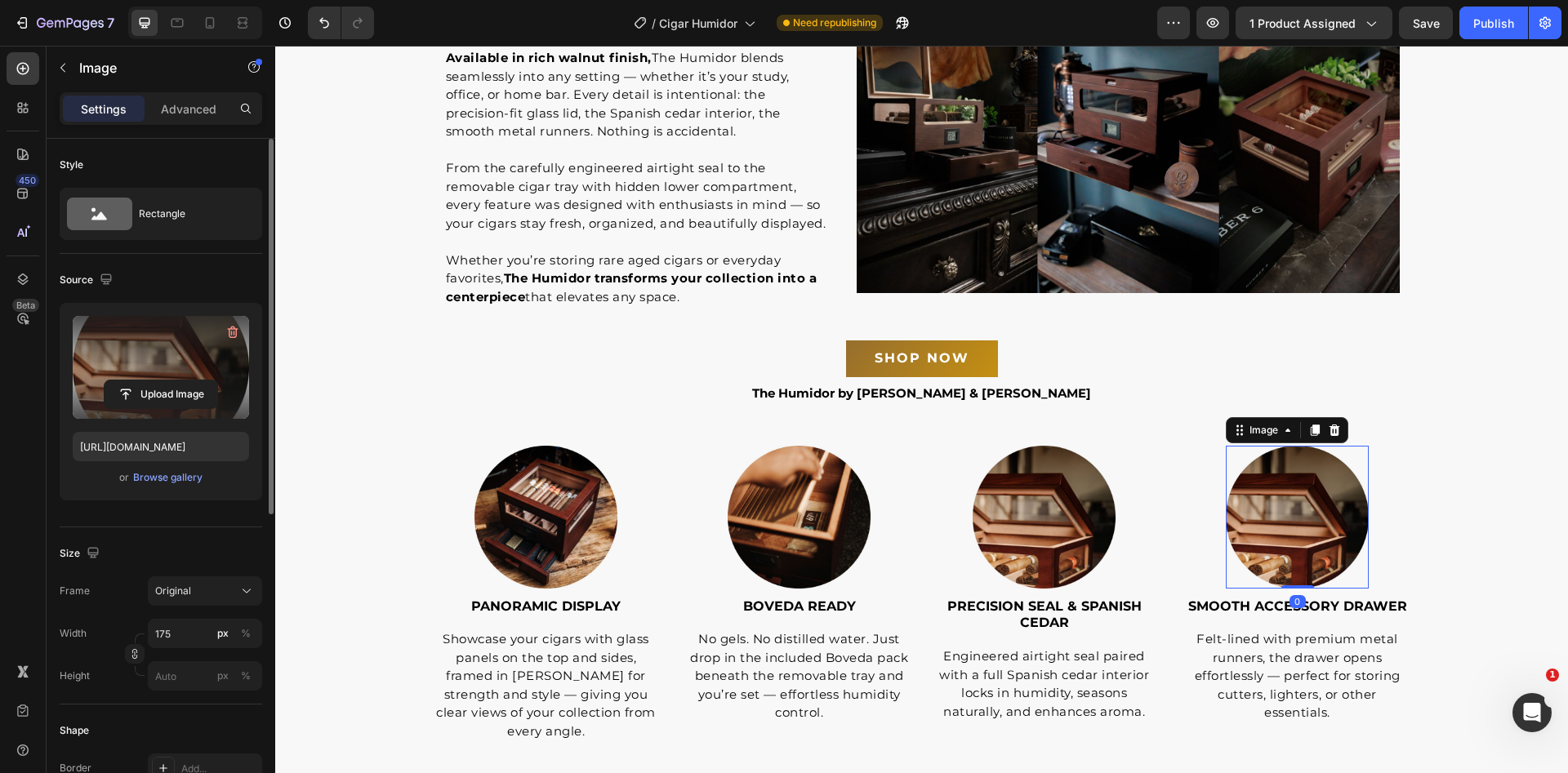
click at [158, 375] on label at bounding box center [161, 367] width 176 height 103
click at [158, 381] on input "file" at bounding box center [160, 394] width 112 height 28
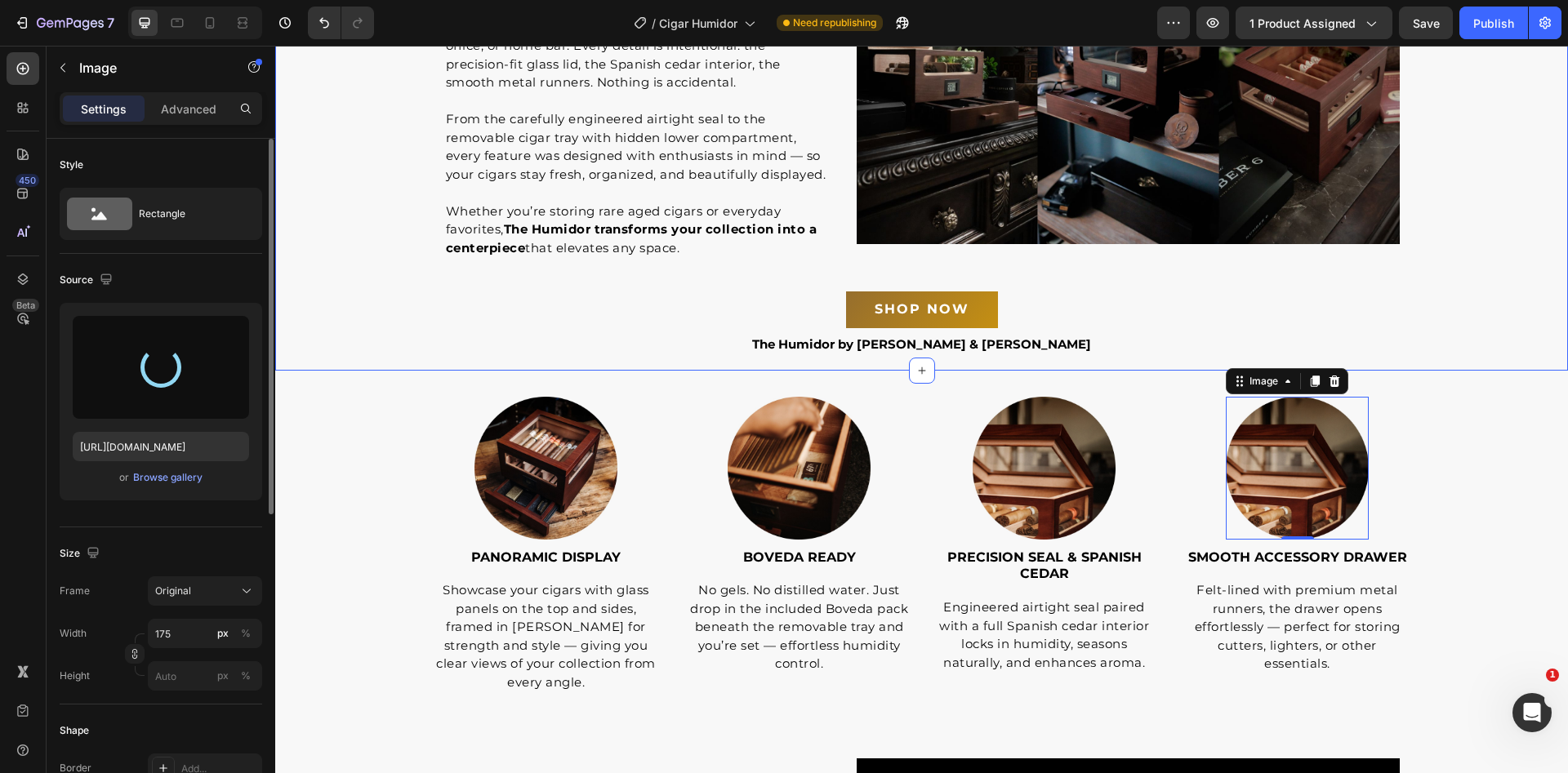
scroll to position [2922, 0]
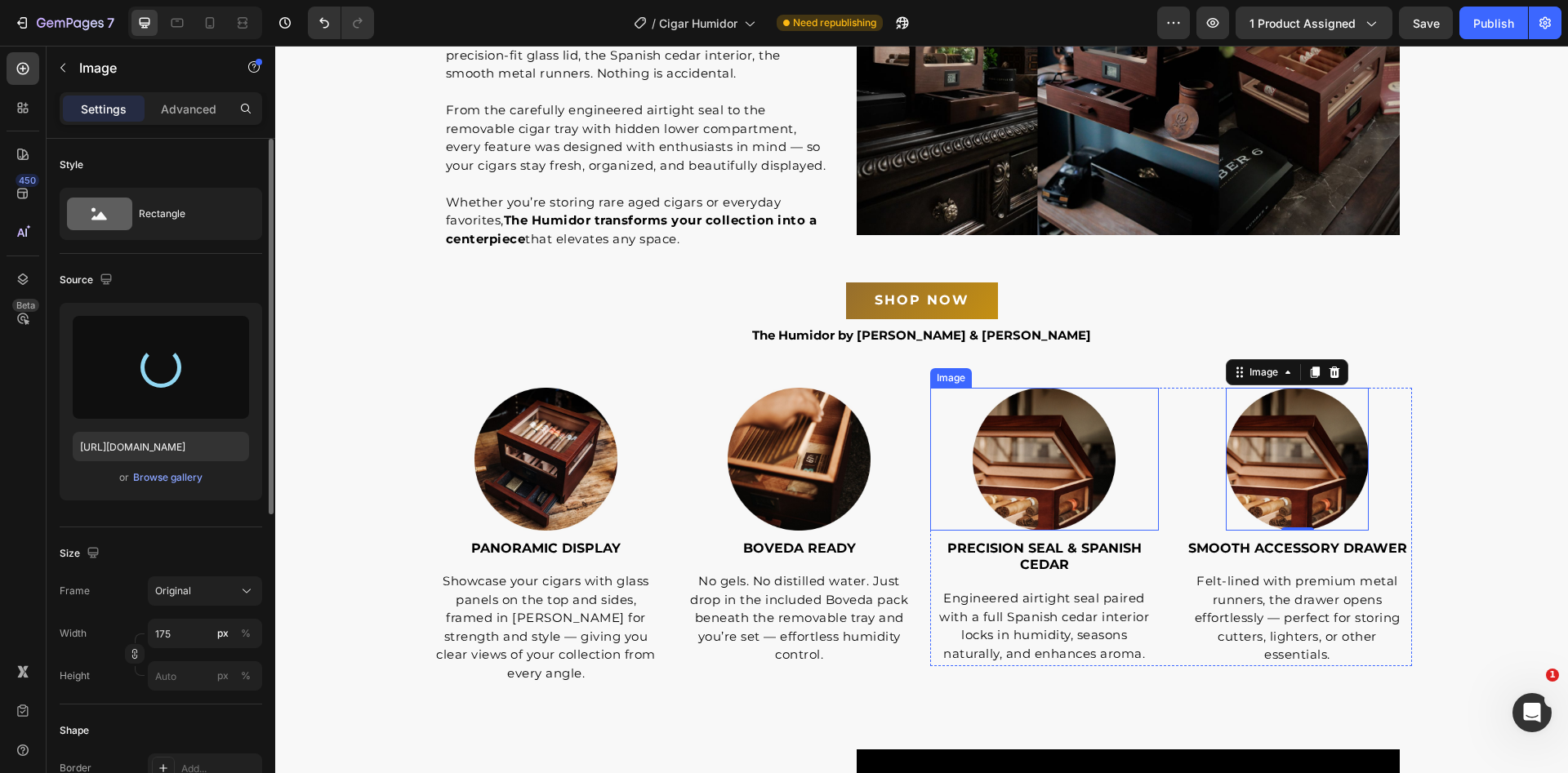
type input "[URL][DOMAIN_NAME]"
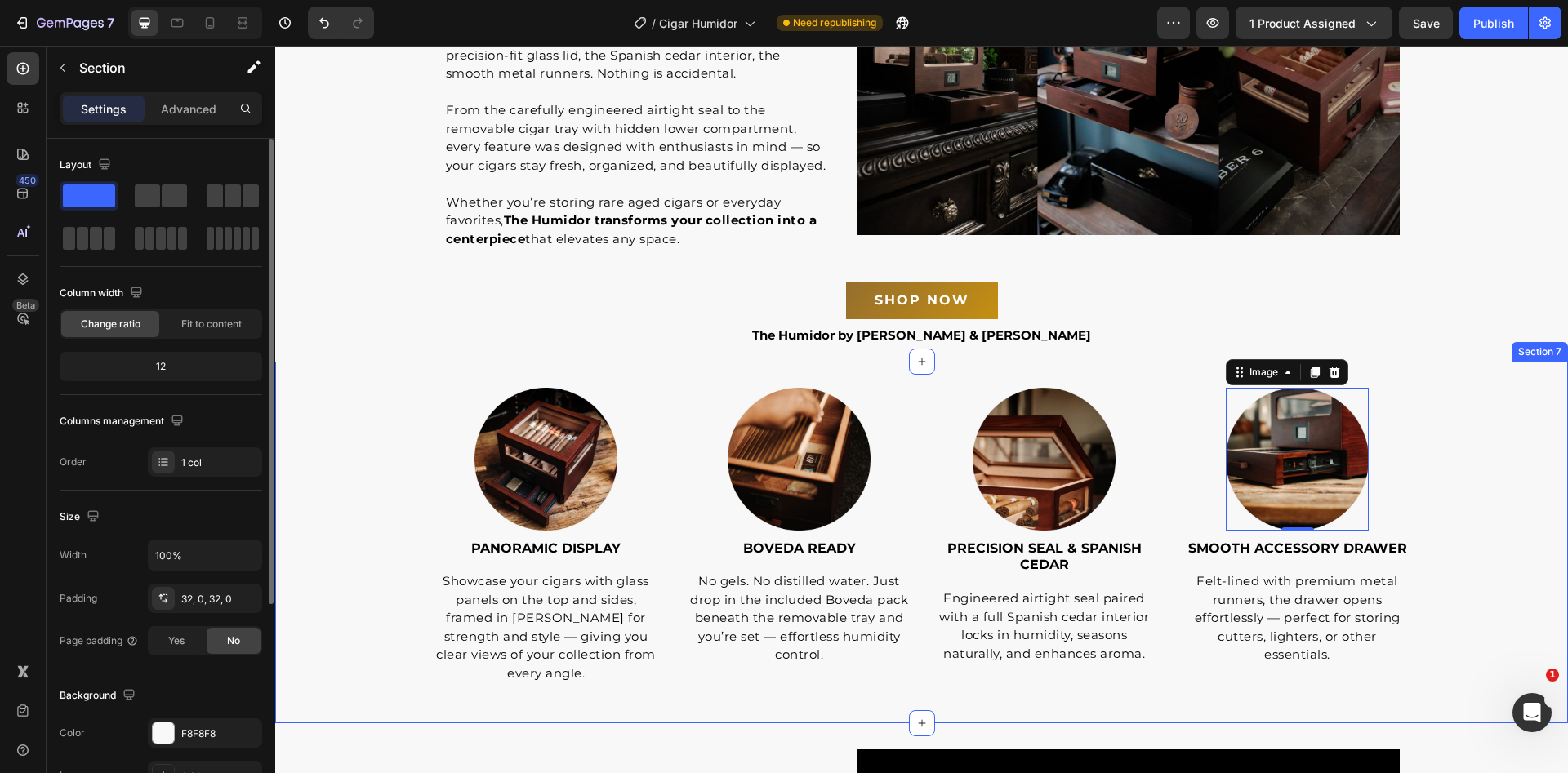
click at [1480, 492] on div "Image PANORAMIC DISPLAY Text Block Showcase your cigars with glass panels on th…" at bounding box center [921, 543] width 1293 height 310
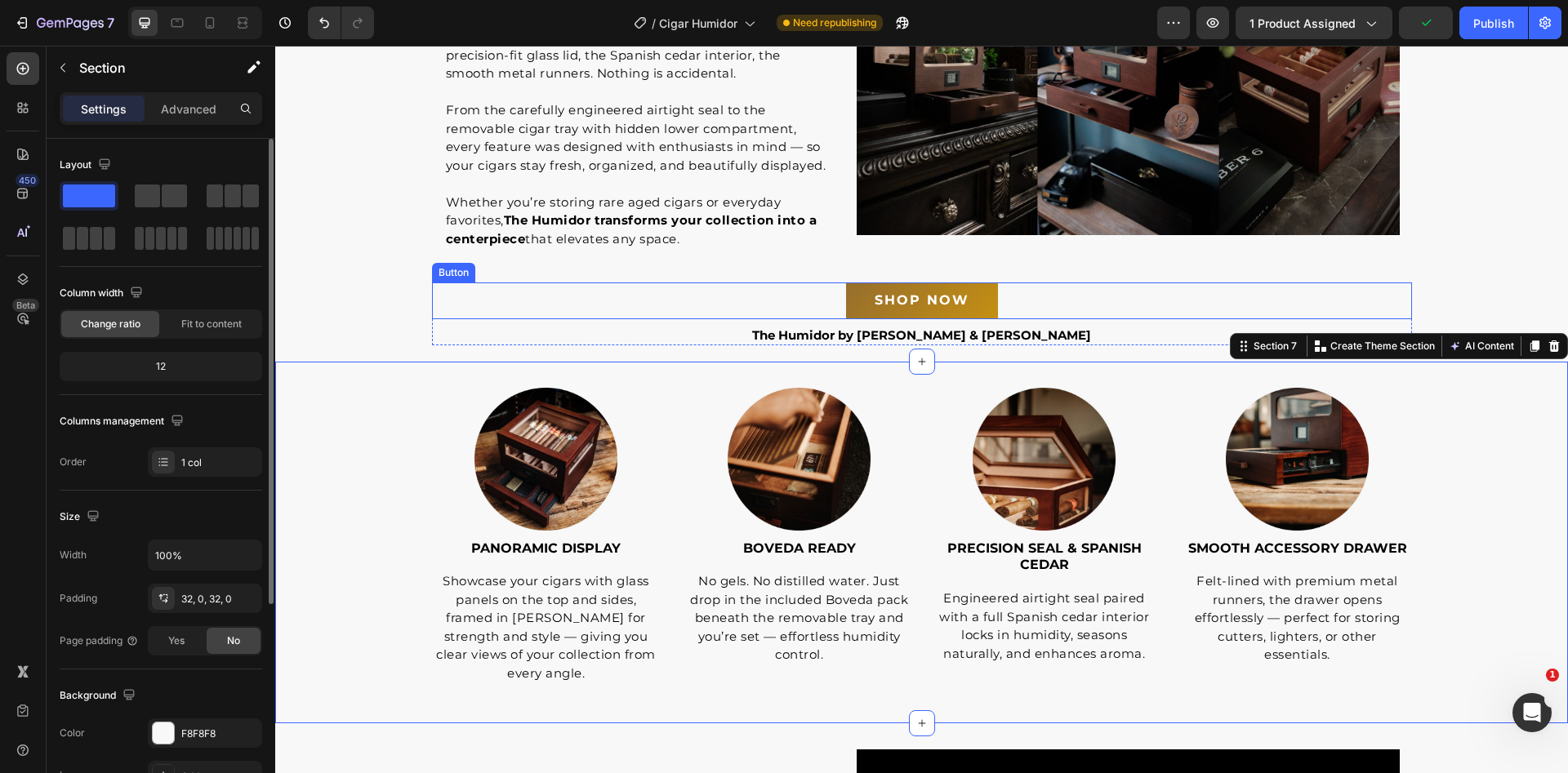
click at [610, 292] on div "SHOP NOW Button" at bounding box center [921, 301] width 980 height 37
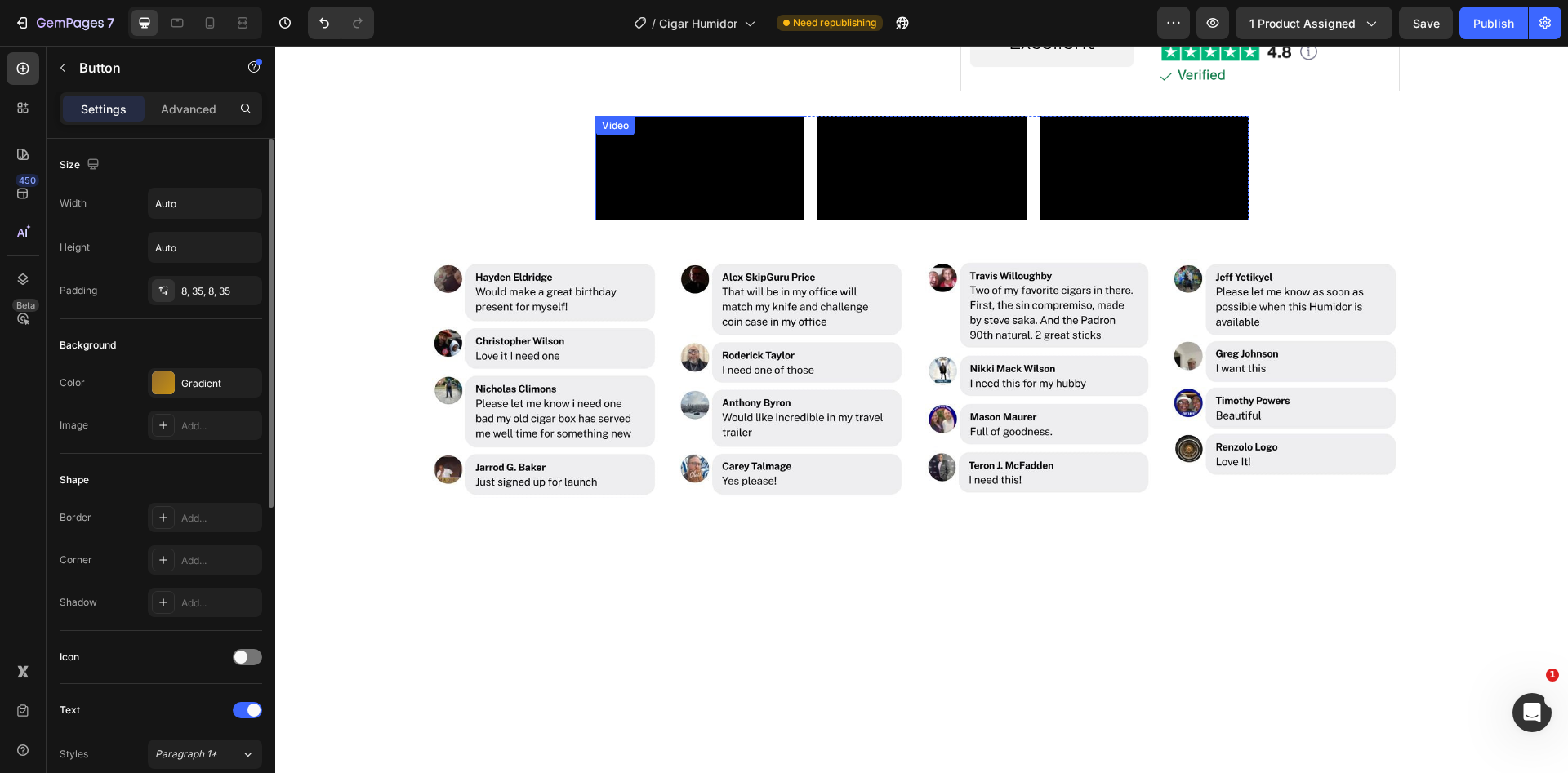
scroll to position [1263, 0]
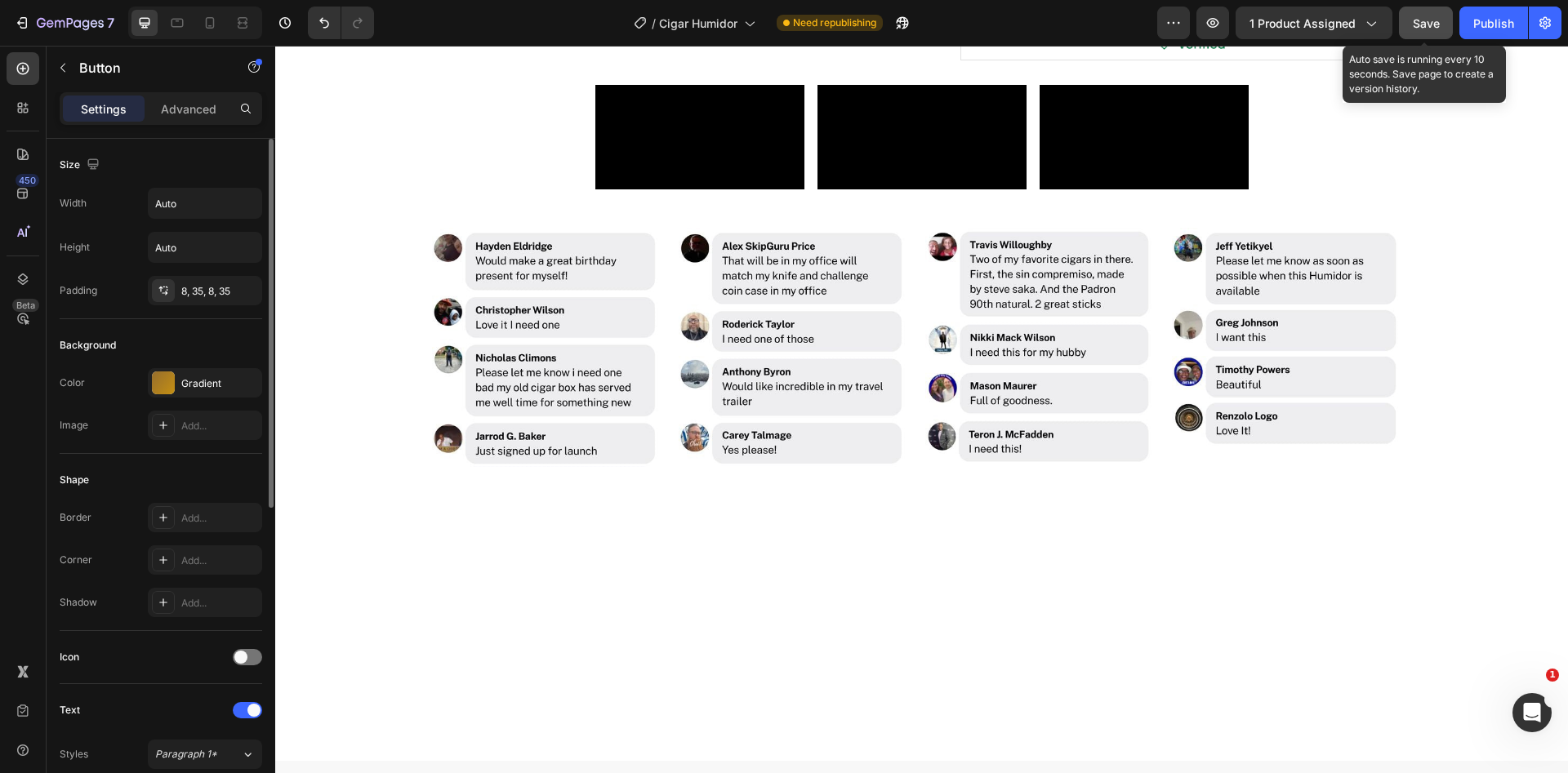
click at [1436, 17] on span "Save" at bounding box center [1426, 22] width 27 height 13
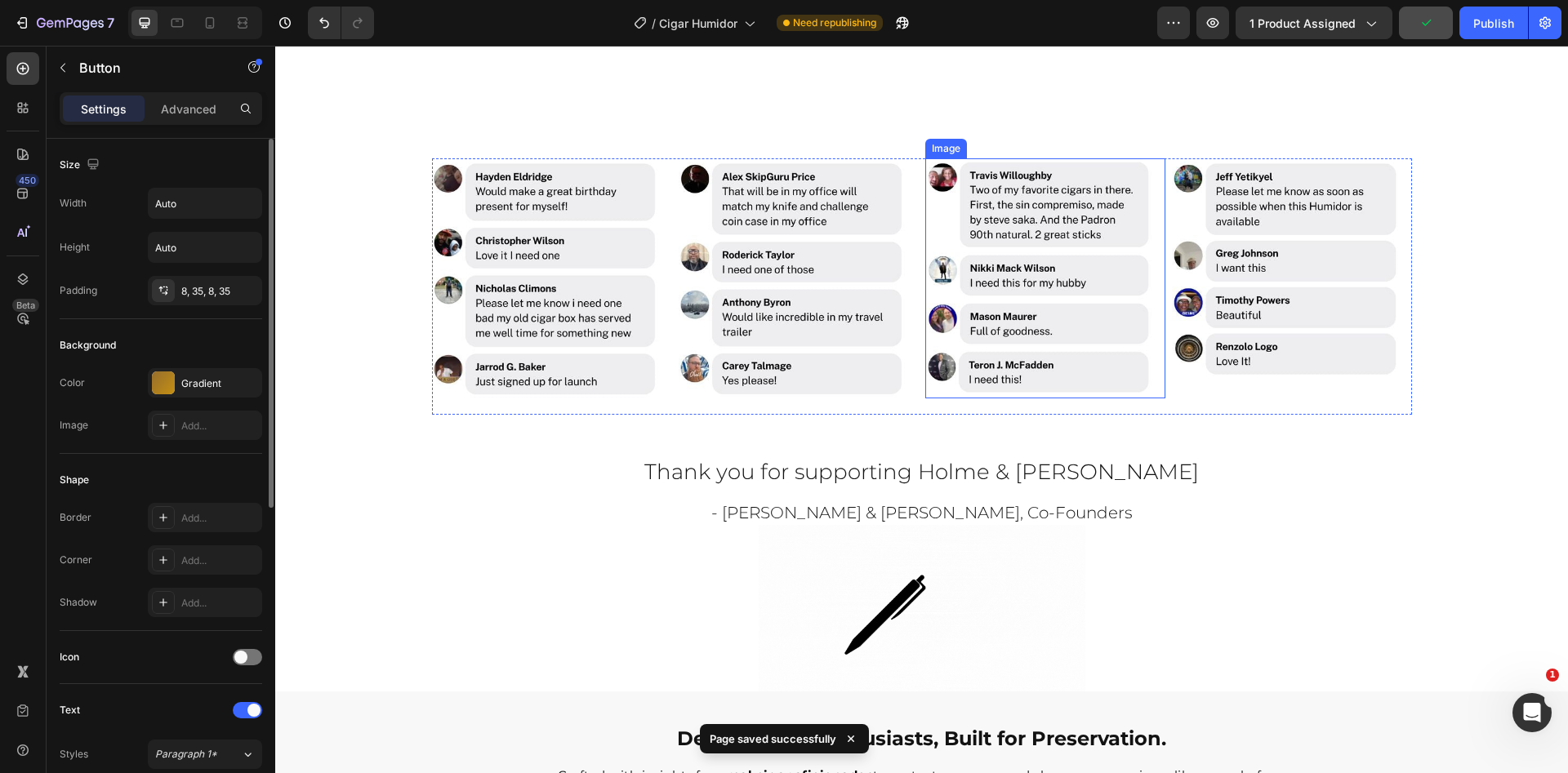
scroll to position [1763, 0]
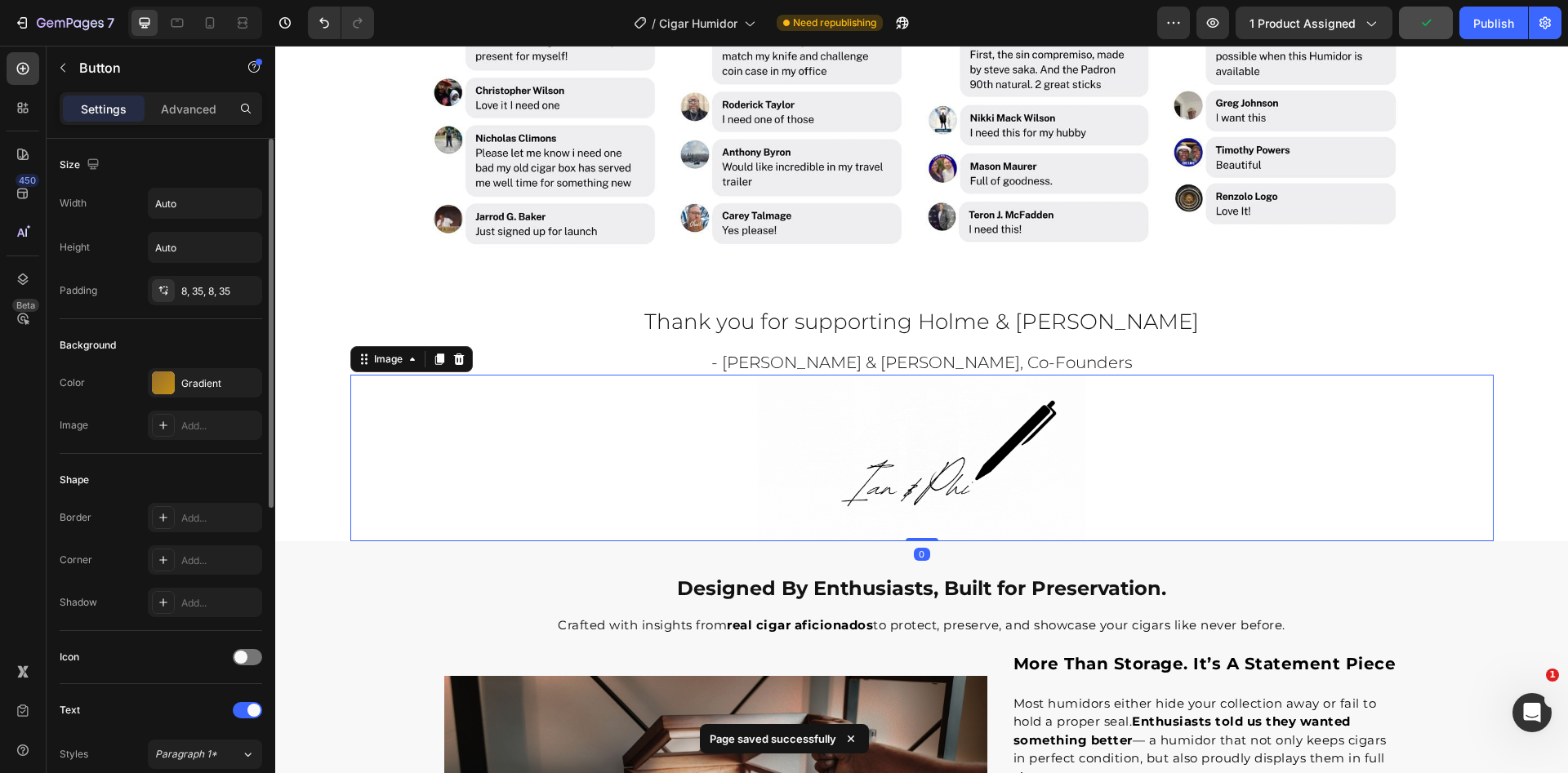
click at [919, 464] on img at bounding box center [921, 458] width 327 height 166
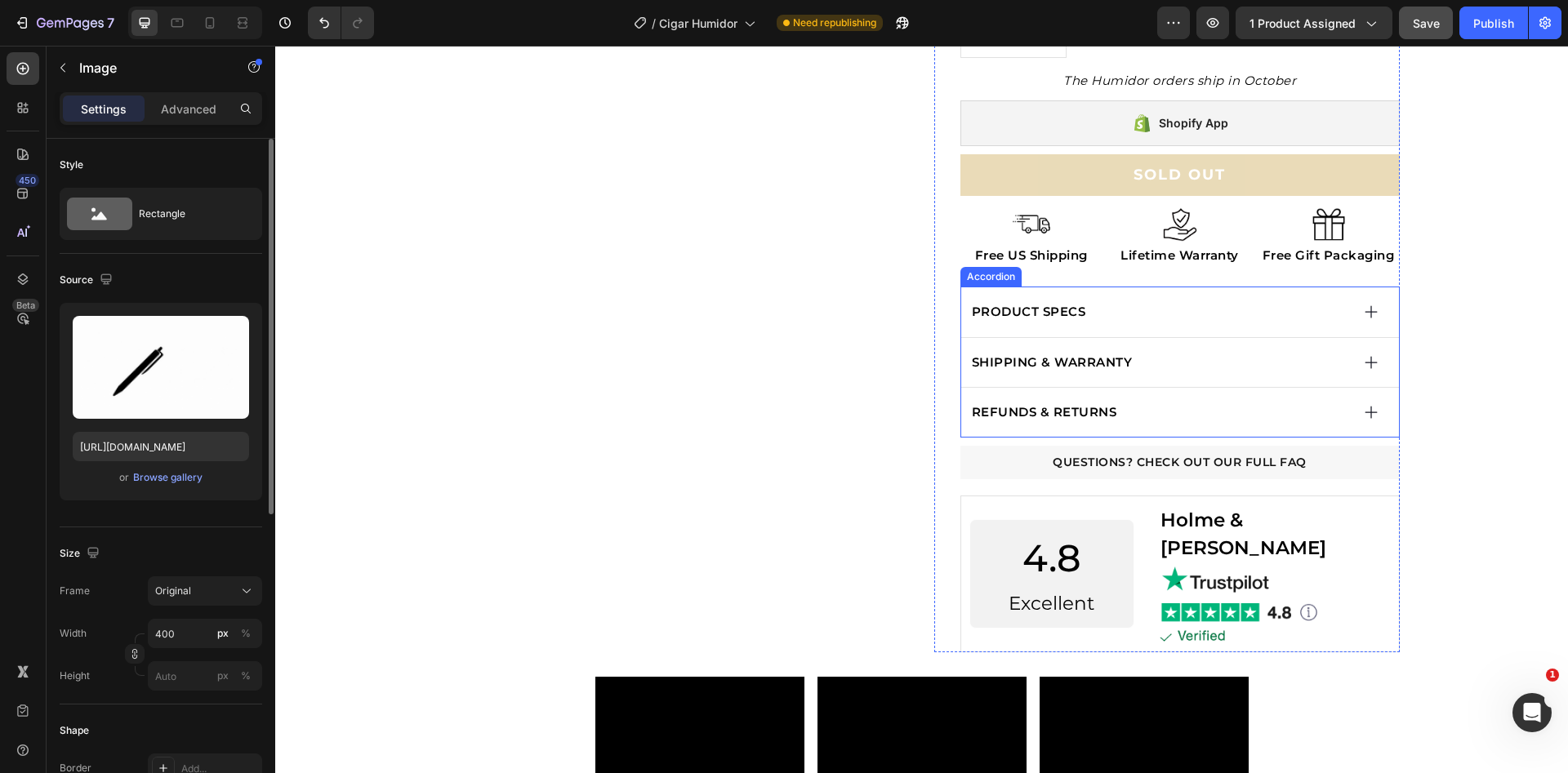
scroll to position [742, 0]
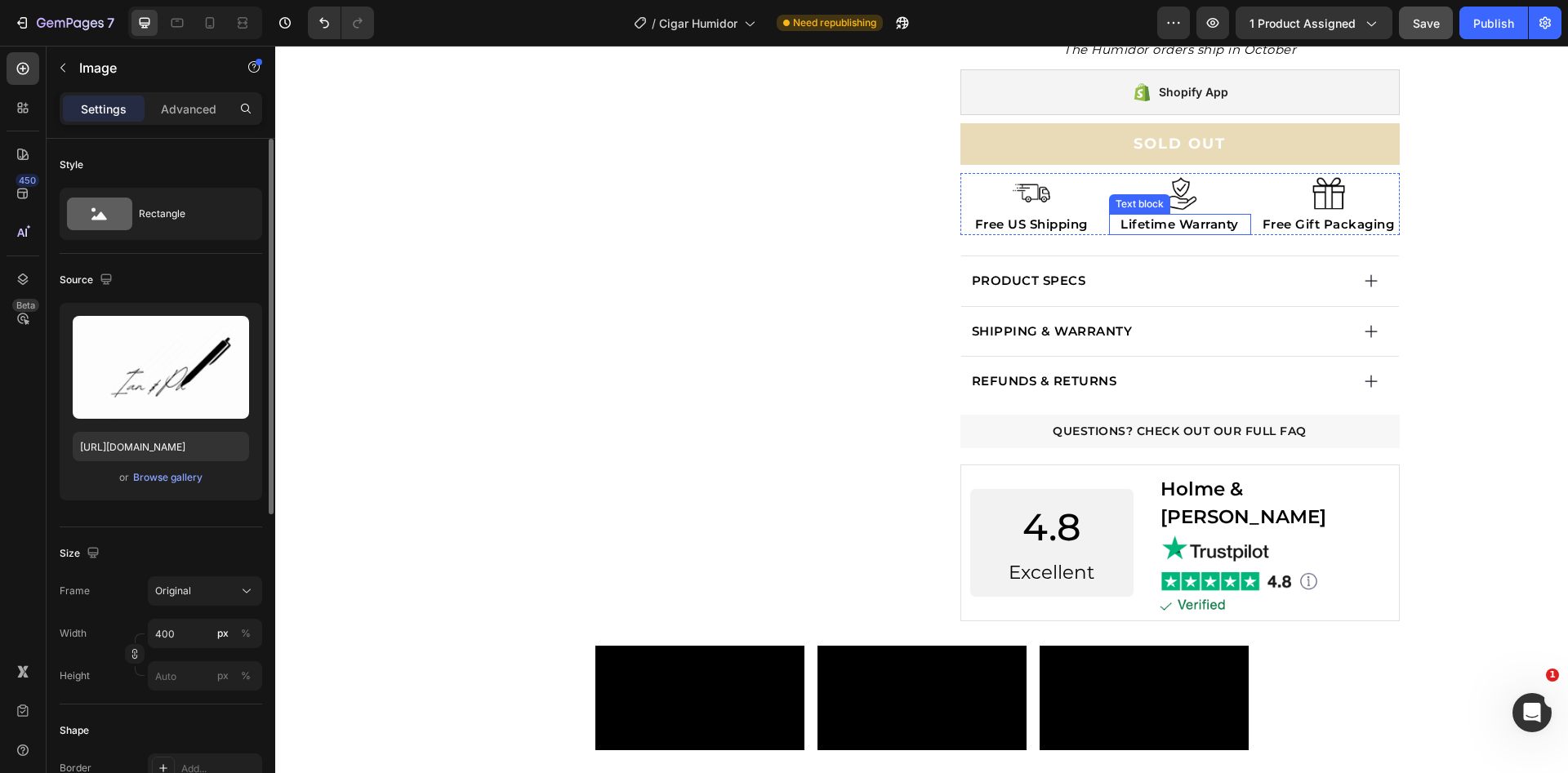
click at [1151, 227] on p "Lifetime Warranty" at bounding box center [1179, 225] width 139 height 19
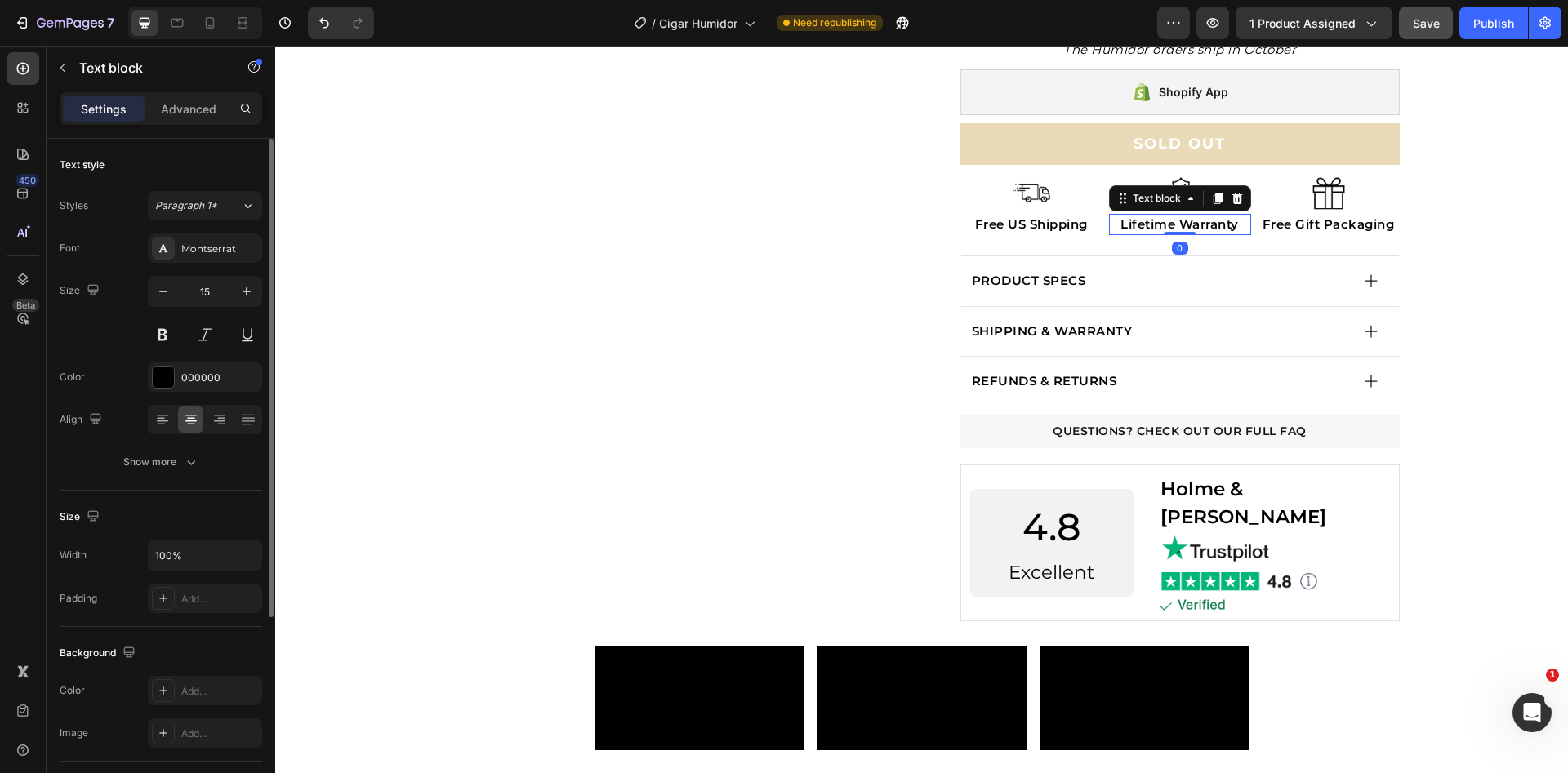
click at [1151, 227] on p "Lifetime Warranty" at bounding box center [1179, 225] width 139 height 19
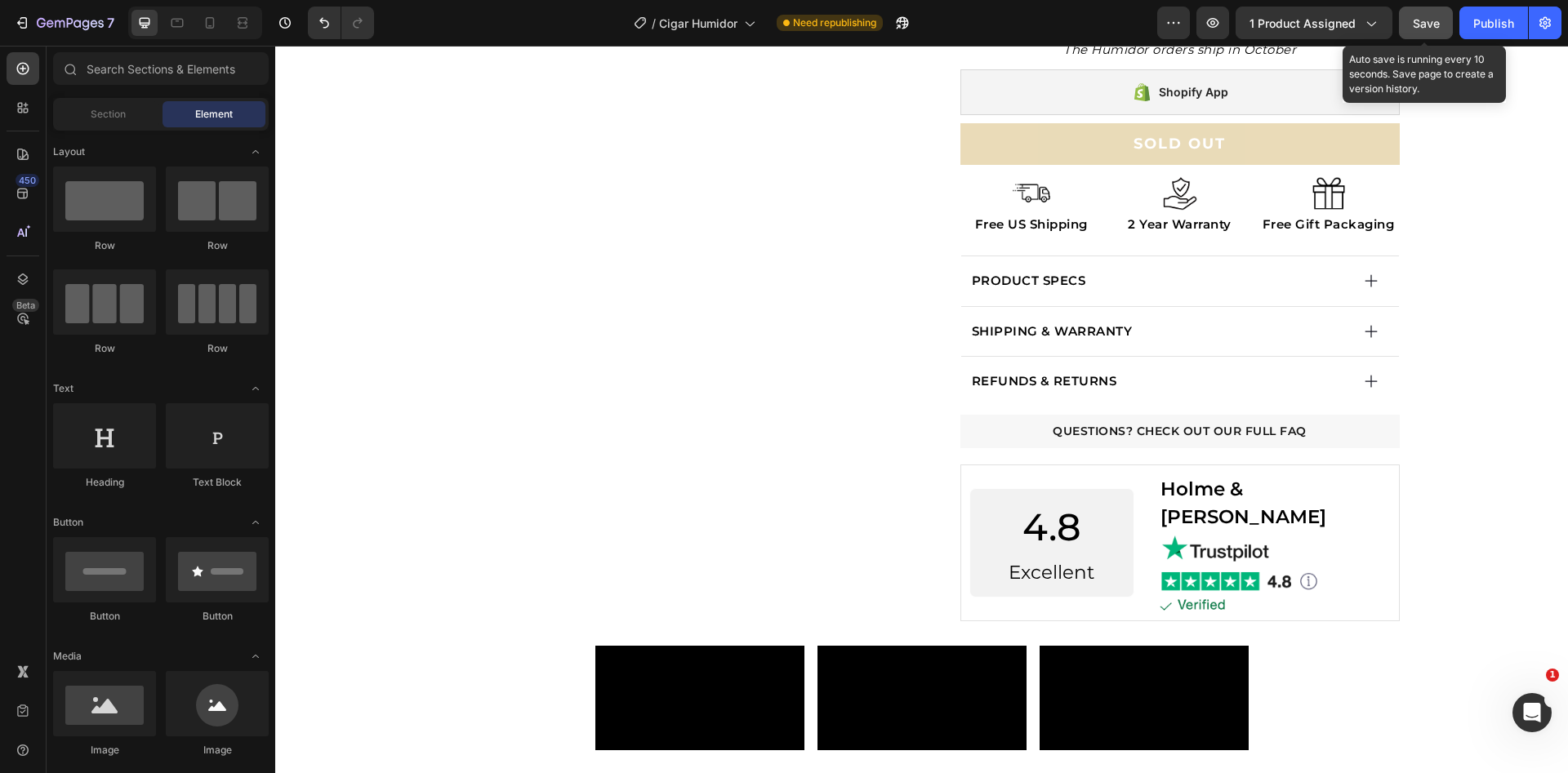
click at [1428, 28] on span "Save" at bounding box center [1426, 22] width 27 height 13
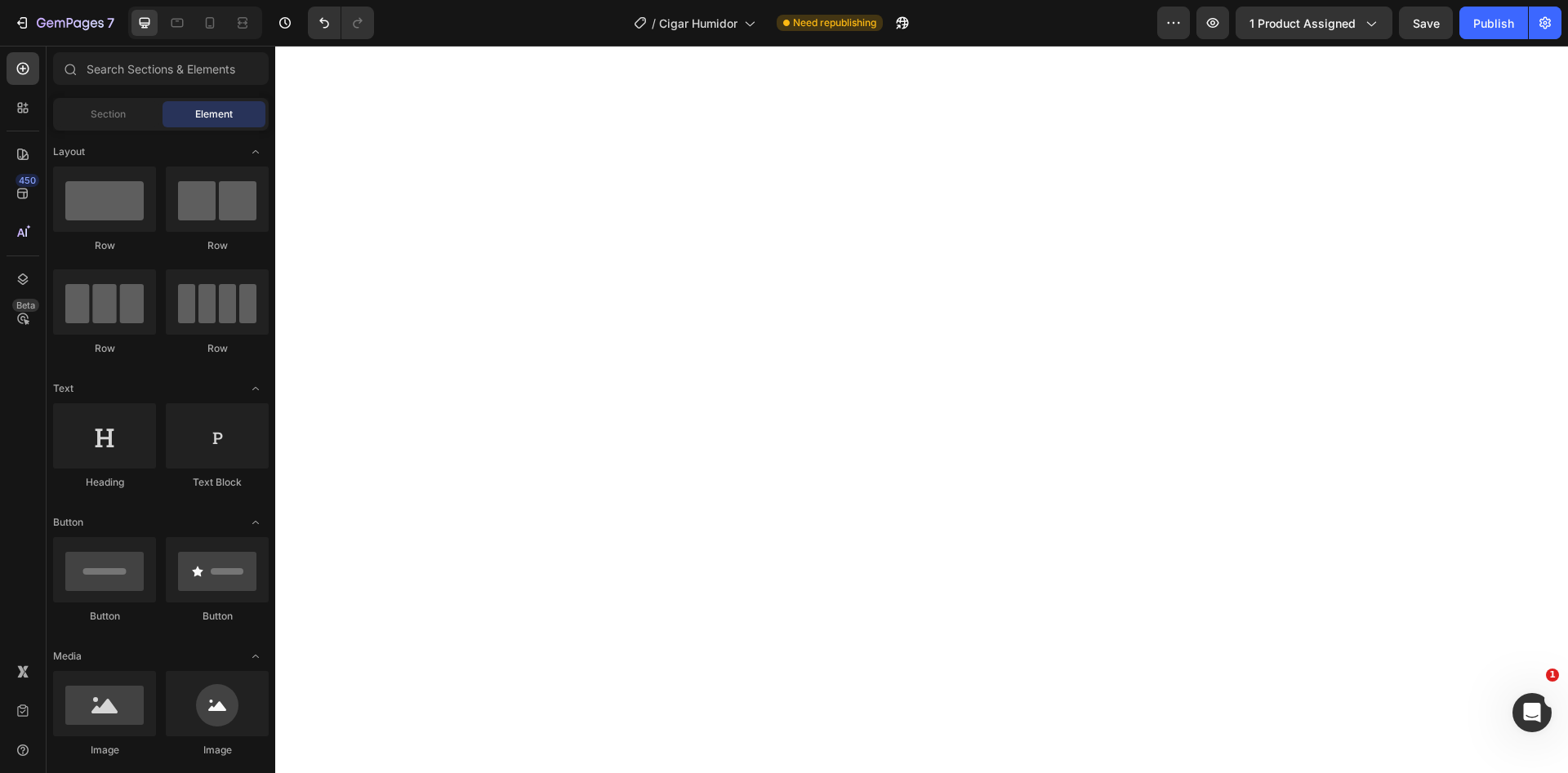
scroll to position [0, 0]
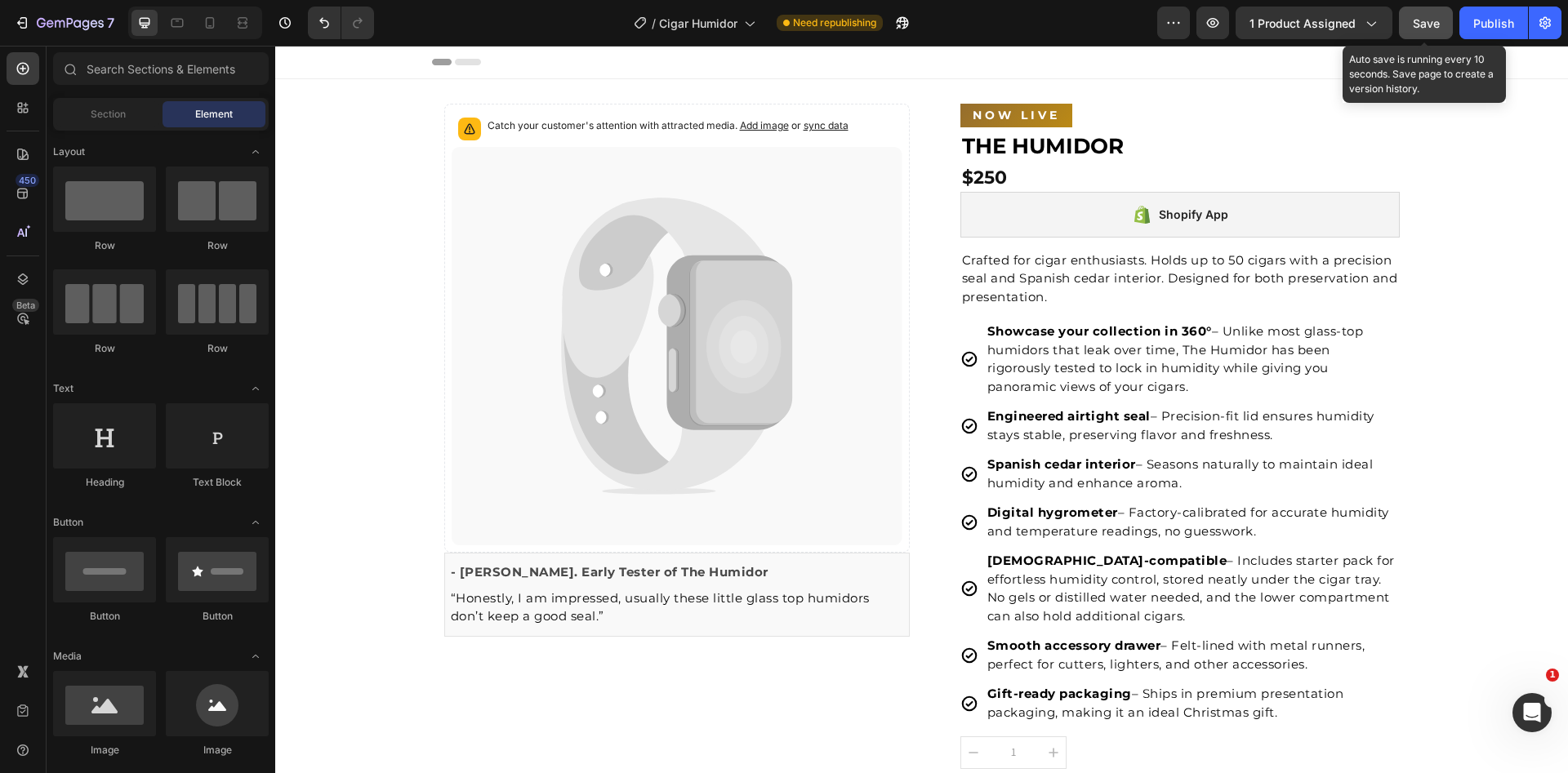
click at [1428, 22] on span "Save" at bounding box center [1426, 22] width 27 height 13
click at [1438, 25] on span "Save" at bounding box center [1426, 22] width 27 height 13
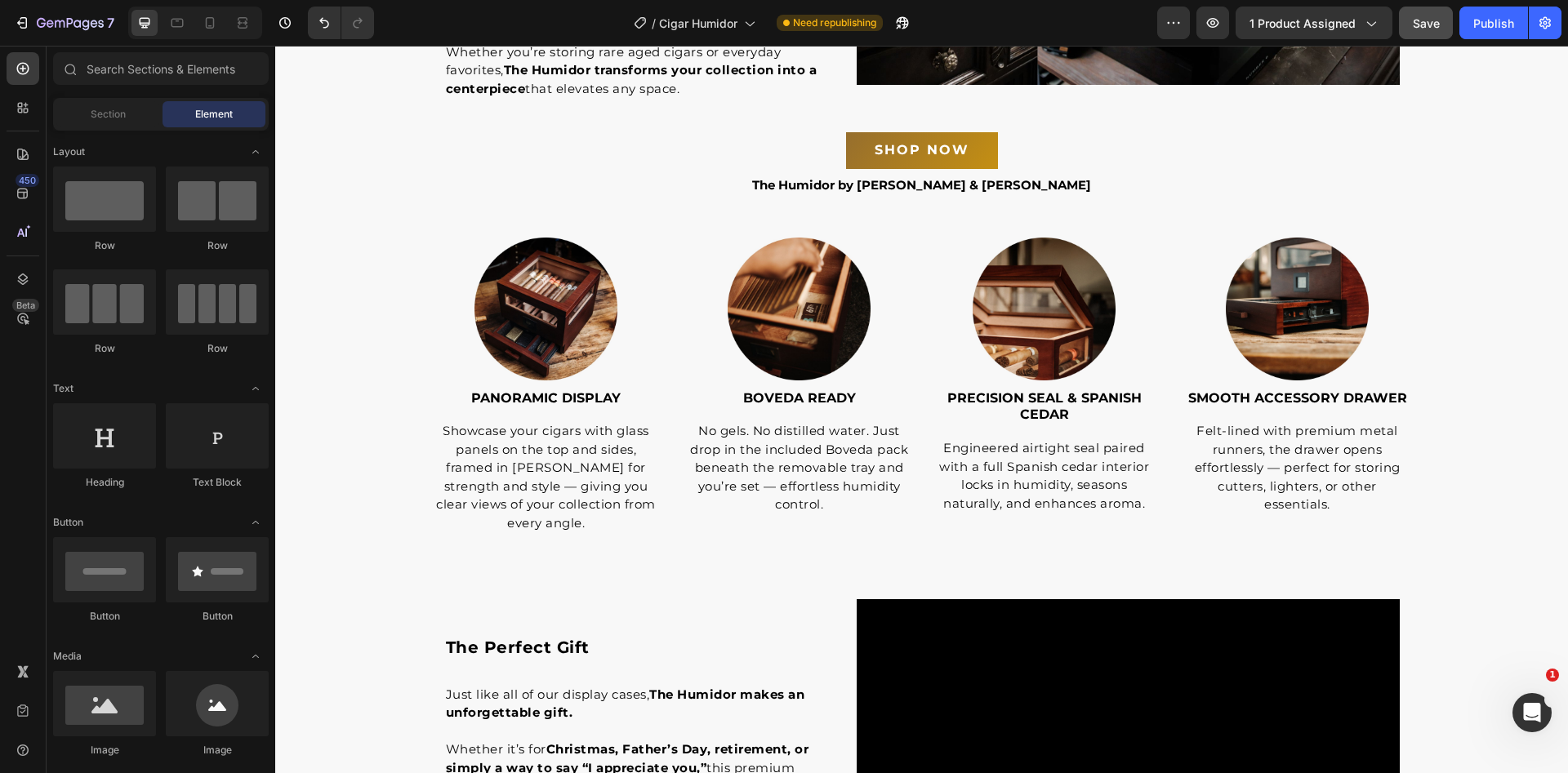
scroll to position [3082, 0]
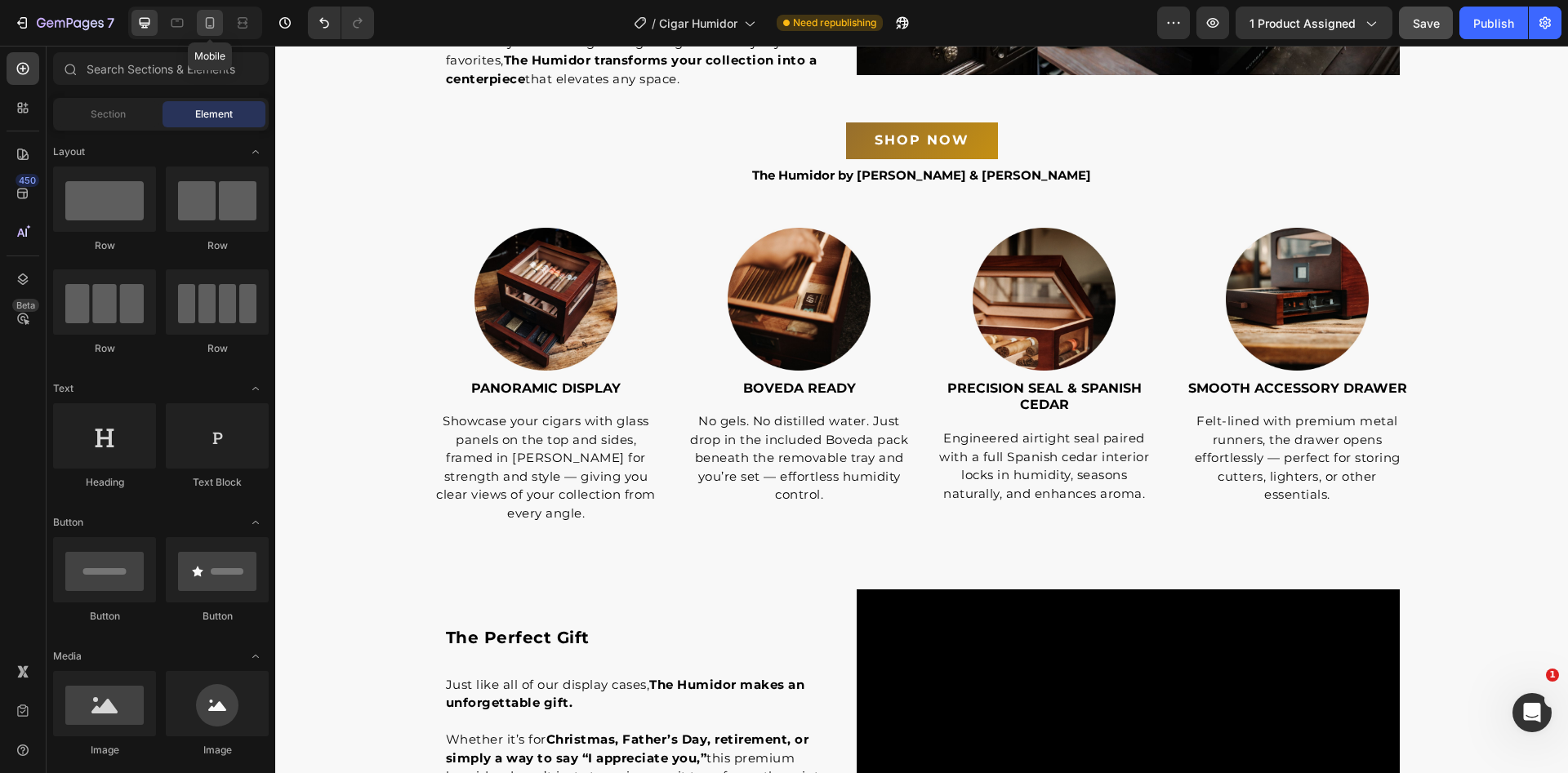
click at [202, 23] on icon at bounding box center [210, 22] width 16 height 16
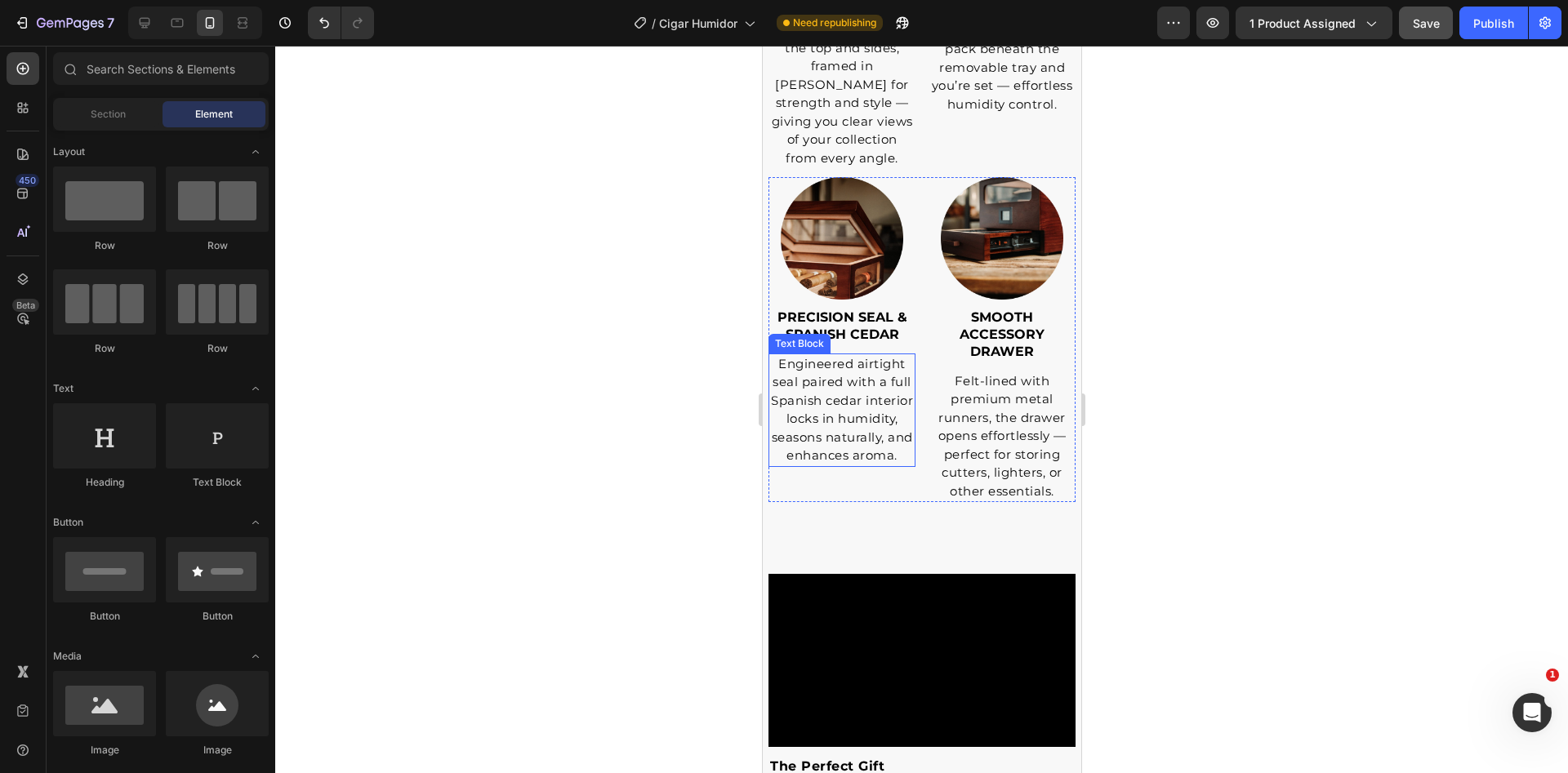
scroll to position [3785, 0]
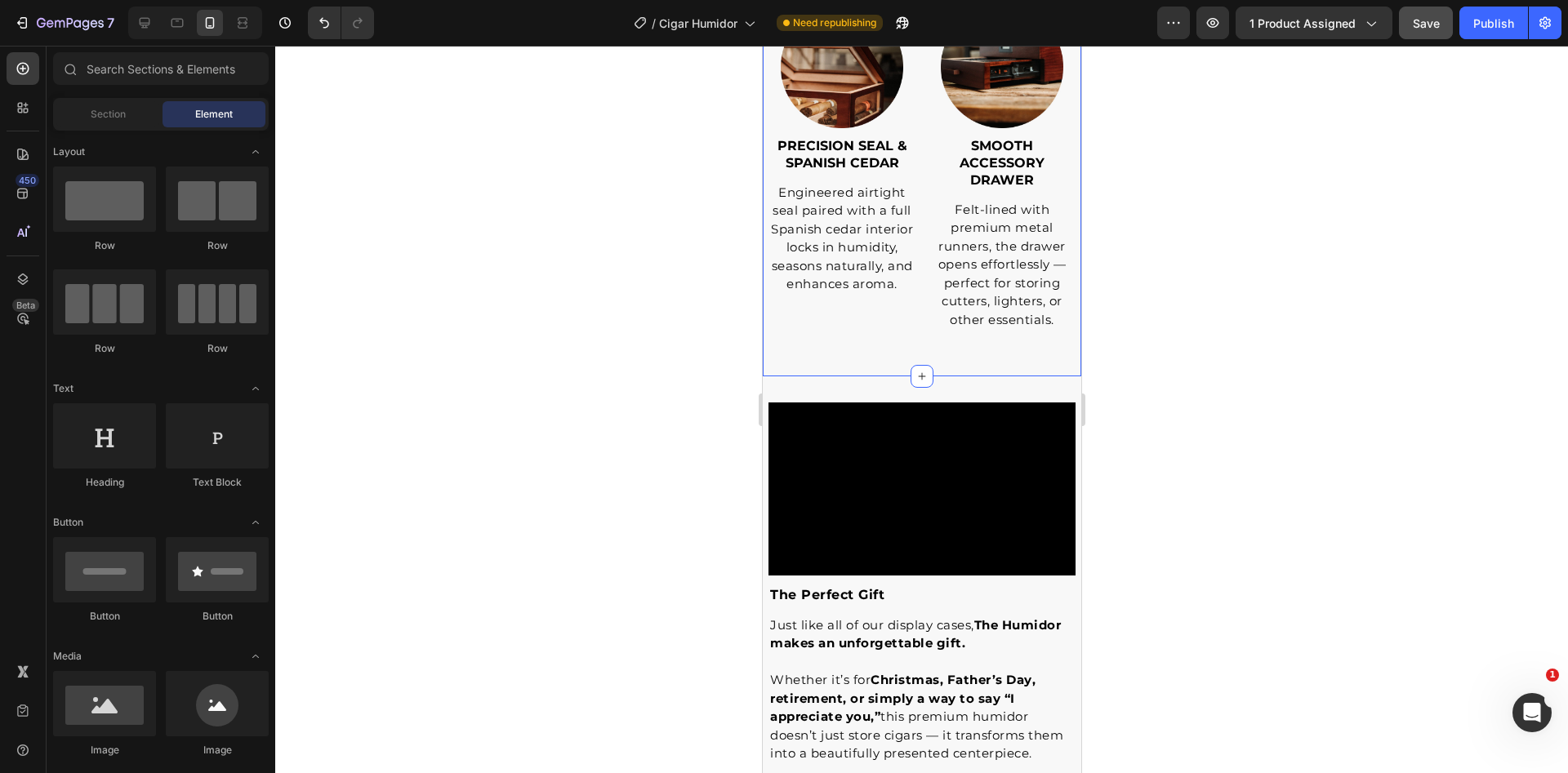
click at [879, 376] on div "Image PANORAMIC DISPLAY Text Block Showcase your cigars with glass panels on th…" at bounding box center [921, 1] width 318 height 750
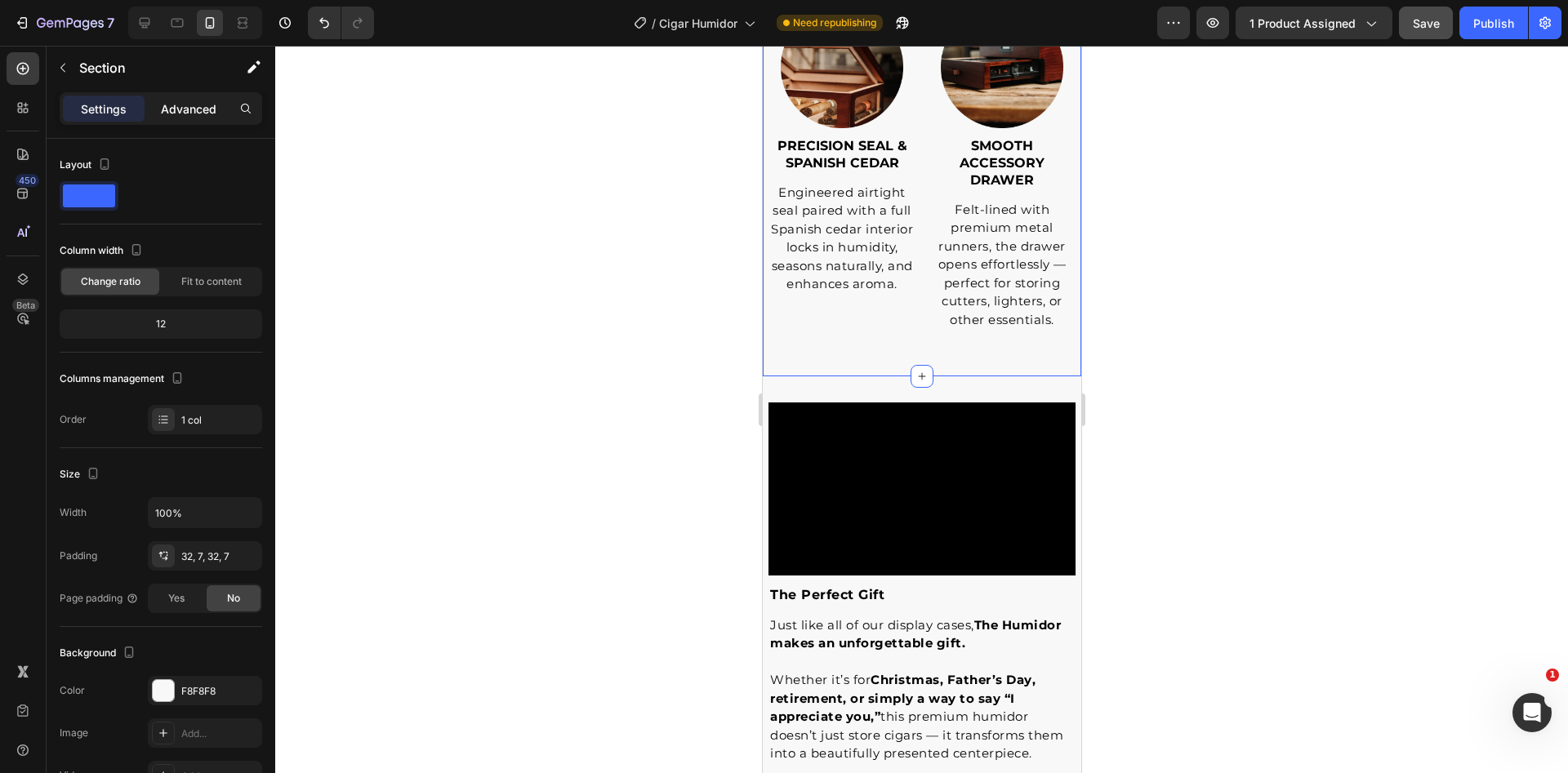
click at [184, 109] on p "Advanced" at bounding box center [189, 109] width 56 height 17
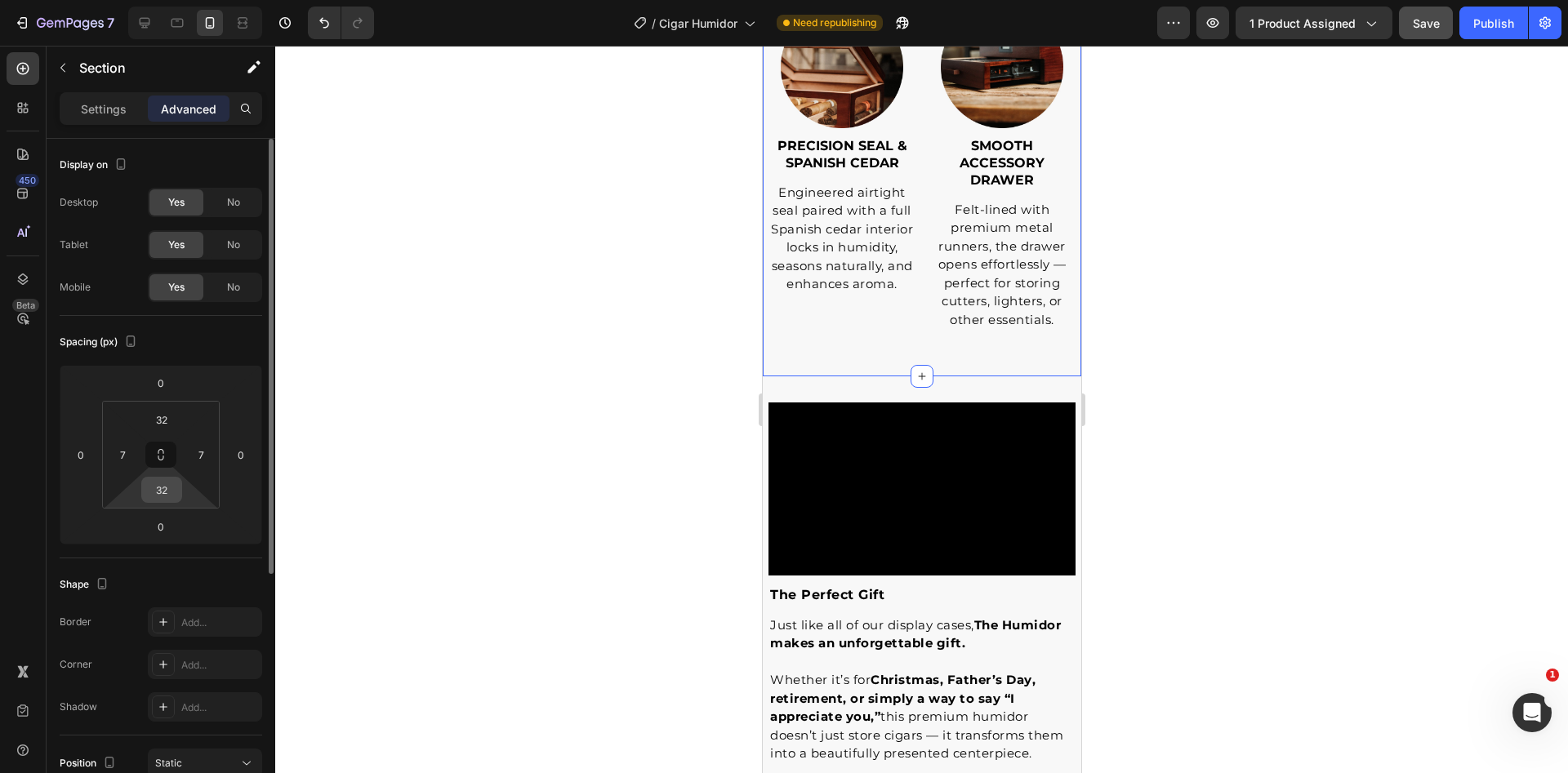
click at [170, 497] on input "32" at bounding box center [162, 490] width 32 height 24
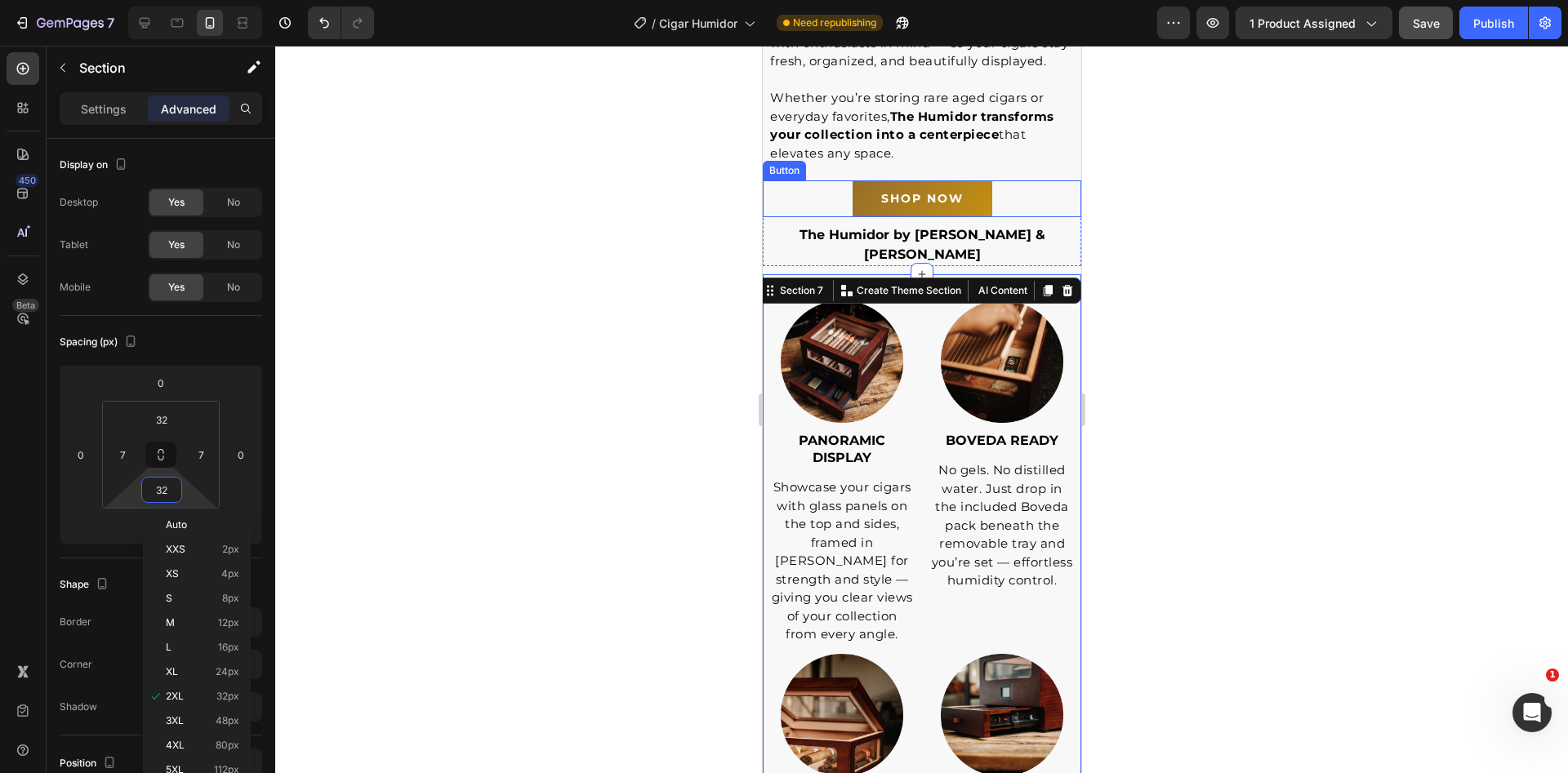
scroll to position [3044, 0]
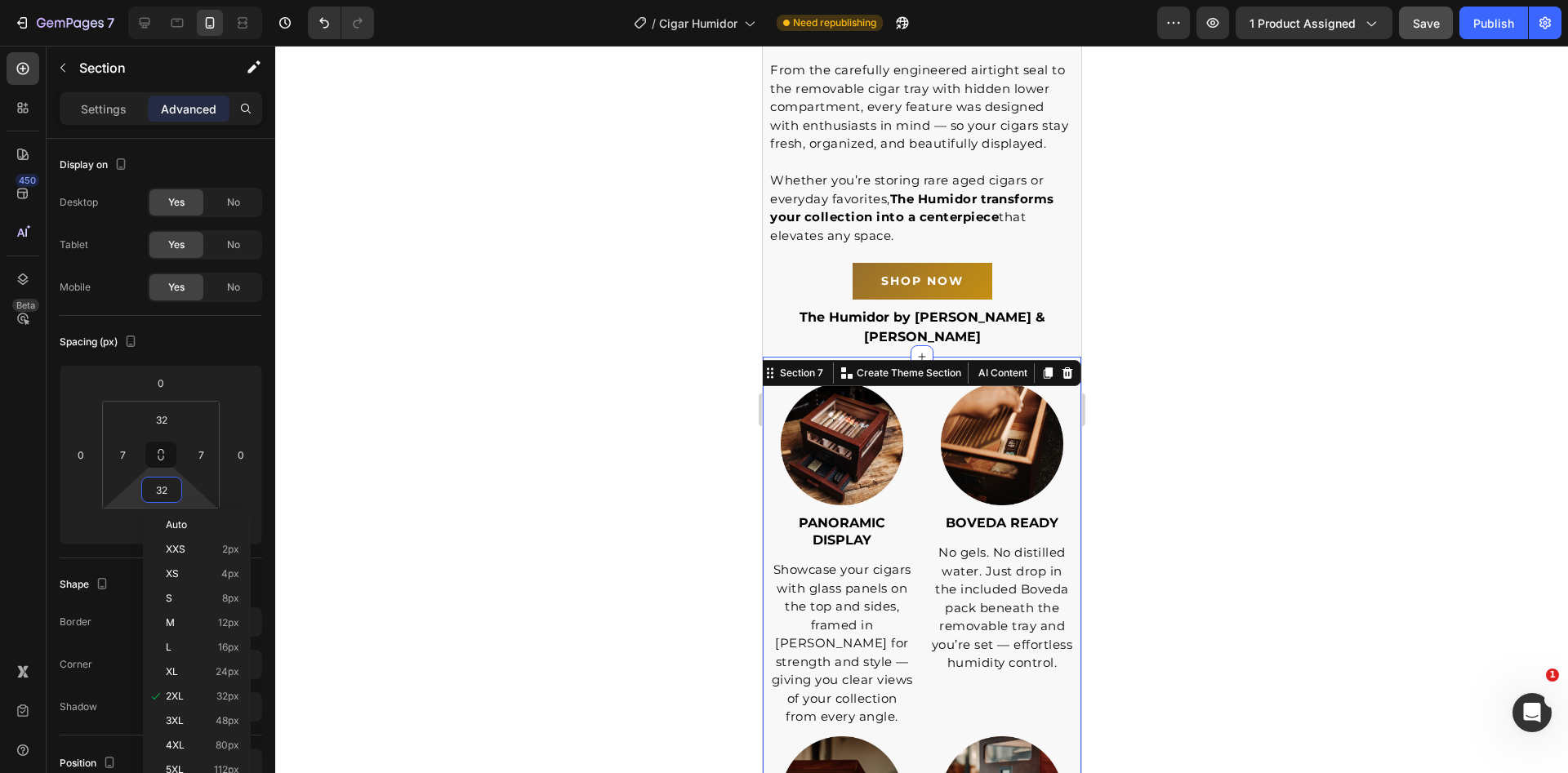
click at [1286, 508] on div at bounding box center [921, 409] width 1293 height 728
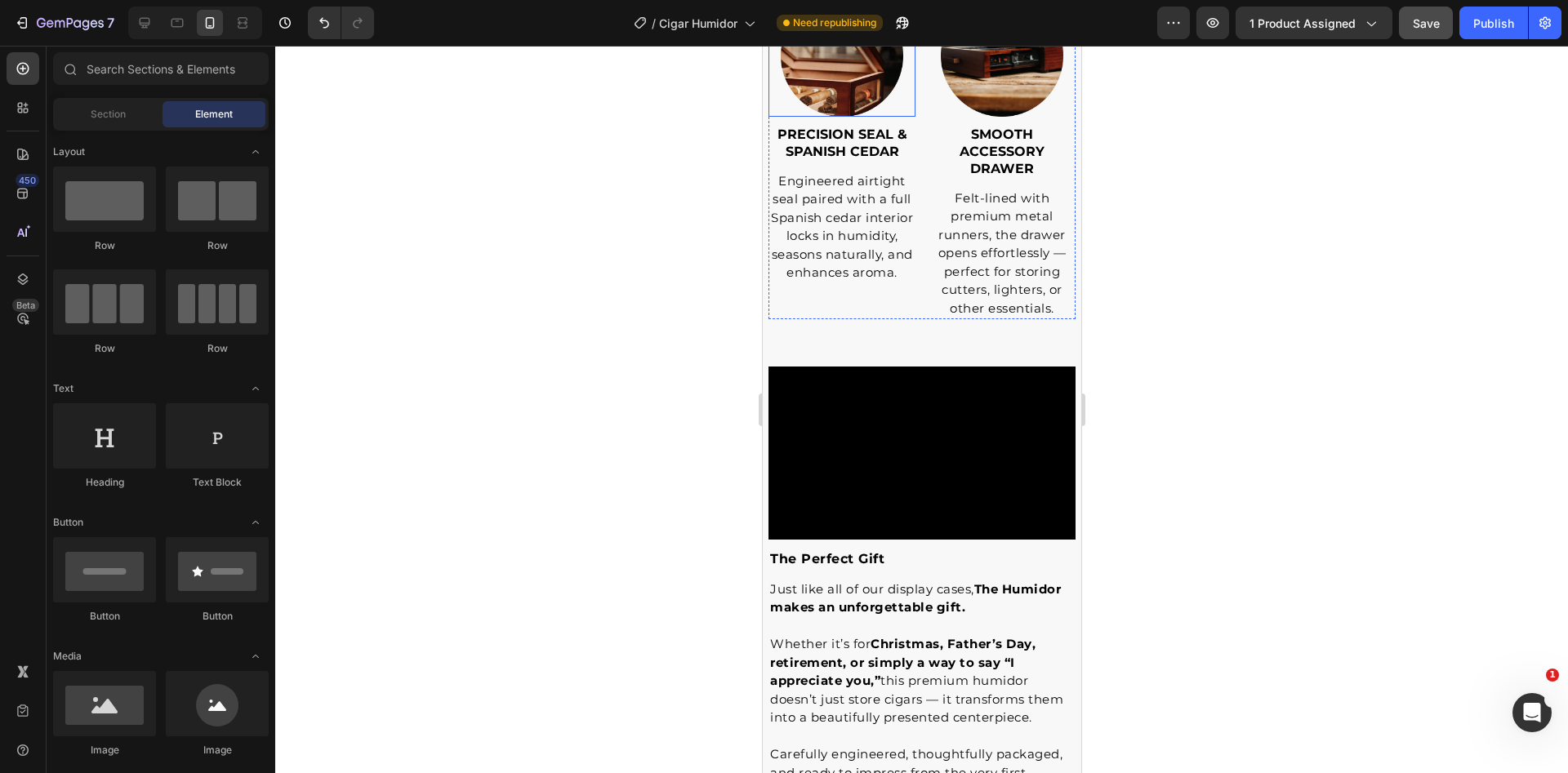
scroll to position [3797, 0]
click at [827, 566] on span "the perfect gift" at bounding box center [826, 558] width 114 height 15
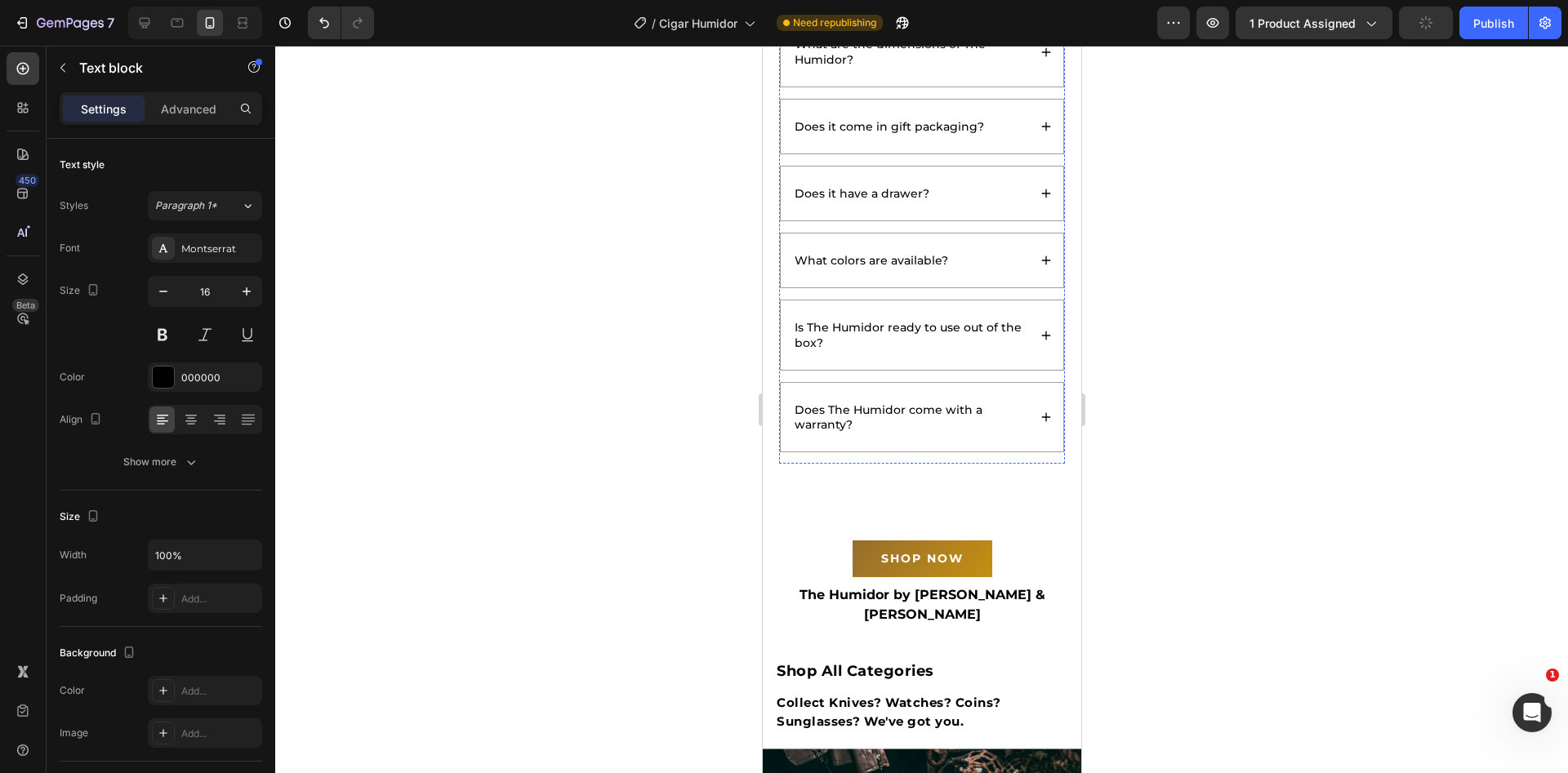
scroll to position [5309, 0]
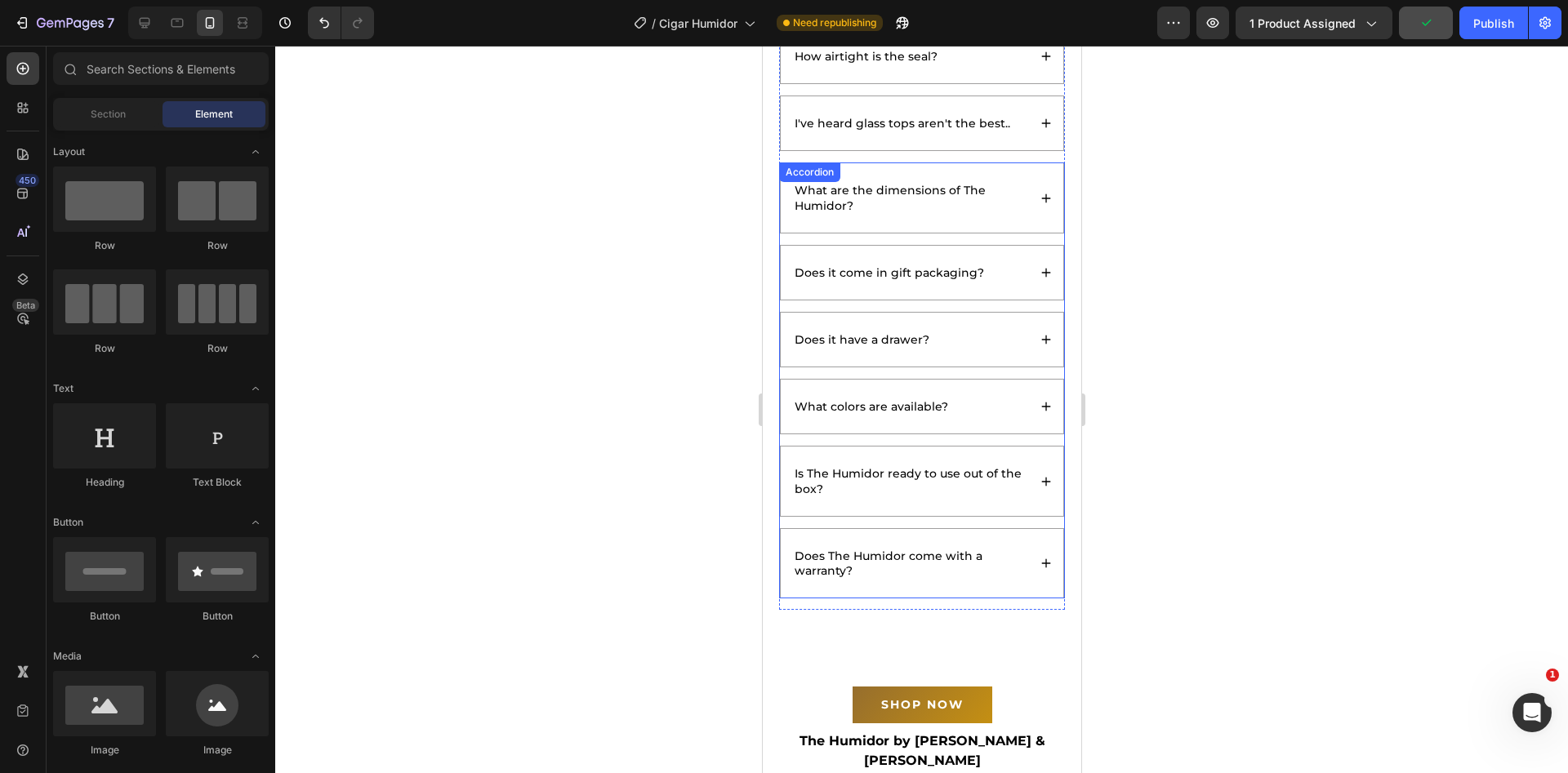
scroll to position [5255, 0]
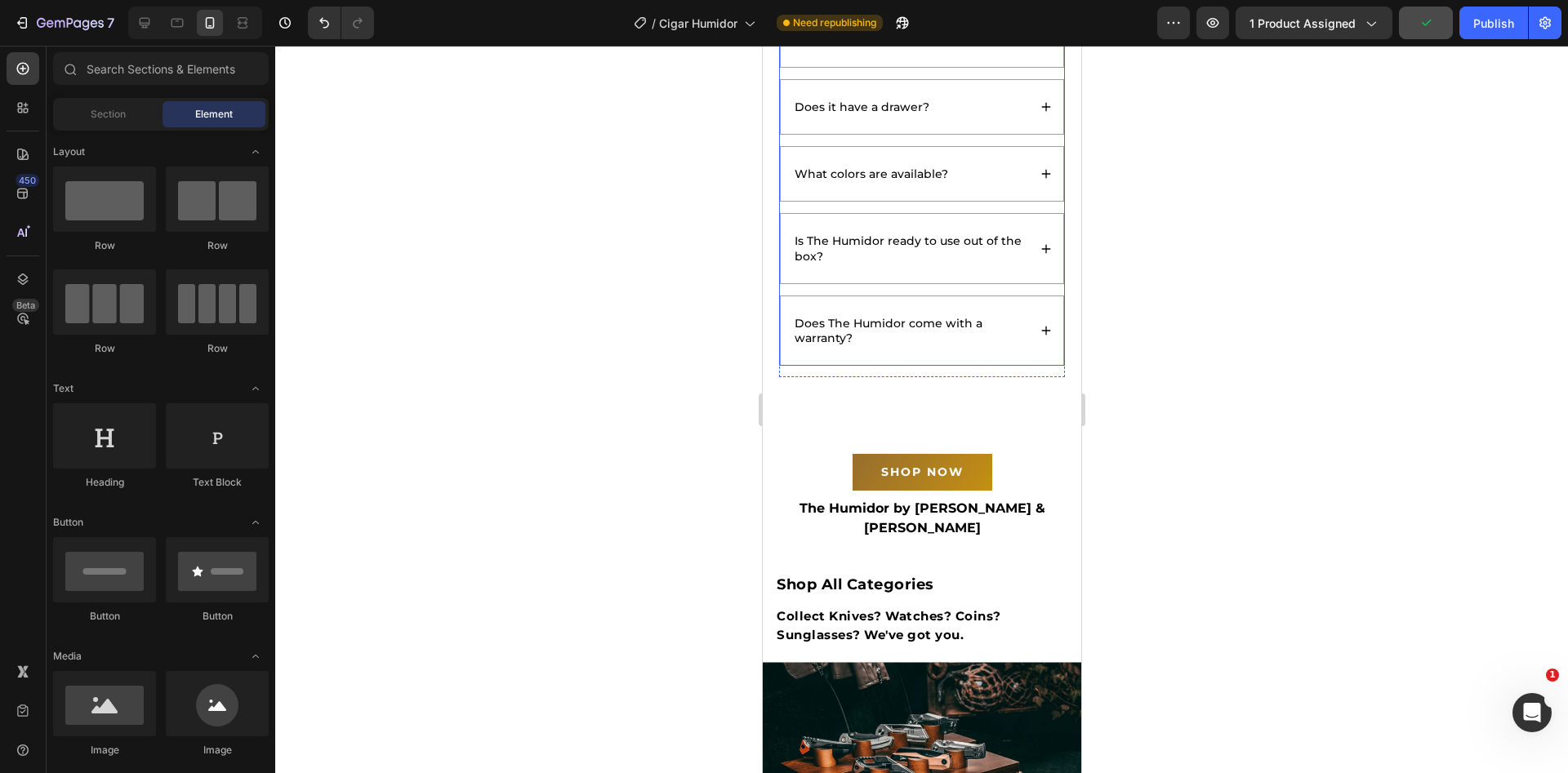
click at [1024, 325] on div "Does The Humidor come with a warranty?" at bounding box center [921, 330] width 282 height 68
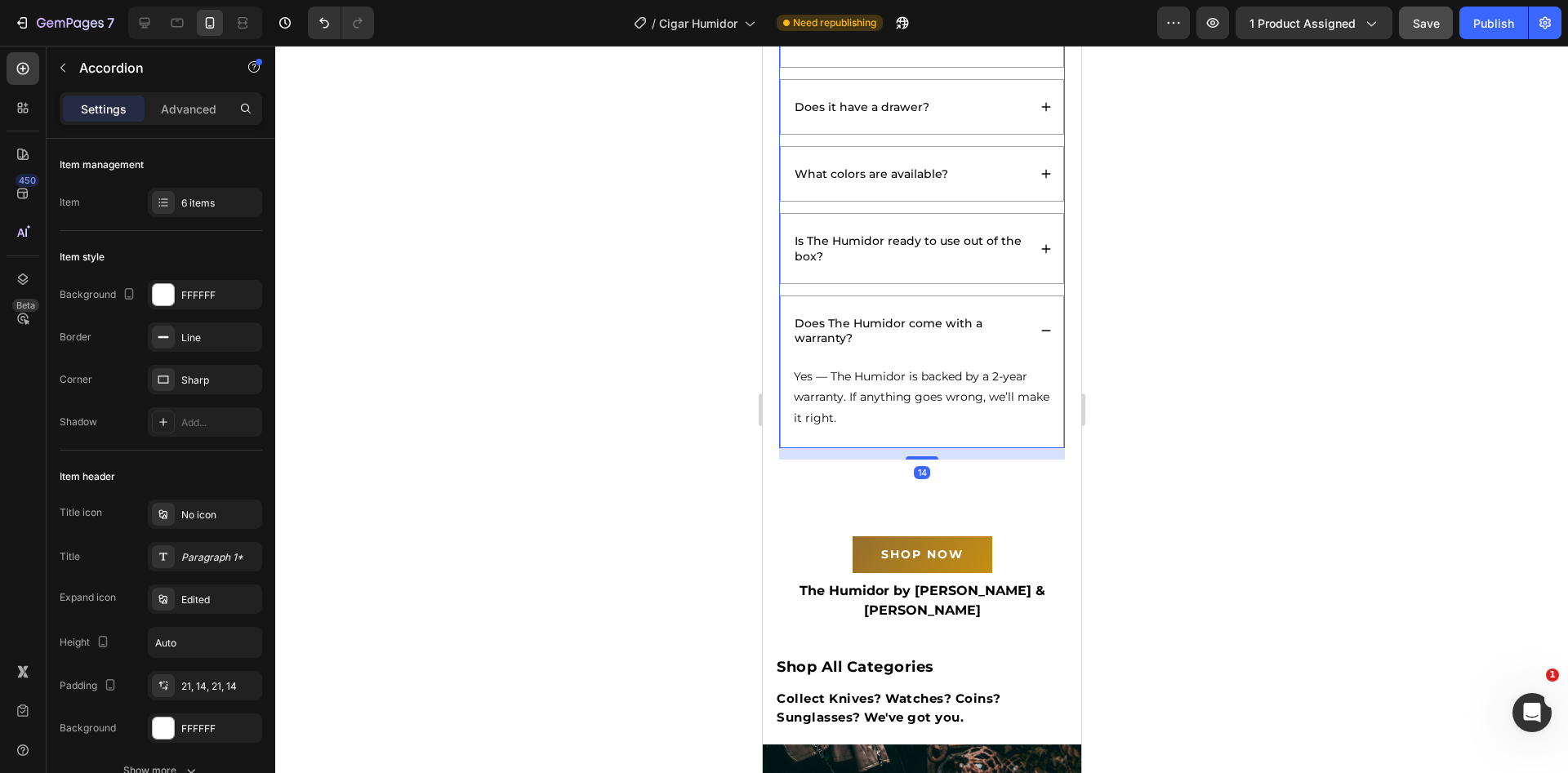
click at [1024, 325] on div "Does The Humidor come with a warranty?" at bounding box center [921, 330] width 282 height 68
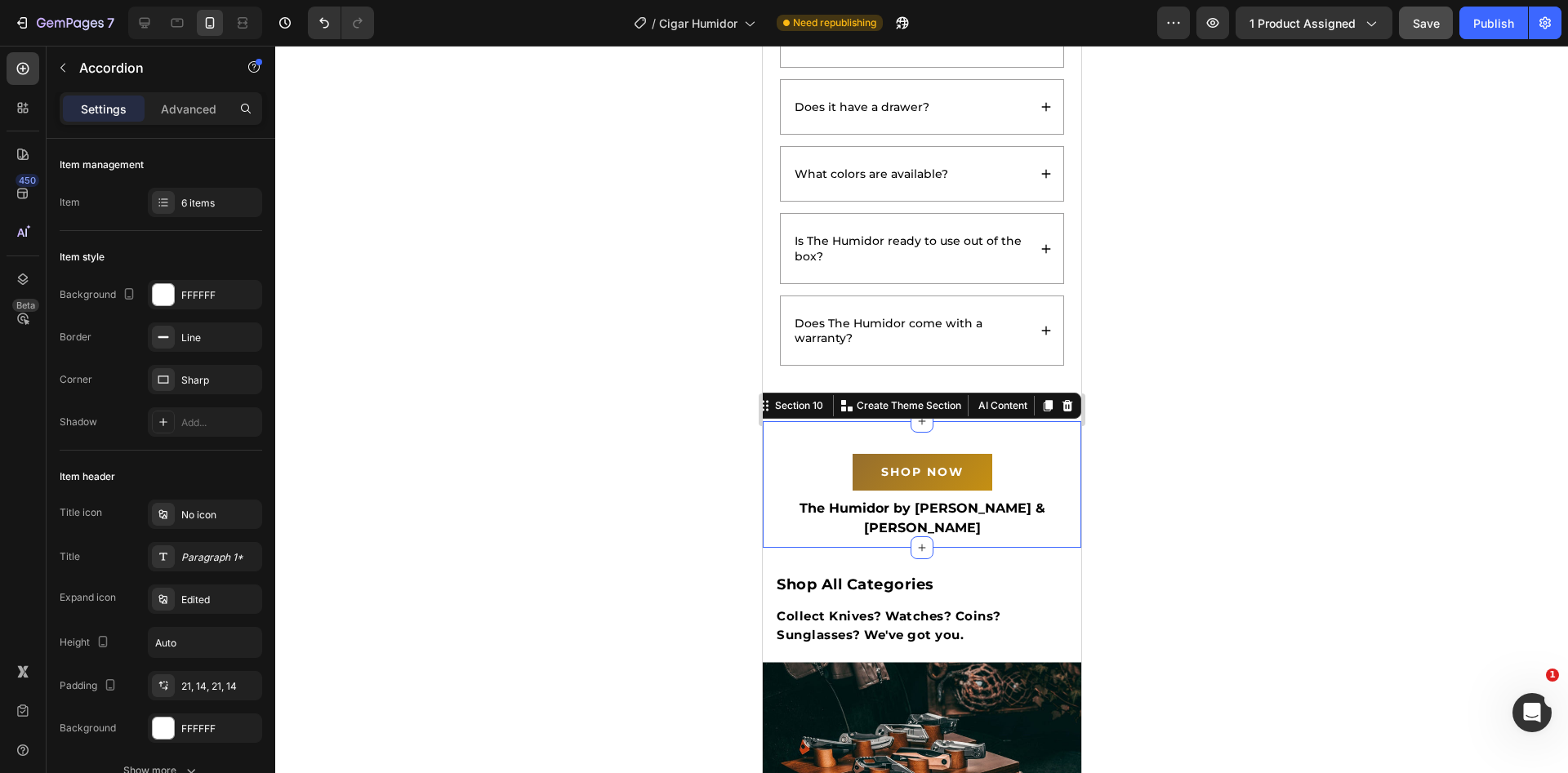
click at [982, 445] on div "SHOP NOW Button Row The Humidor by [PERSON_NAME] & [PERSON_NAME] Text block Row" at bounding box center [921, 484] width 318 height 111
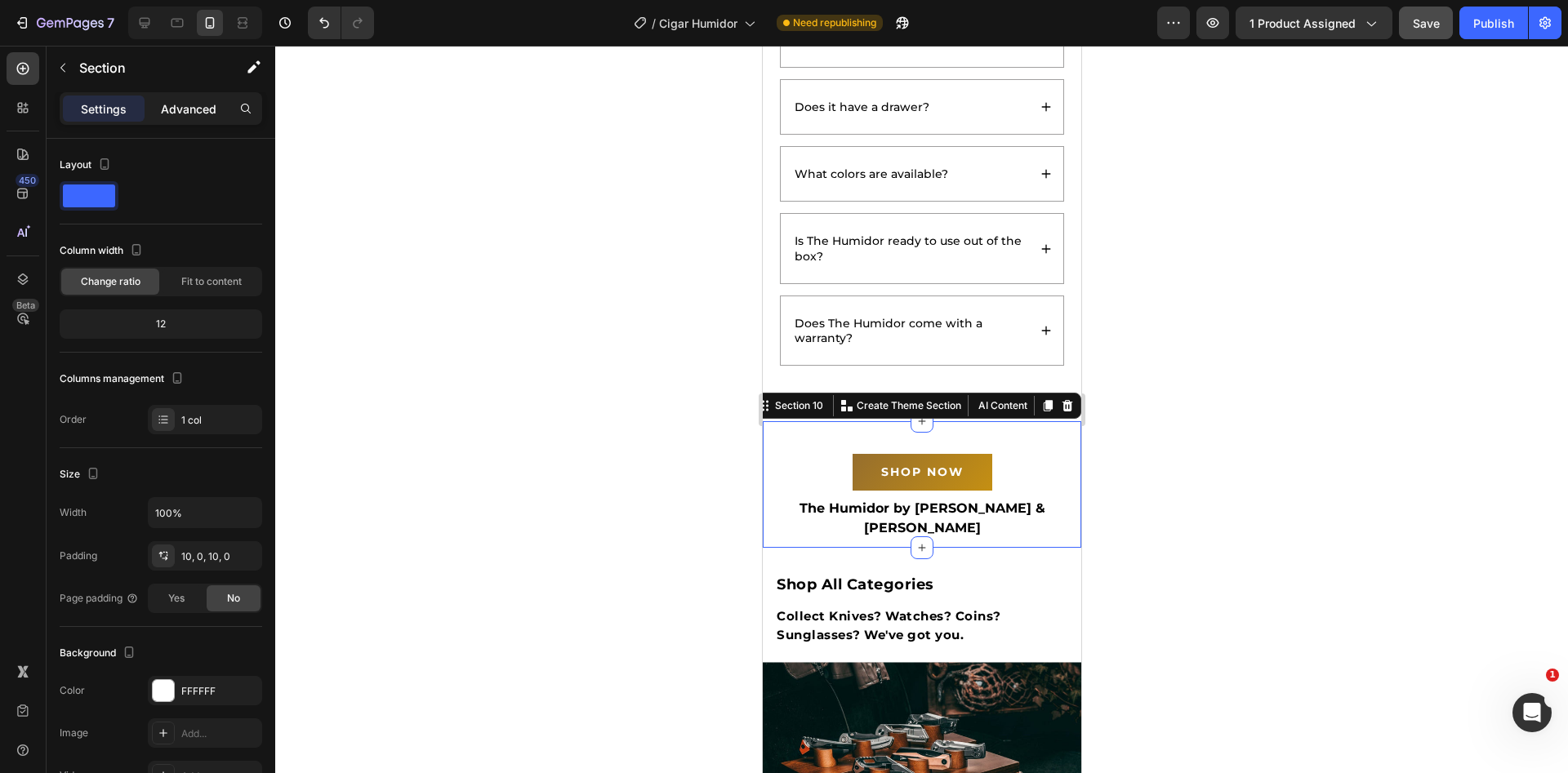
click at [172, 115] on p "Advanced" at bounding box center [189, 109] width 56 height 17
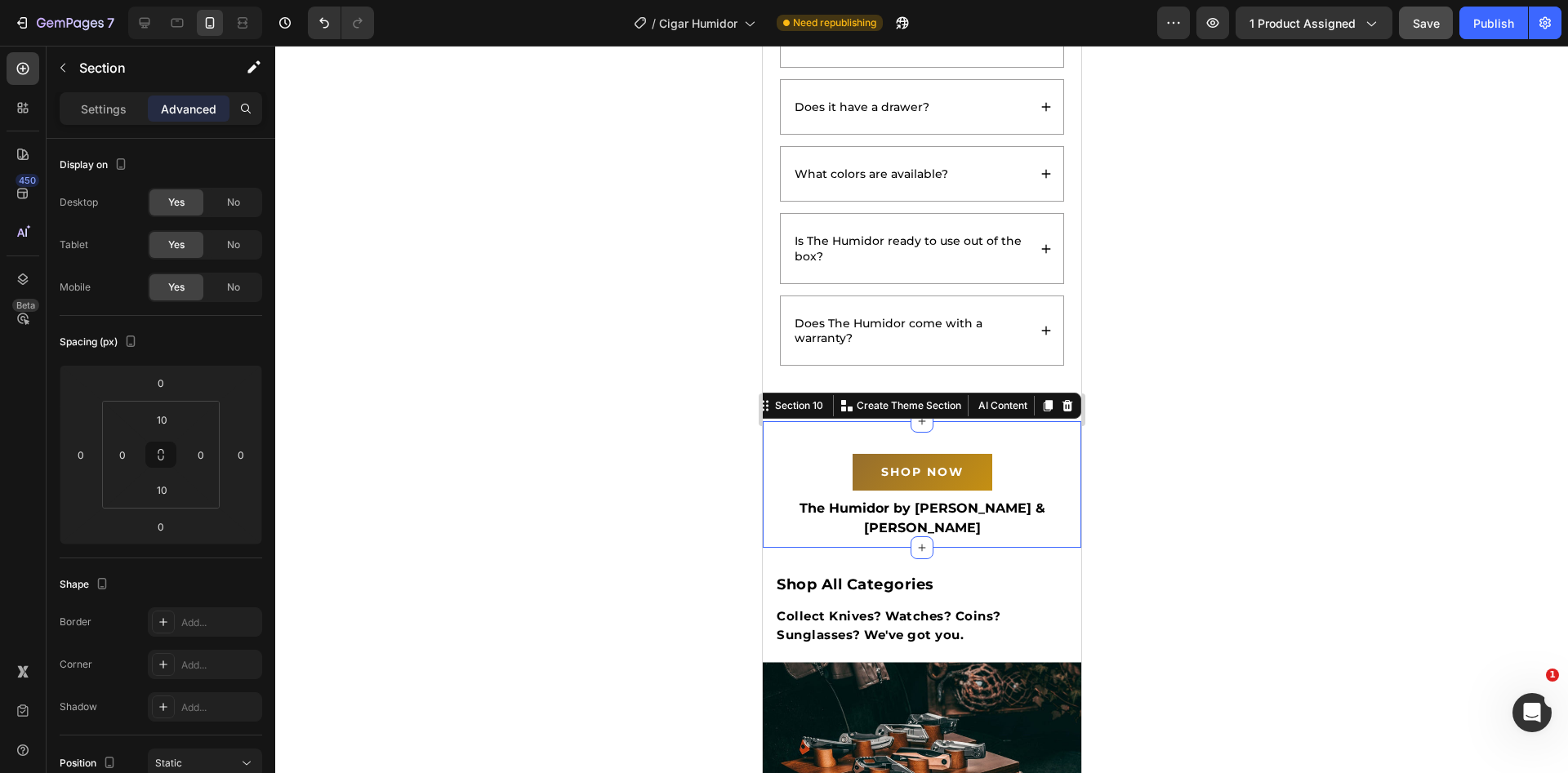
click at [1159, 465] on div at bounding box center [921, 409] width 1293 height 728
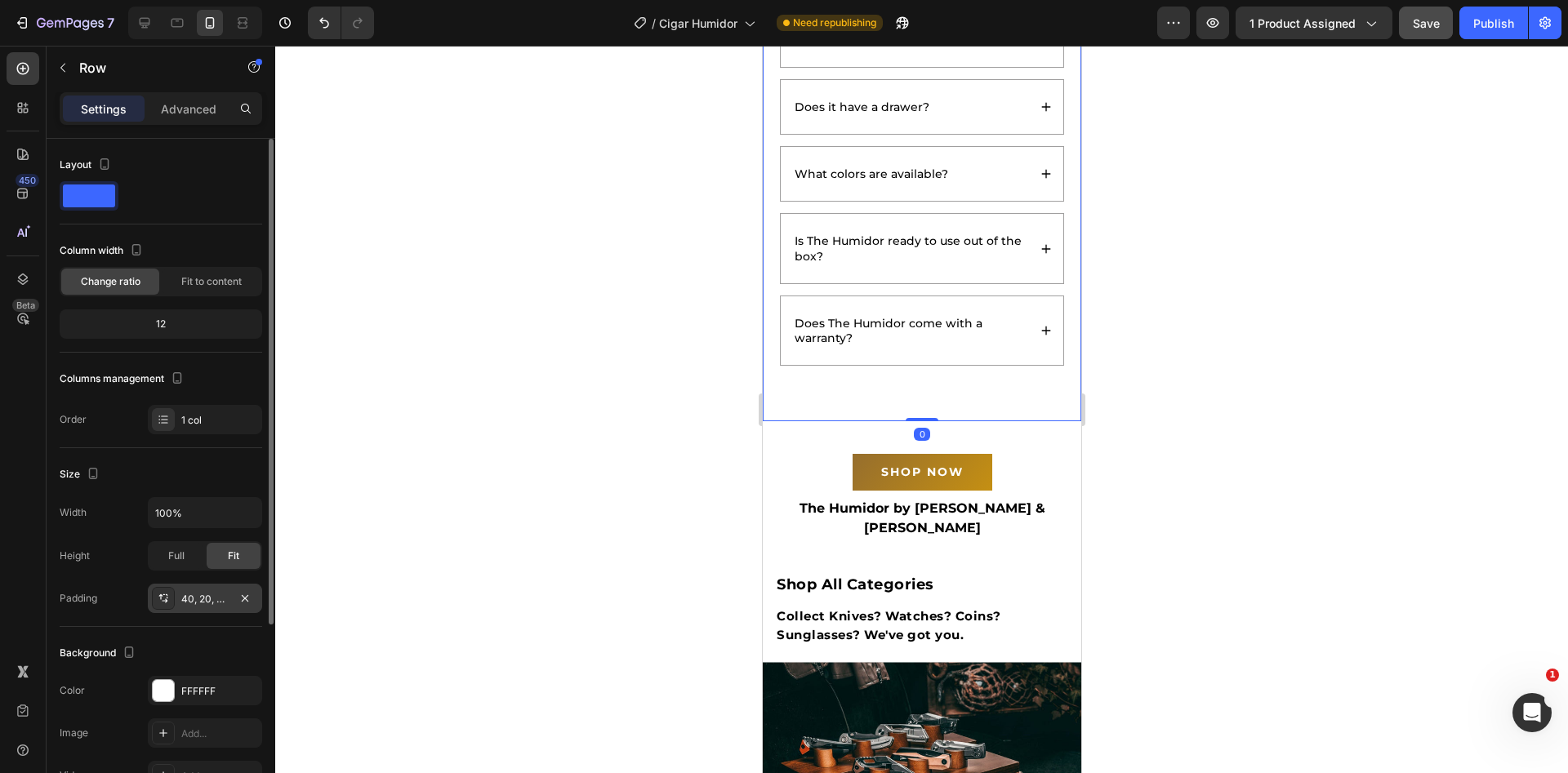
click at [207, 598] on div "40, 20, 40, 20" at bounding box center [204, 599] width 48 height 14
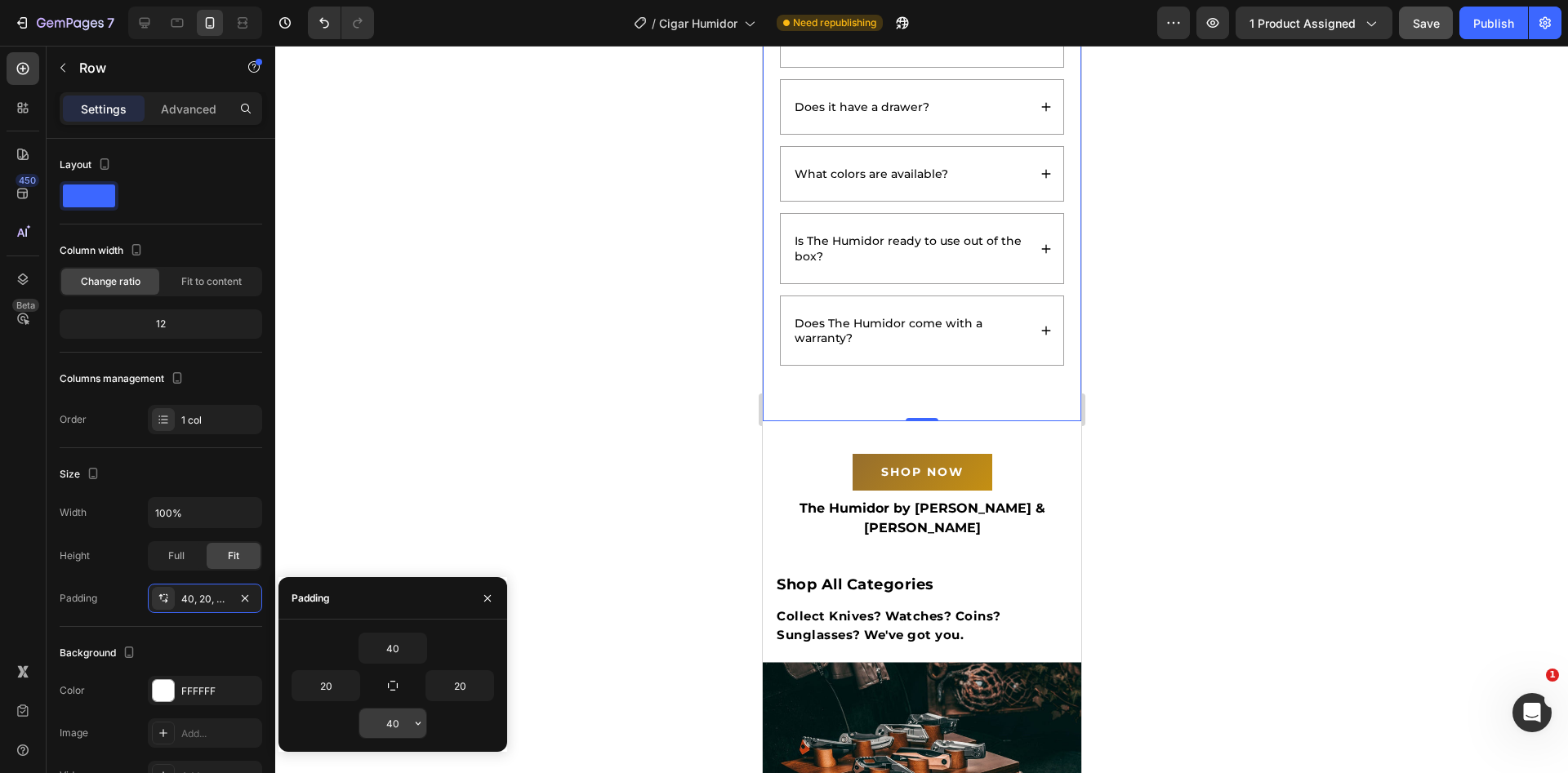
click at [403, 736] on input "40" at bounding box center [392, 724] width 67 height 30
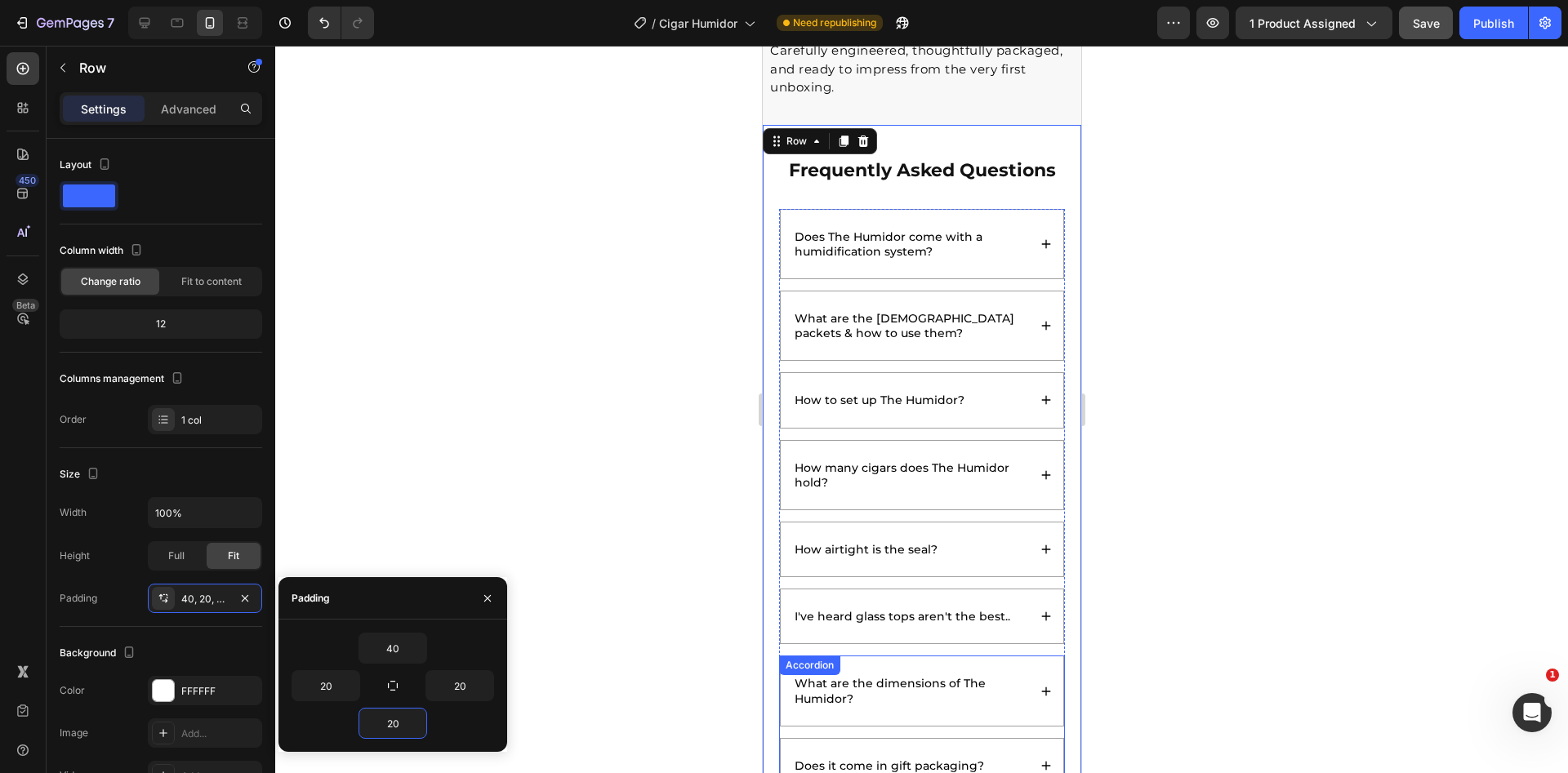
scroll to position [4233, 0]
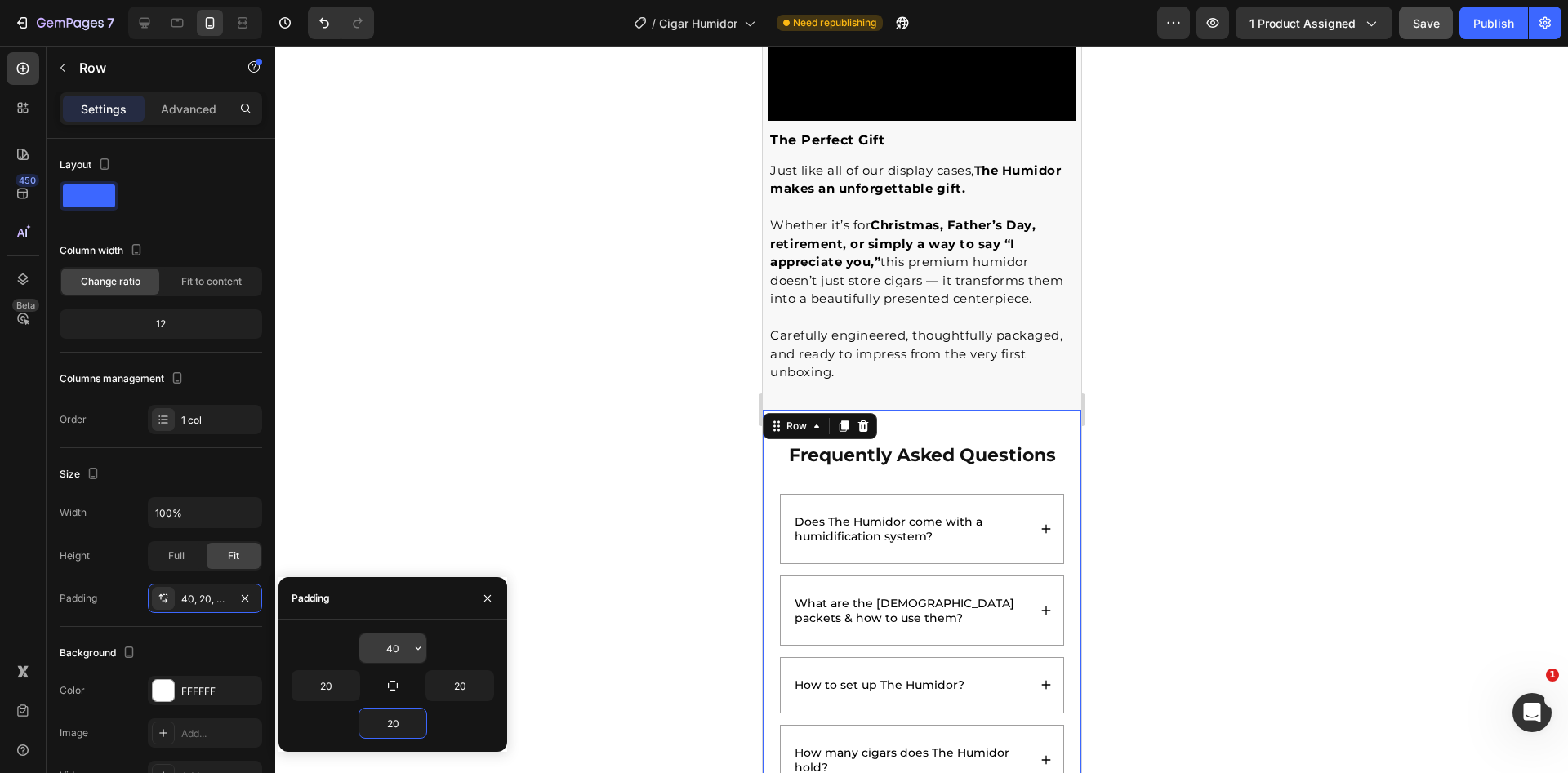
type input "20"
click at [398, 647] on input "40" at bounding box center [392, 648] width 67 height 30
type input "30"
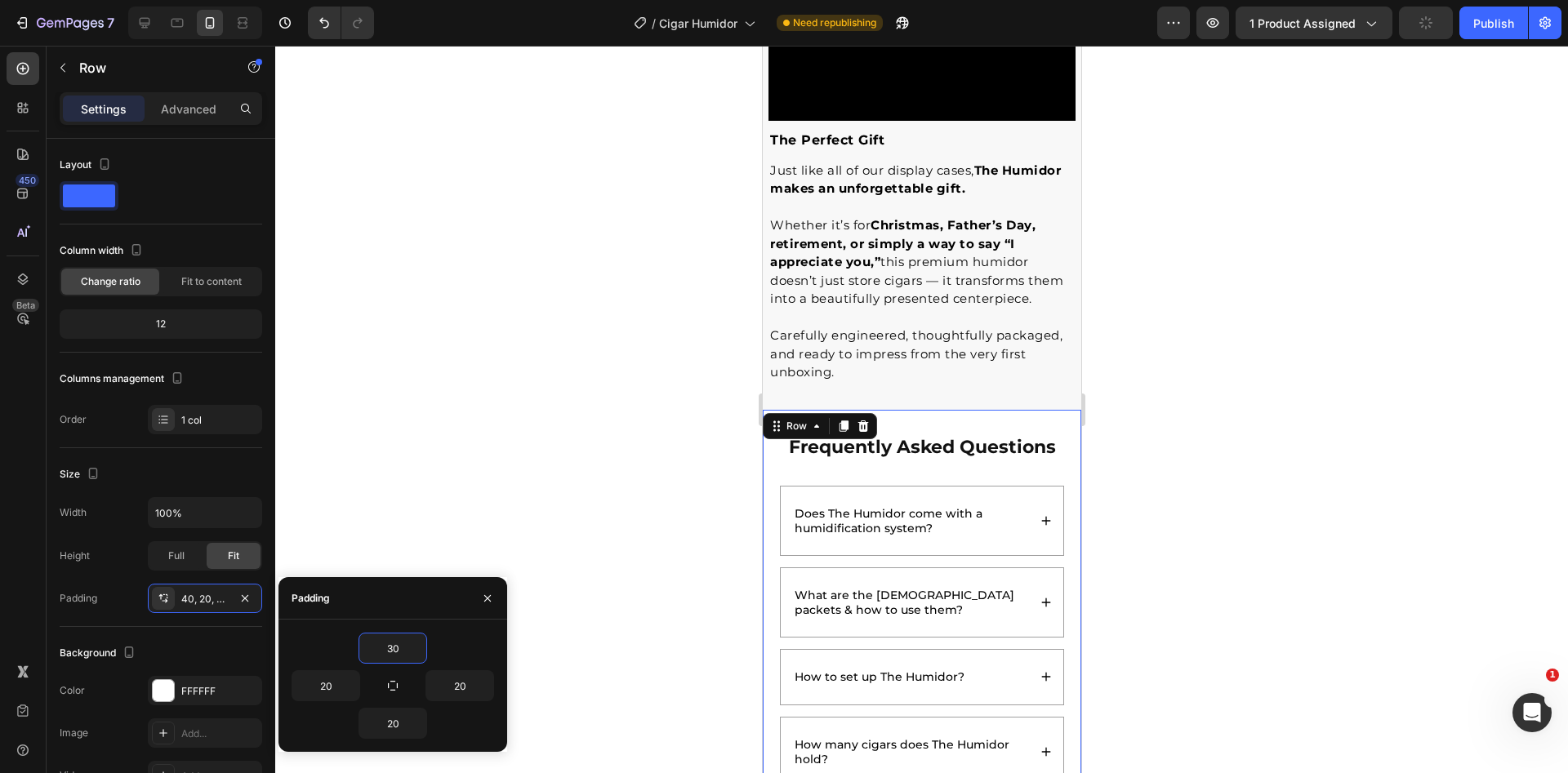
click at [1268, 307] on div at bounding box center [921, 409] width 1293 height 728
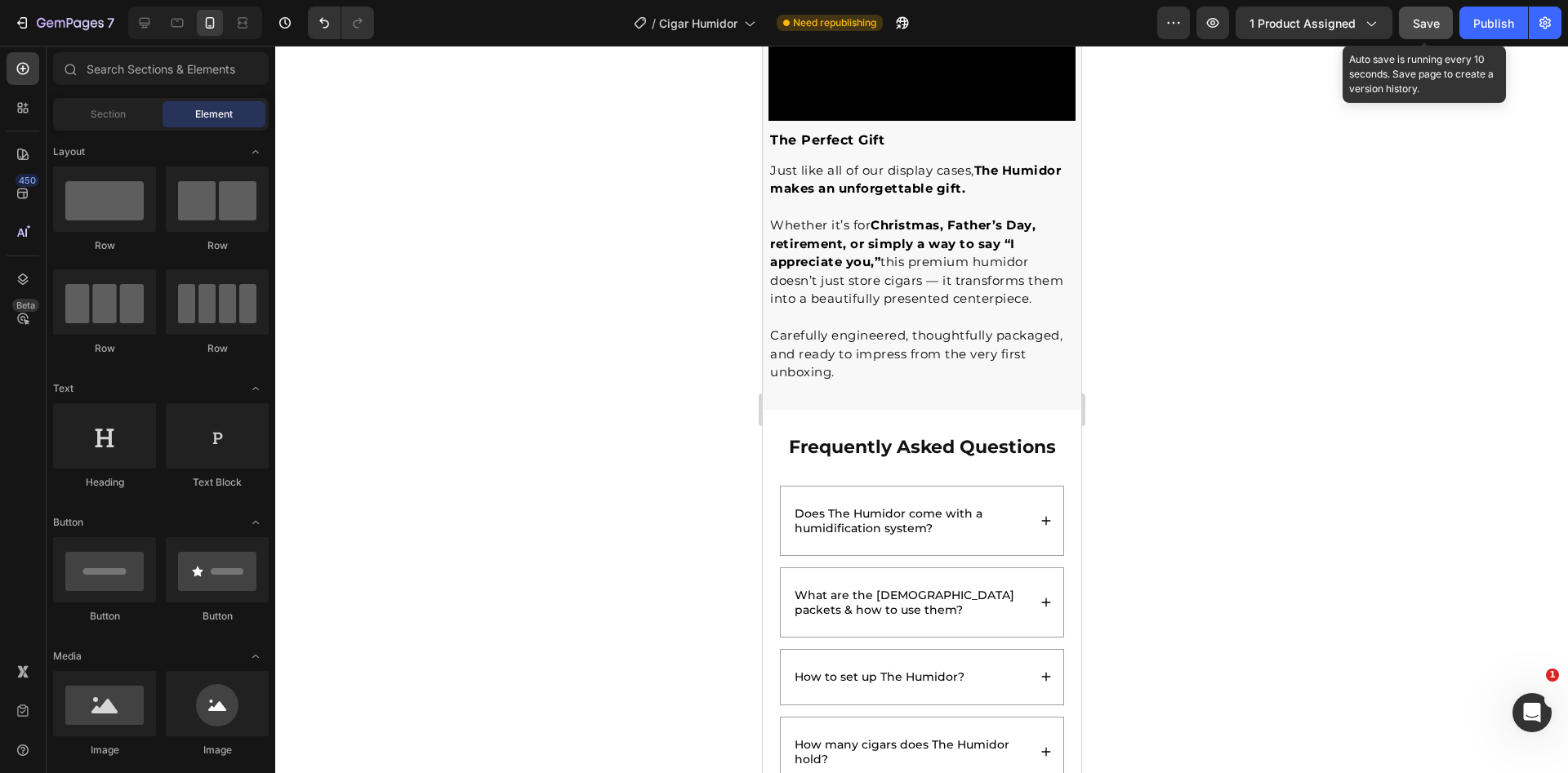
drag, startPoint x: 1417, startPoint y: 20, endPoint x: 1407, endPoint y: 29, distance: 13.5
click at [1417, 20] on span "Save" at bounding box center [1426, 22] width 27 height 13
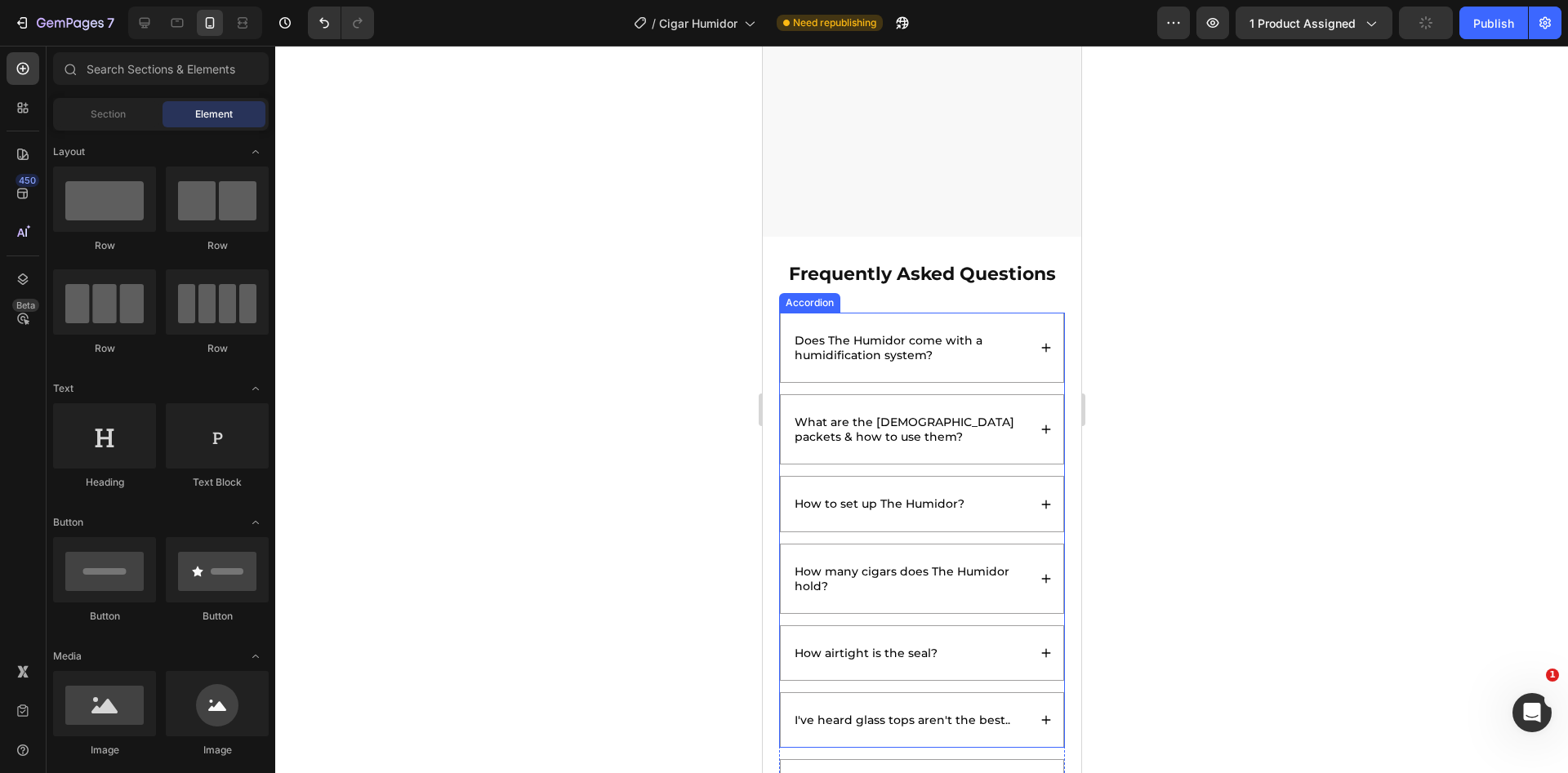
scroll to position [5041, 0]
